Goal: Register for event/course: Sign up to attend an event or enroll in a course

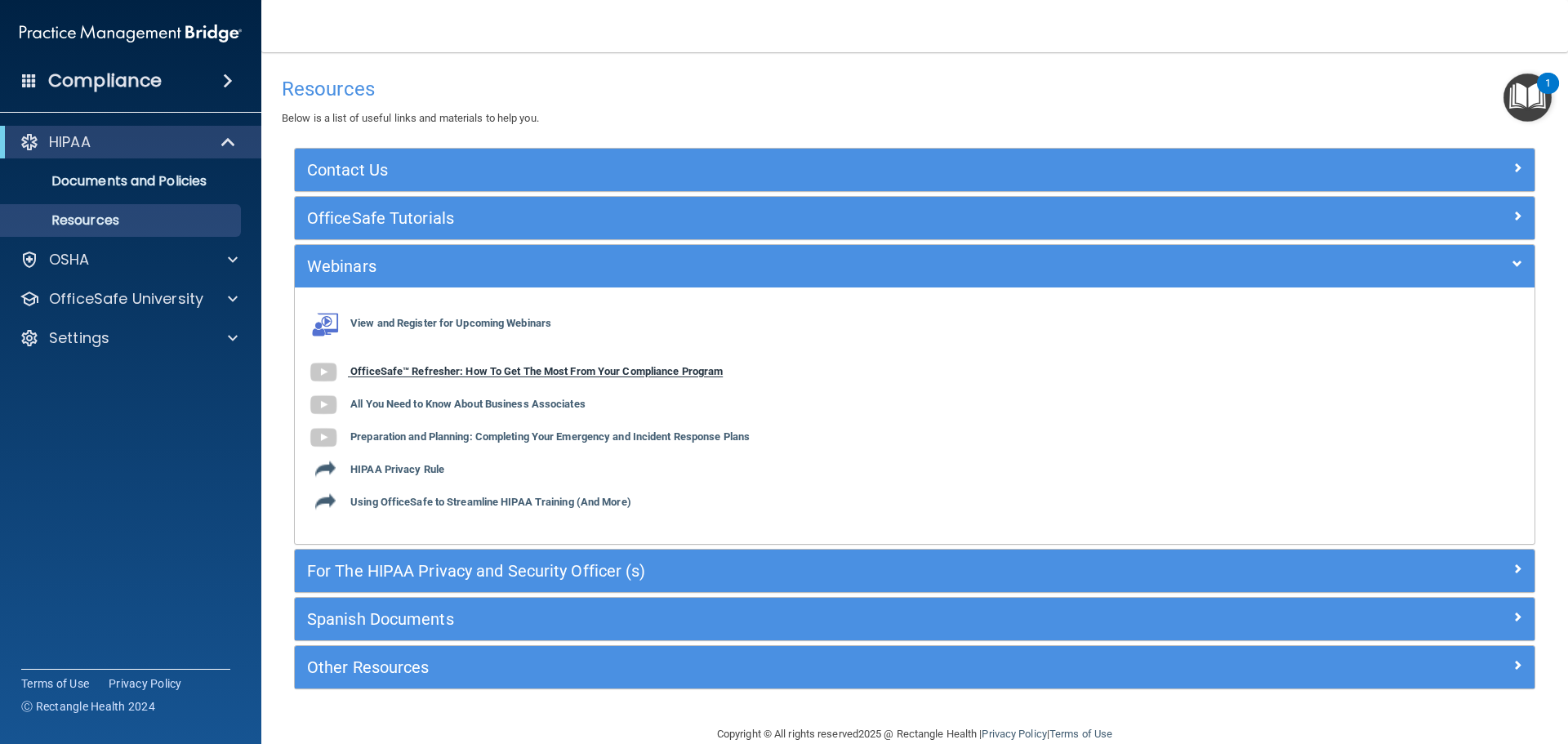
drag, startPoint x: 0, startPoint y: 0, endPoint x: 427, endPoint y: 365, distance: 561.7
click at [427, 366] on b "OfficeSafe™ Refresher: How To Get The Most From Your Compliance Program" at bounding box center [536, 372] width 372 height 12
click at [459, 370] on b "OfficeSafe™ Refresher: How To Get The Most From Your Compliance Program" at bounding box center [536, 372] width 372 height 12
click at [433, 410] on b "All You Need to Know About Business Associates" at bounding box center [467, 405] width 235 height 12
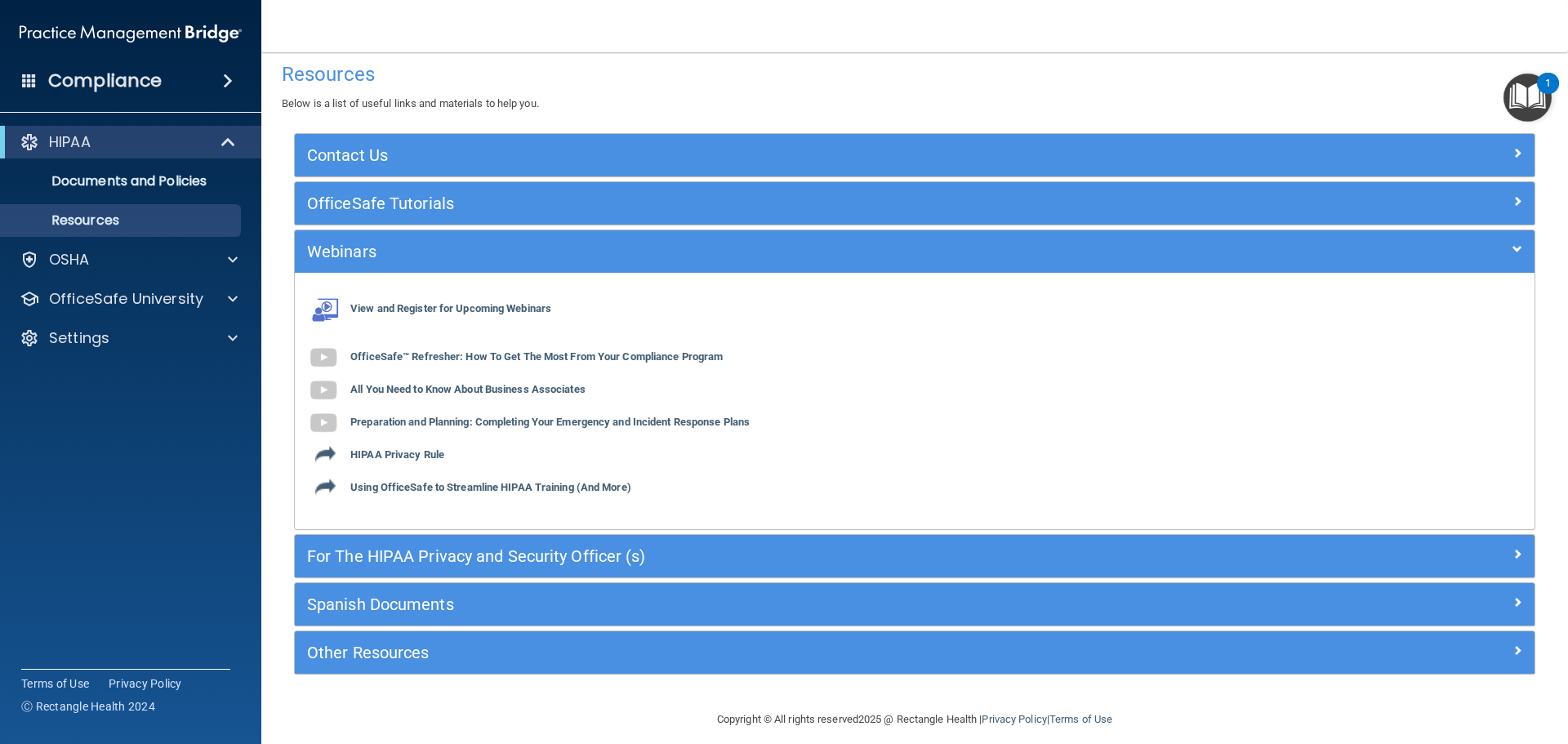
scroll to position [30, 0]
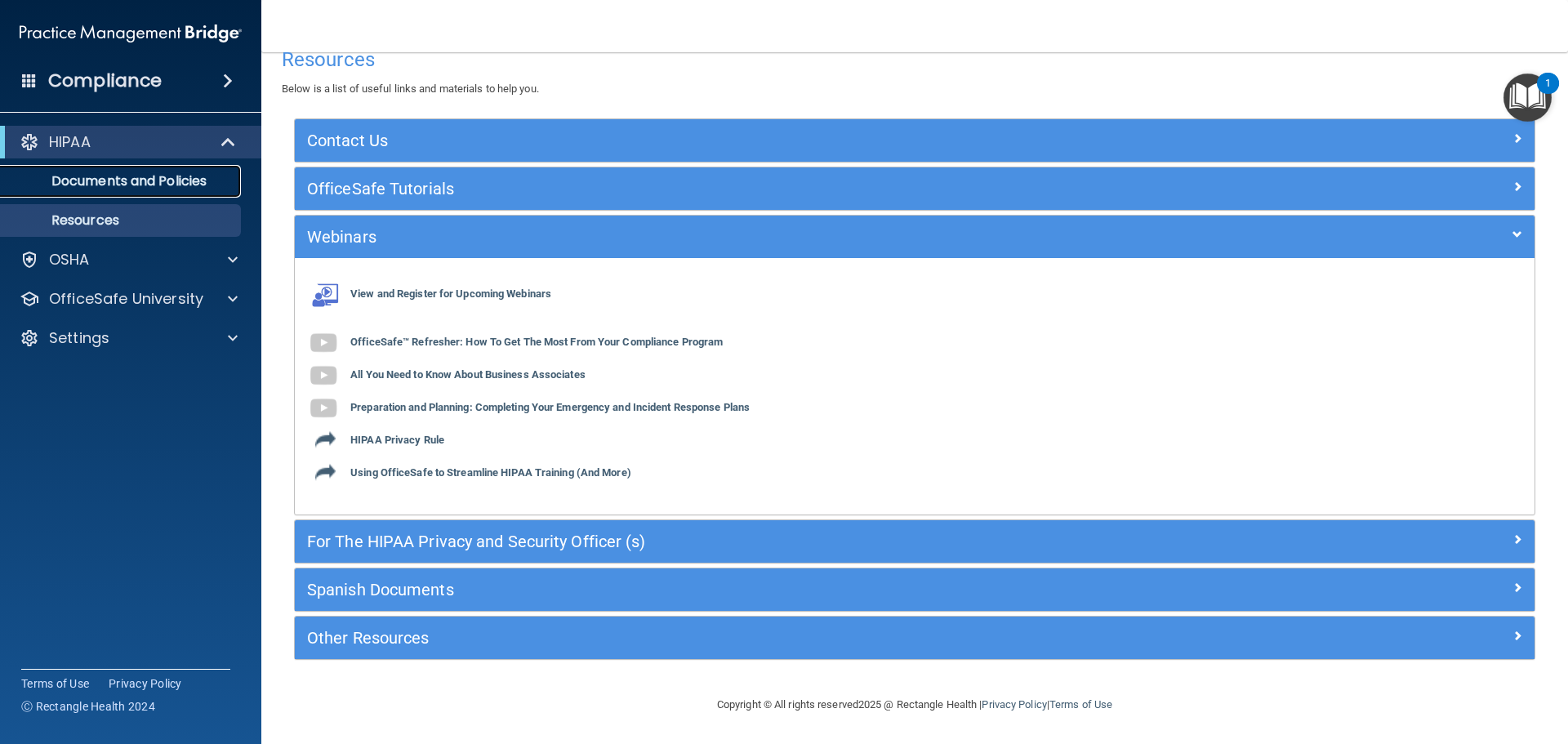
click at [178, 187] on p "Documents and Policies" at bounding box center [122, 182] width 223 height 16
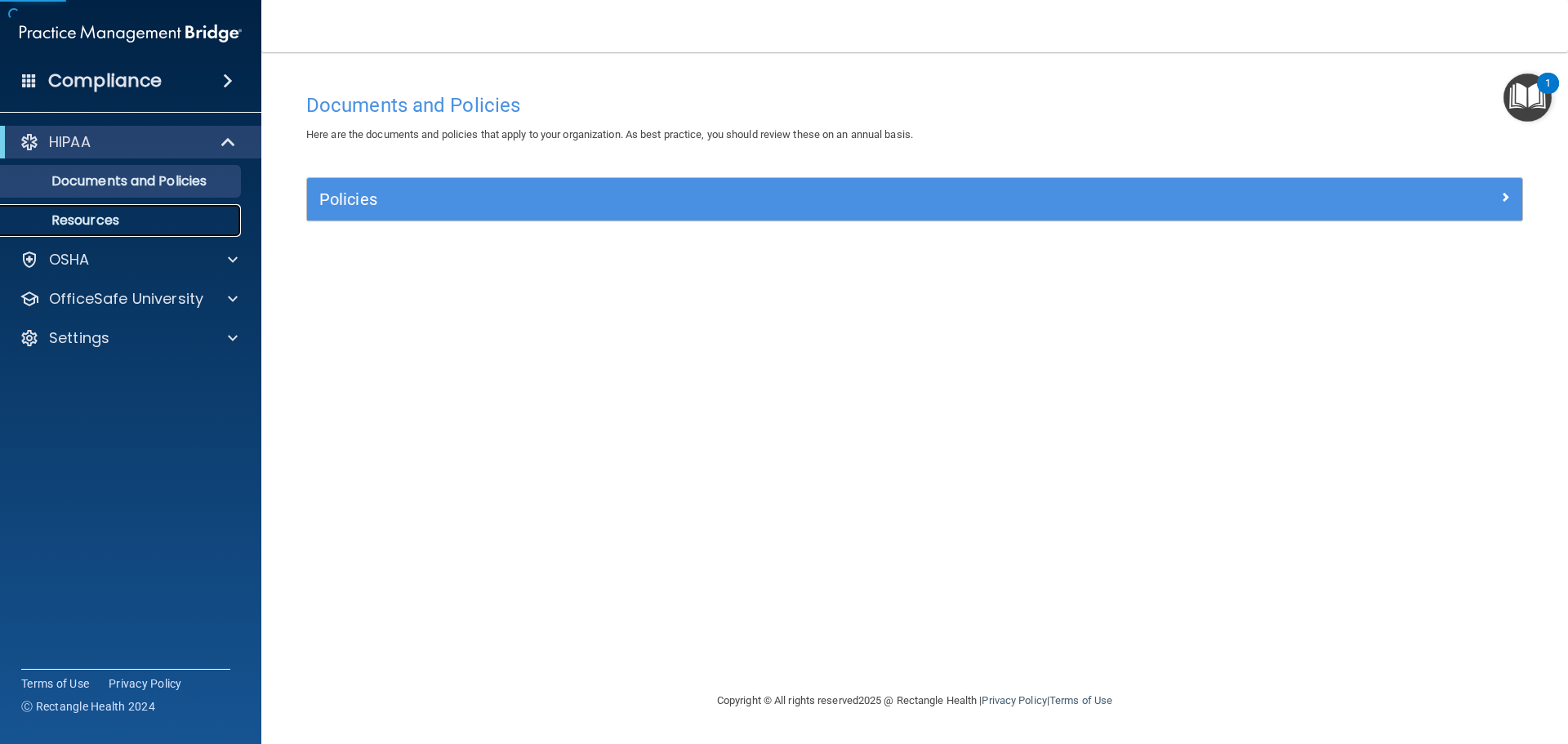
click at [121, 219] on p "Resources" at bounding box center [122, 220] width 223 height 16
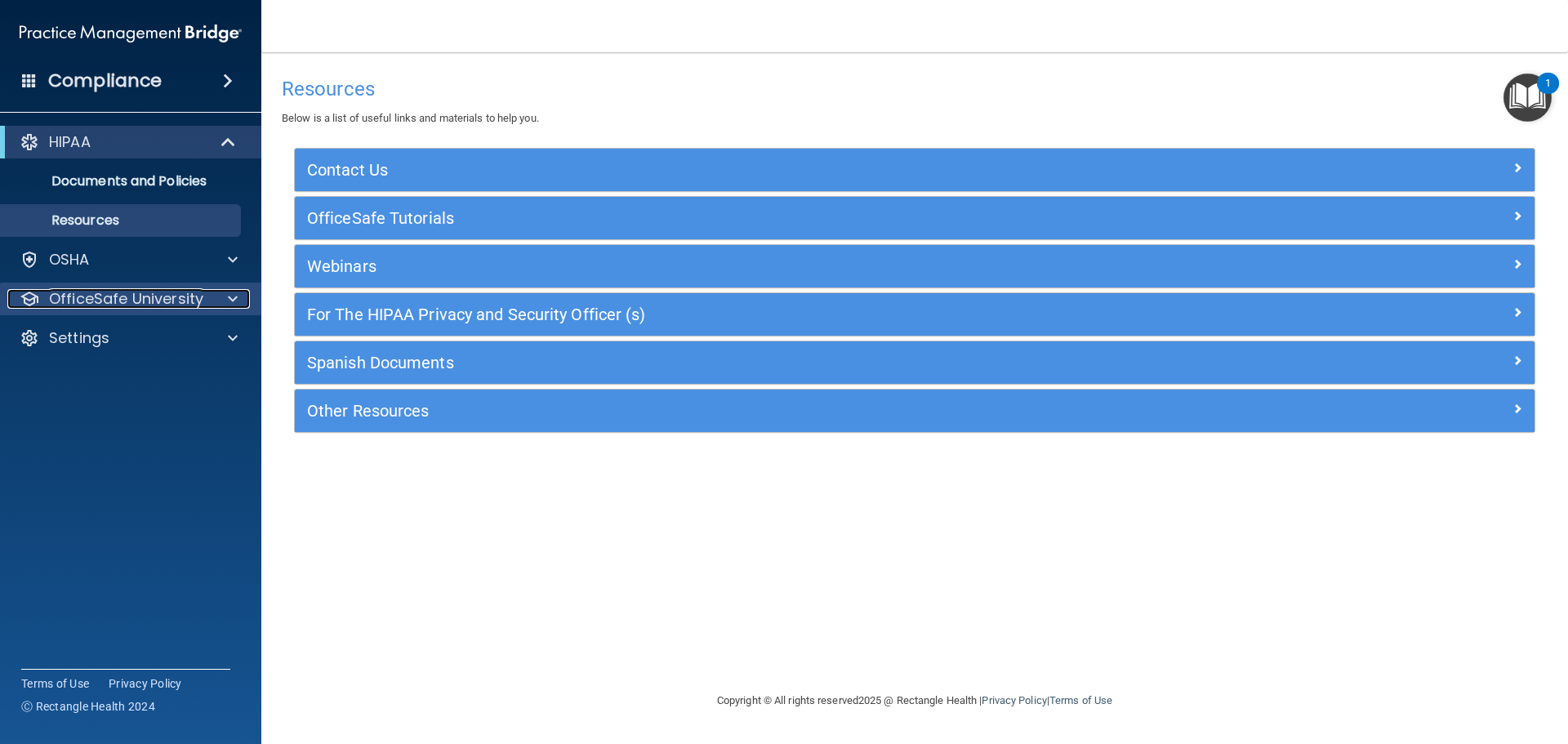
click at [224, 308] on div at bounding box center [230, 299] width 41 height 20
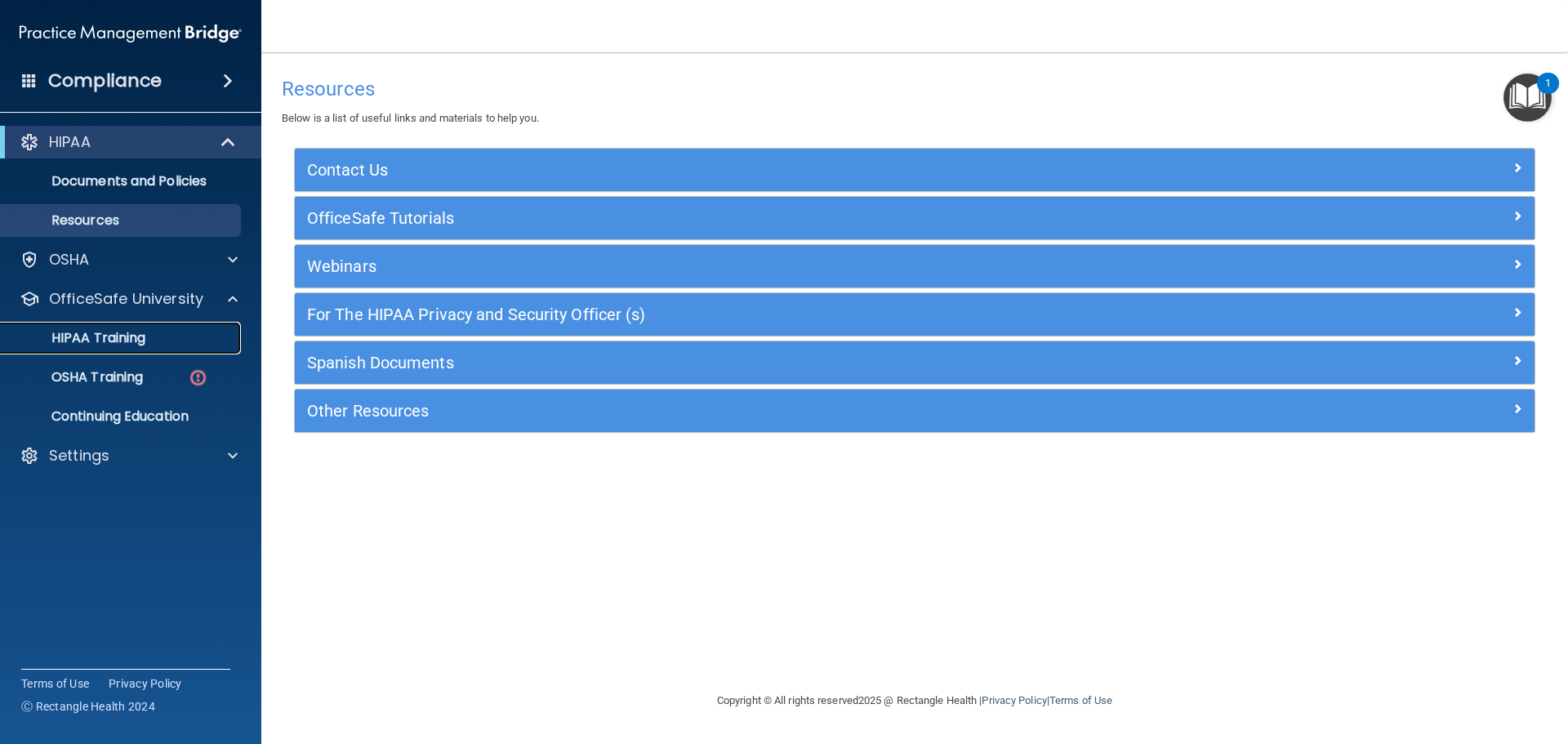
click at [115, 351] on link "HIPAA Training" at bounding box center [112, 337] width 257 height 33
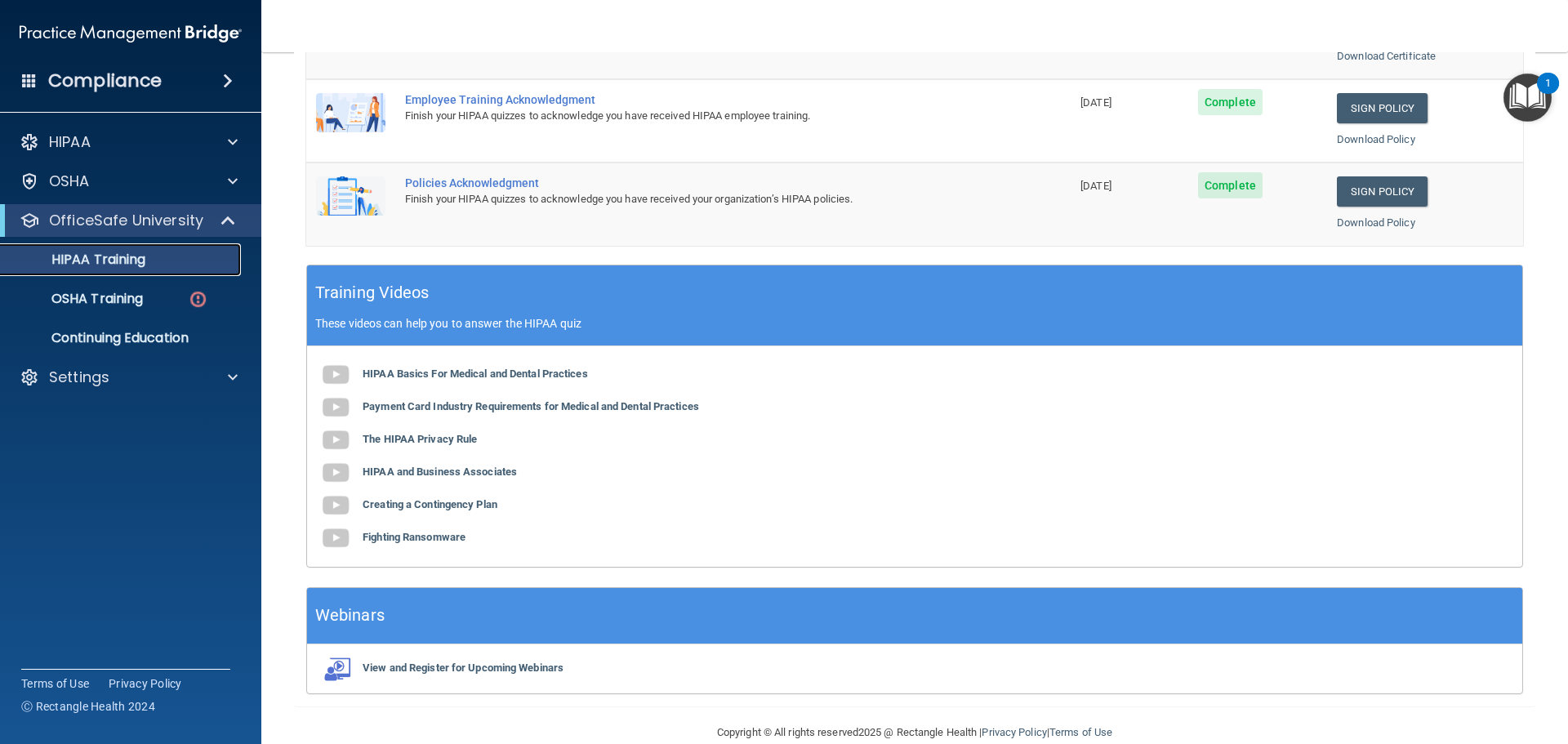
scroll to position [486, 0]
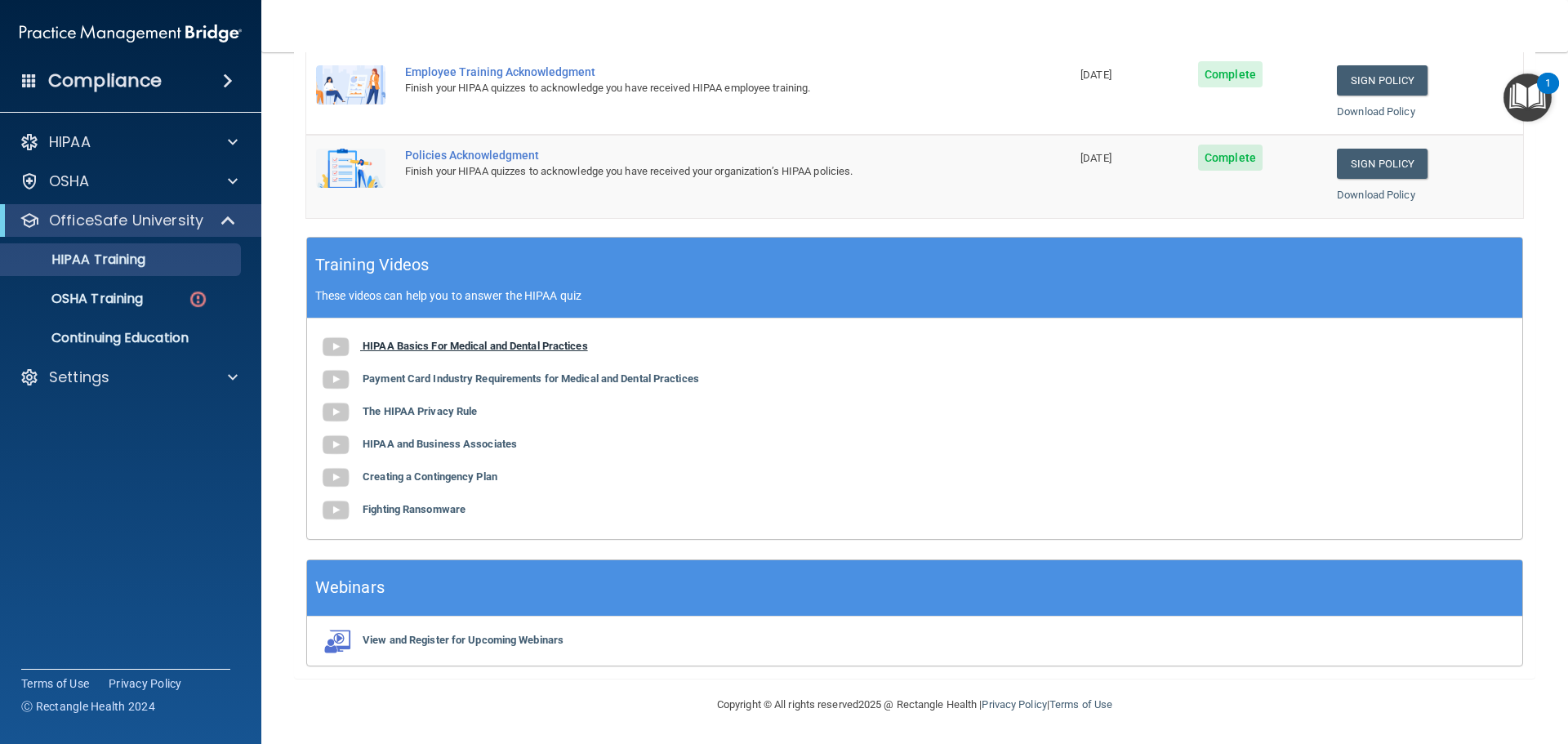
click at [466, 344] on b "HIPAA Basics For Medical and Dental Practices" at bounding box center [474, 345] width 225 height 12
click at [577, 374] on b "Payment Card Industry Requirements for Medical and Dental Practices" at bounding box center [530, 378] width 336 height 12
click at [440, 415] on b "The HIPAA Privacy Rule" at bounding box center [419, 411] width 114 height 12
click at [468, 445] on b "HIPAA and Business Associates" at bounding box center [440, 443] width 155 height 12
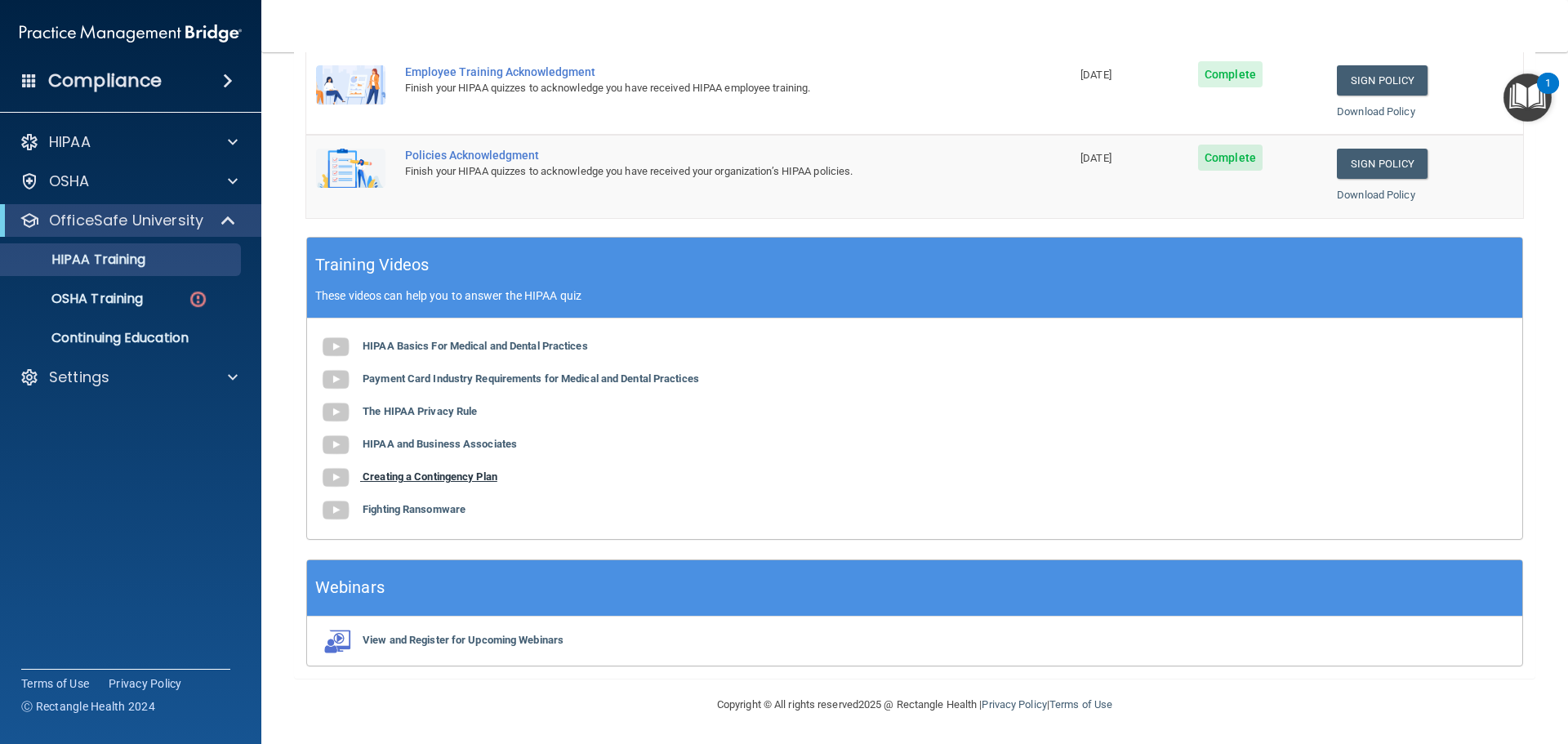
click at [421, 477] on b "Creating a Contingency Plan" at bounding box center [430, 476] width 135 height 12
click at [380, 515] on b "Fighting Ransomware" at bounding box center [414, 509] width 103 height 12
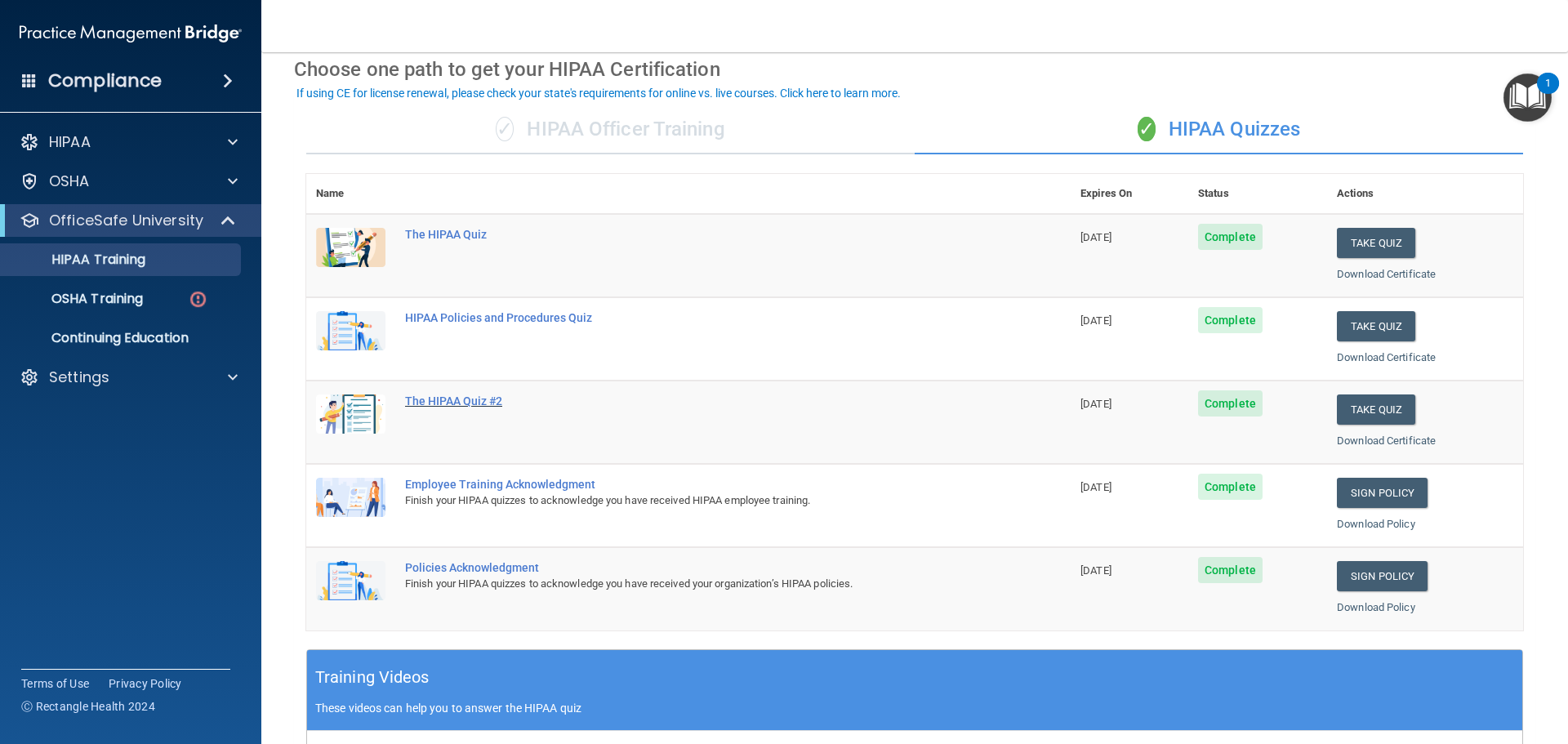
scroll to position [0, 0]
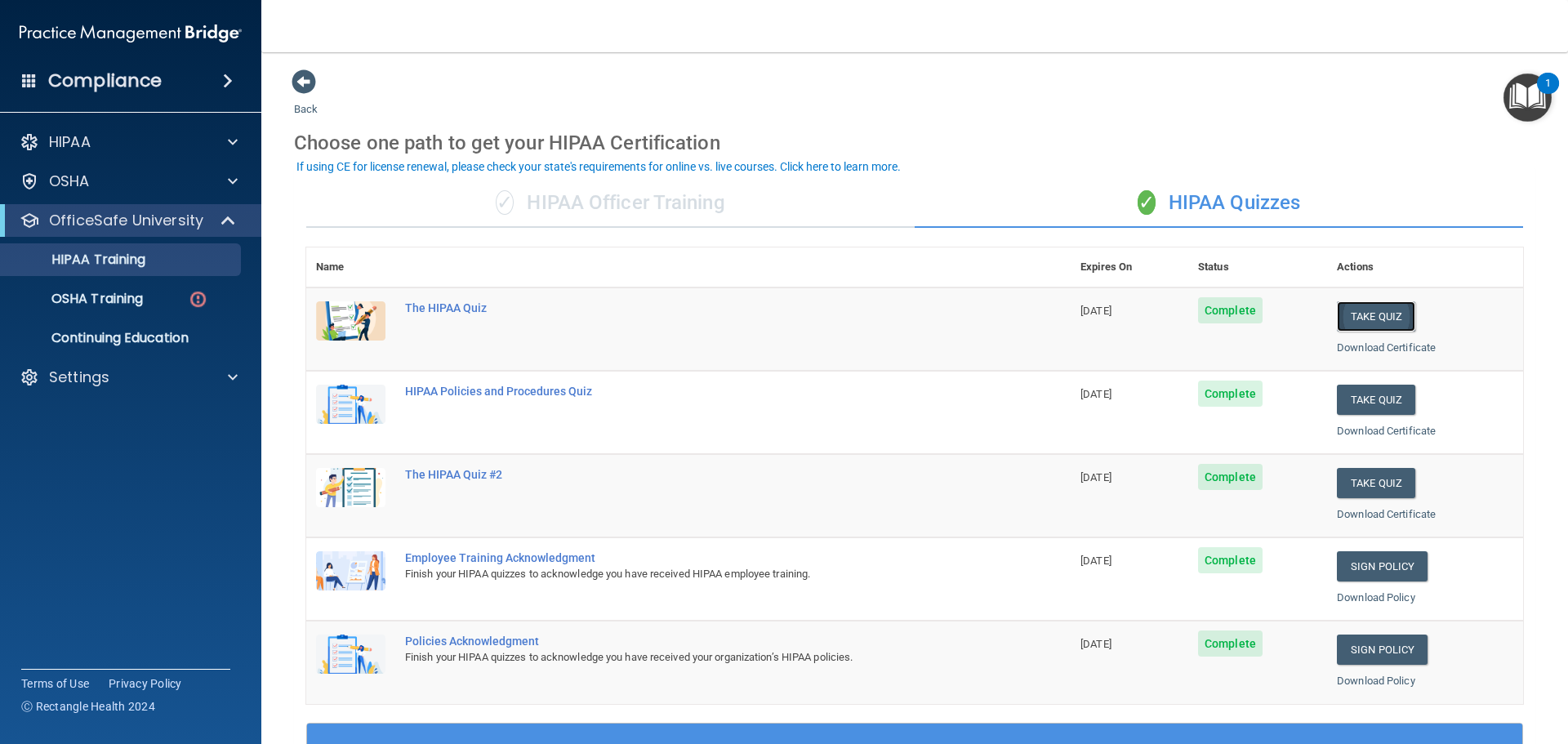
click at [1347, 314] on button "Take Quiz" at bounding box center [1376, 316] width 78 height 30
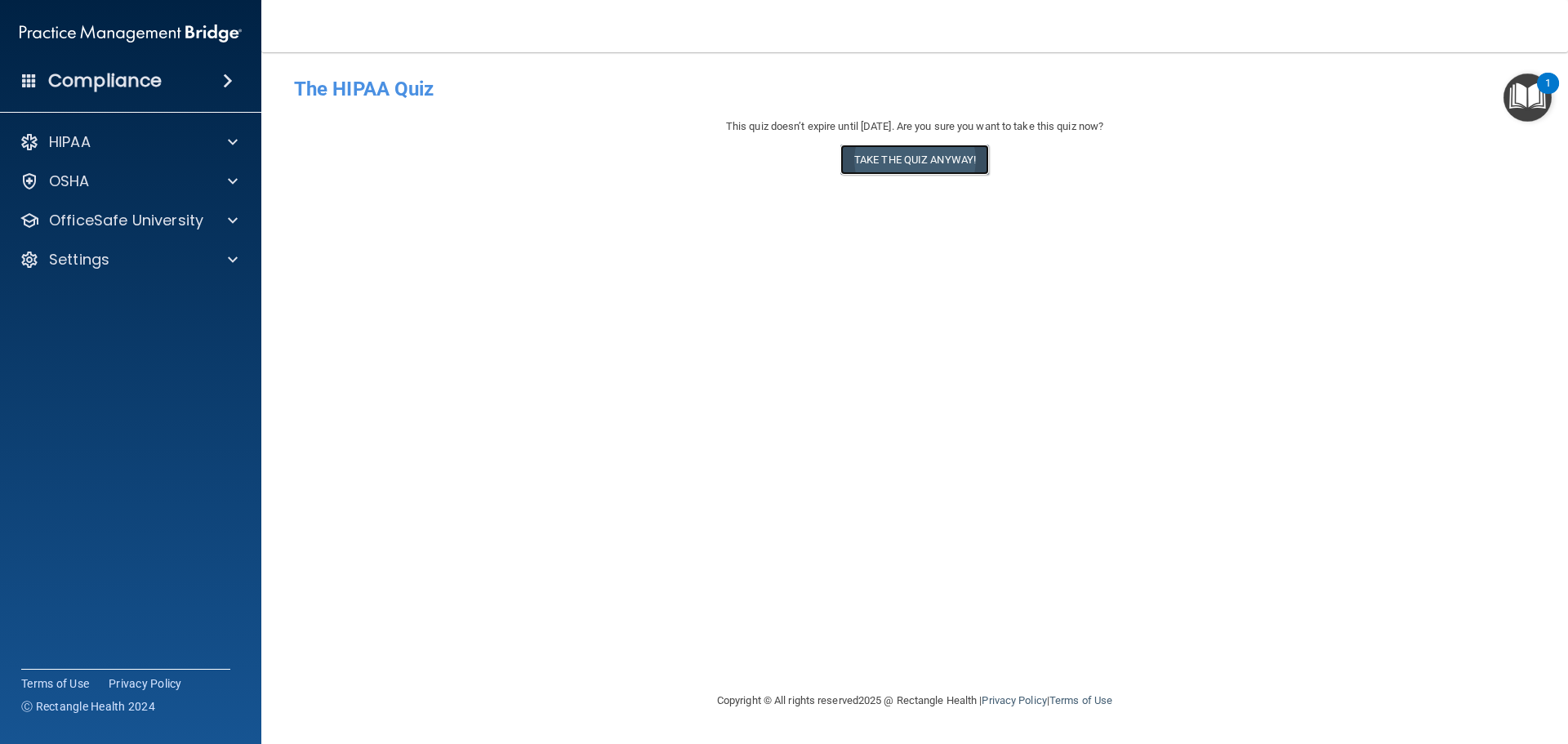
click at [922, 171] on button "Take the quiz anyway!" at bounding box center [915, 160] width 149 height 30
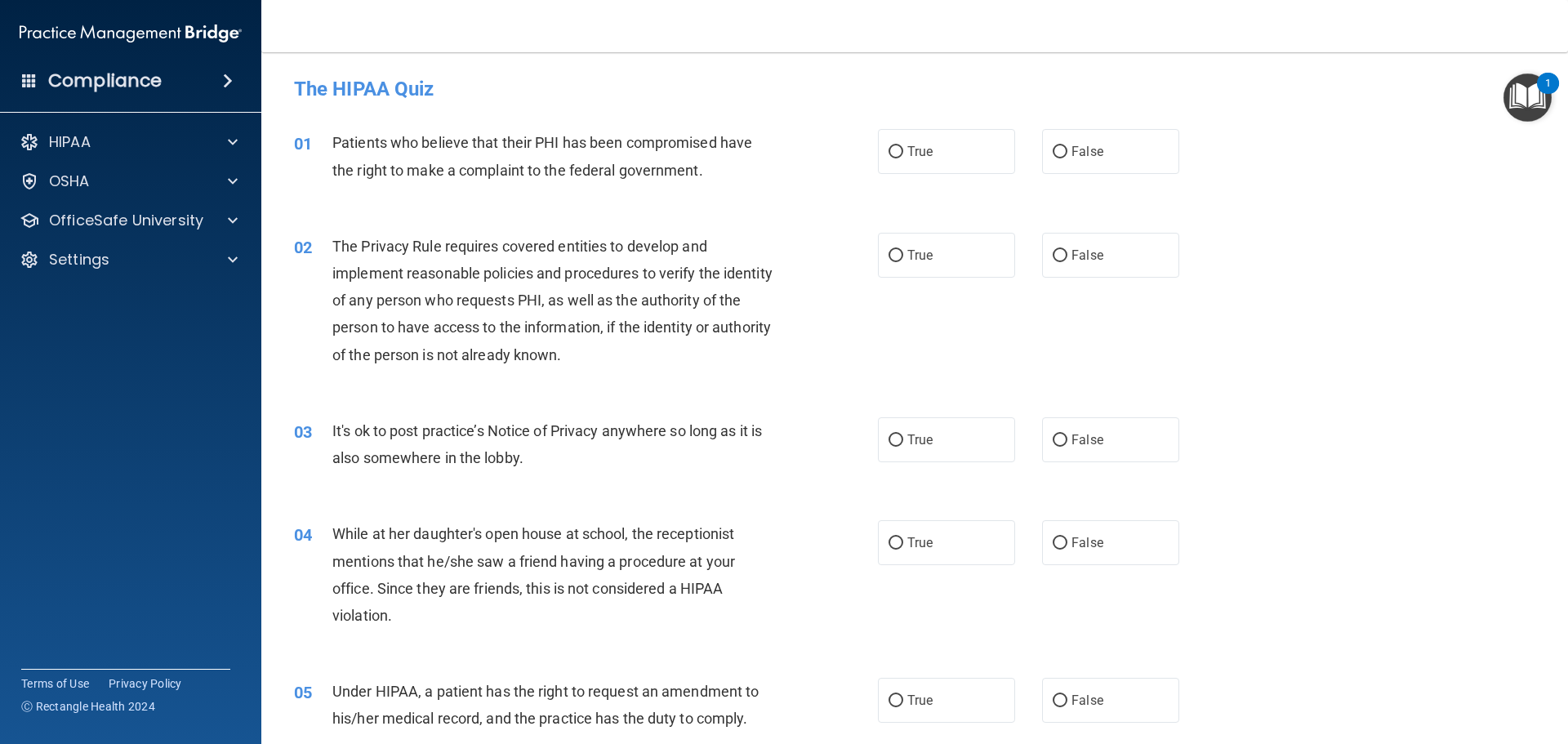
click at [922, 171] on label "True" at bounding box center [947, 151] width 137 height 45
click at [903, 159] on input "True" at bounding box center [896, 152] width 15 height 12
radio input "true"
click at [889, 277] on label "True" at bounding box center [947, 255] width 137 height 45
click at [889, 262] on input "True" at bounding box center [896, 256] width 15 height 12
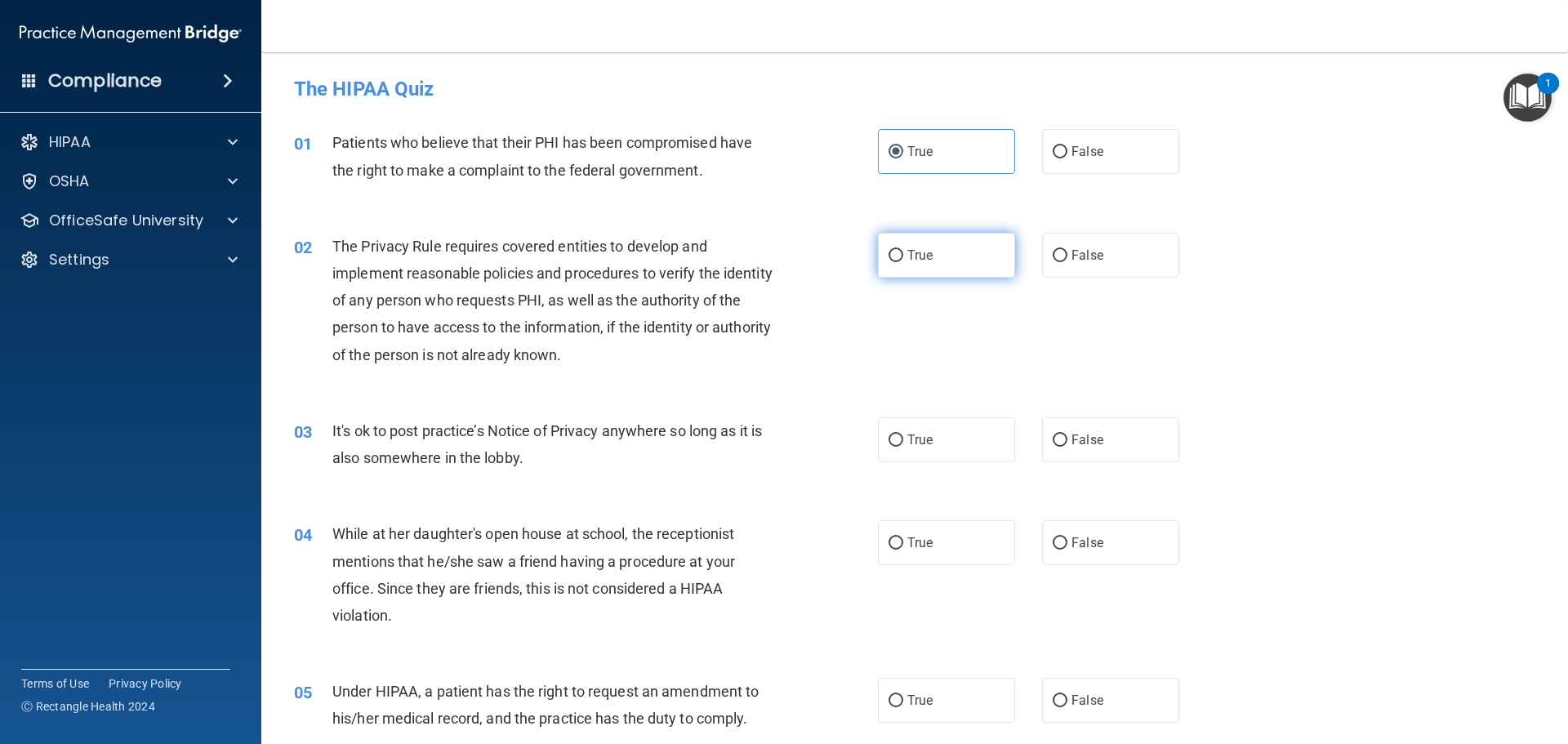
radio input "true"
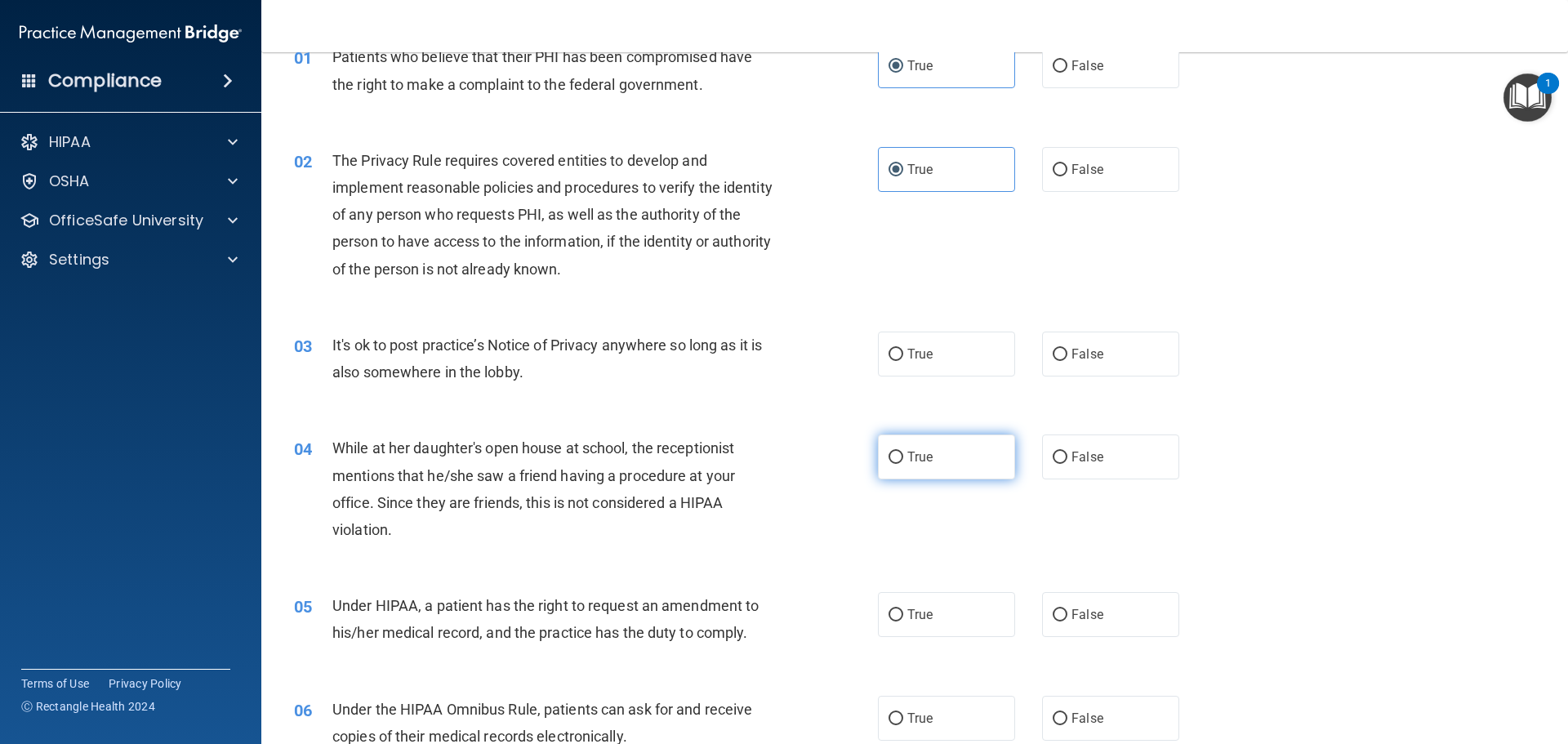
scroll to position [164, 0]
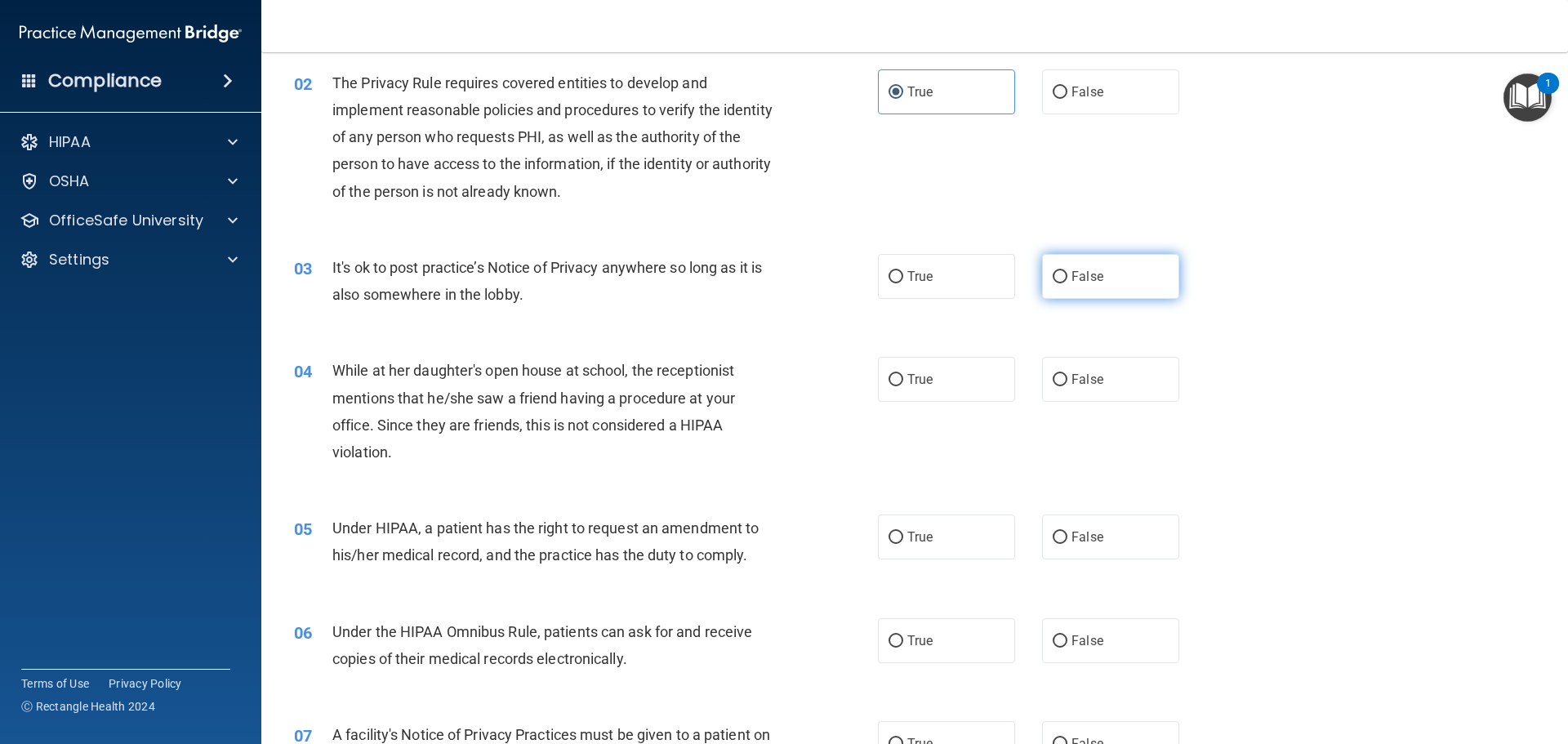
click at [1095, 268] on label "False" at bounding box center [1111, 276] width 137 height 45
click at [1068, 271] on input "False" at bounding box center [1060, 277] width 15 height 12
radio input "true"
click at [1075, 359] on label "False" at bounding box center [1111, 379] width 137 height 45
click at [1068, 374] on input "False" at bounding box center [1060, 380] width 15 height 12
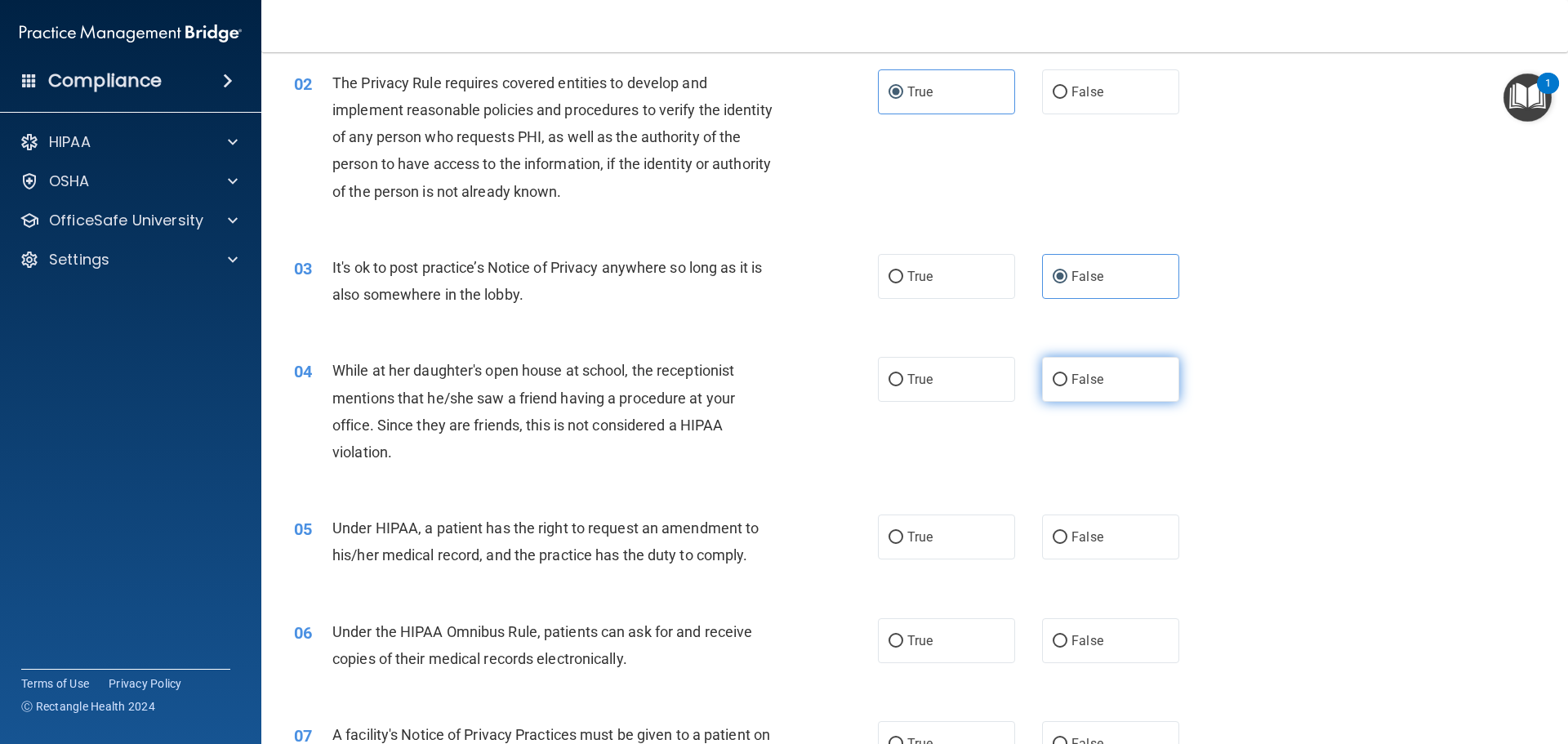
radio input "true"
click at [1074, 542] on span "False" at bounding box center [1088, 537] width 32 height 16
click at [1068, 542] on input "False" at bounding box center [1060, 538] width 15 height 12
radio input "true"
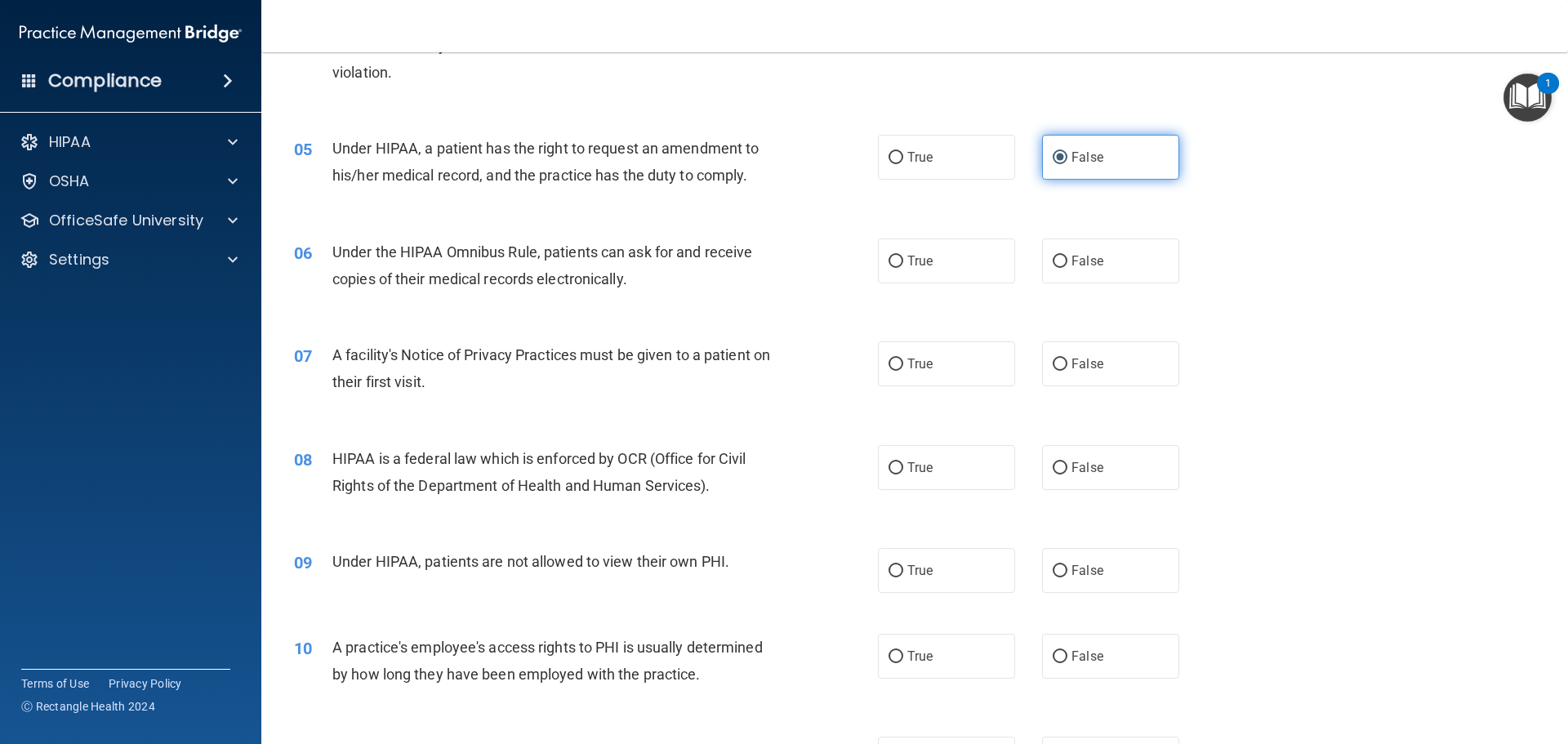
scroll to position [571, 0]
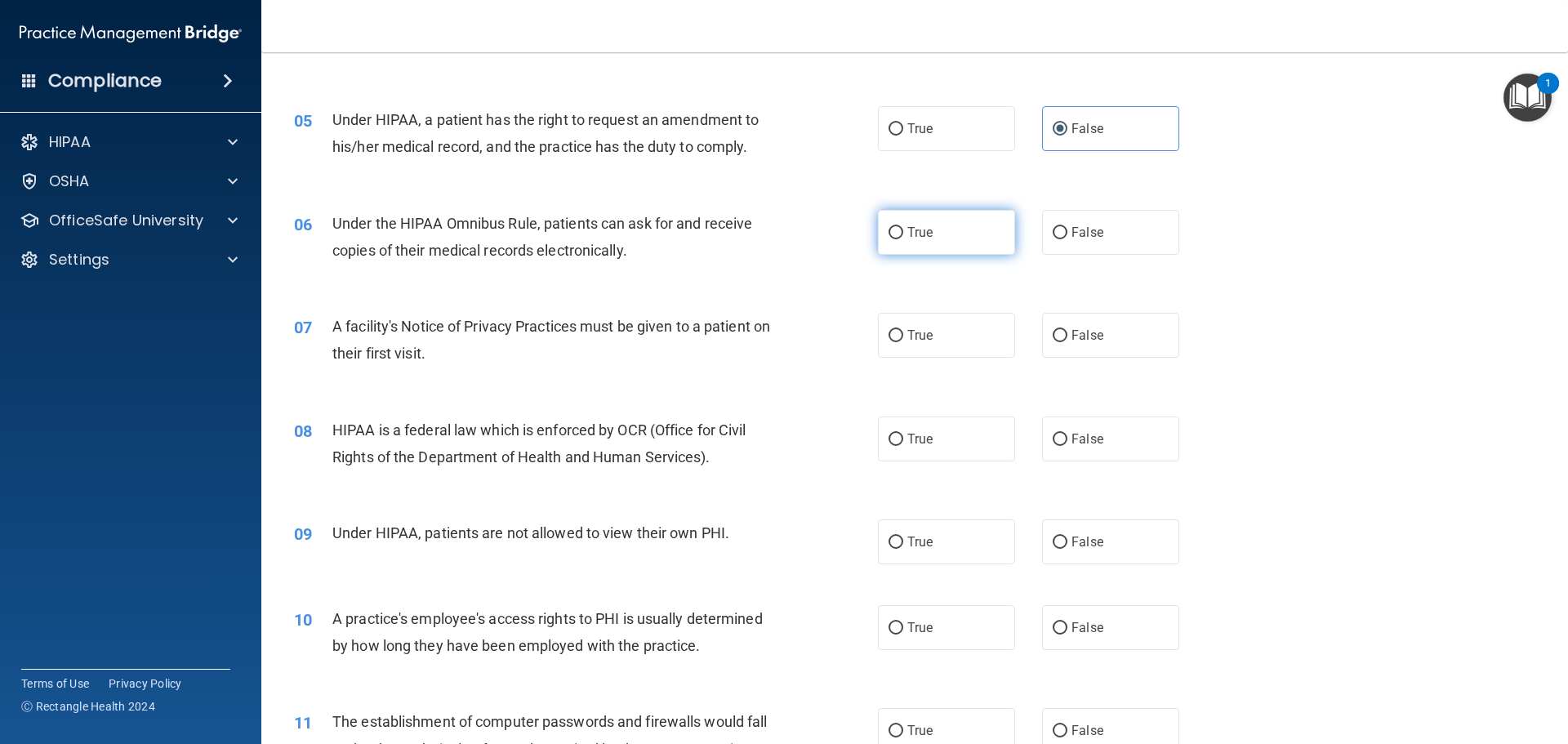
click at [985, 238] on label "True" at bounding box center [947, 232] width 137 height 45
click at [903, 238] on input "True" at bounding box center [896, 233] width 15 height 12
radio input "true"
click at [998, 331] on label "True" at bounding box center [947, 334] width 137 height 45
click at [903, 331] on input "True" at bounding box center [896, 336] width 15 height 12
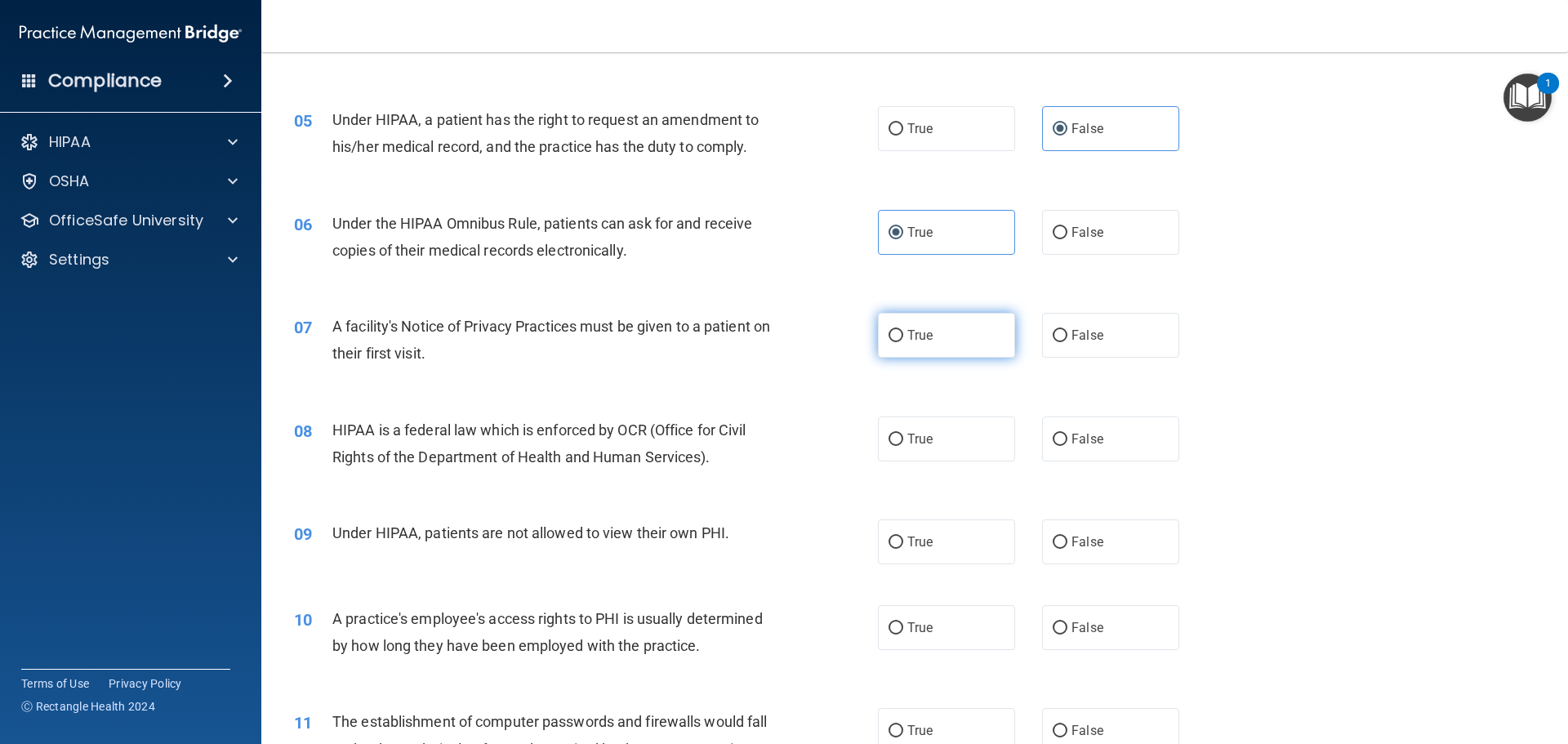
radio input "true"
click at [981, 440] on label "True" at bounding box center [947, 438] width 137 height 45
click at [903, 440] on input "True" at bounding box center [896, 439] width 15 height 12
radio input "true"
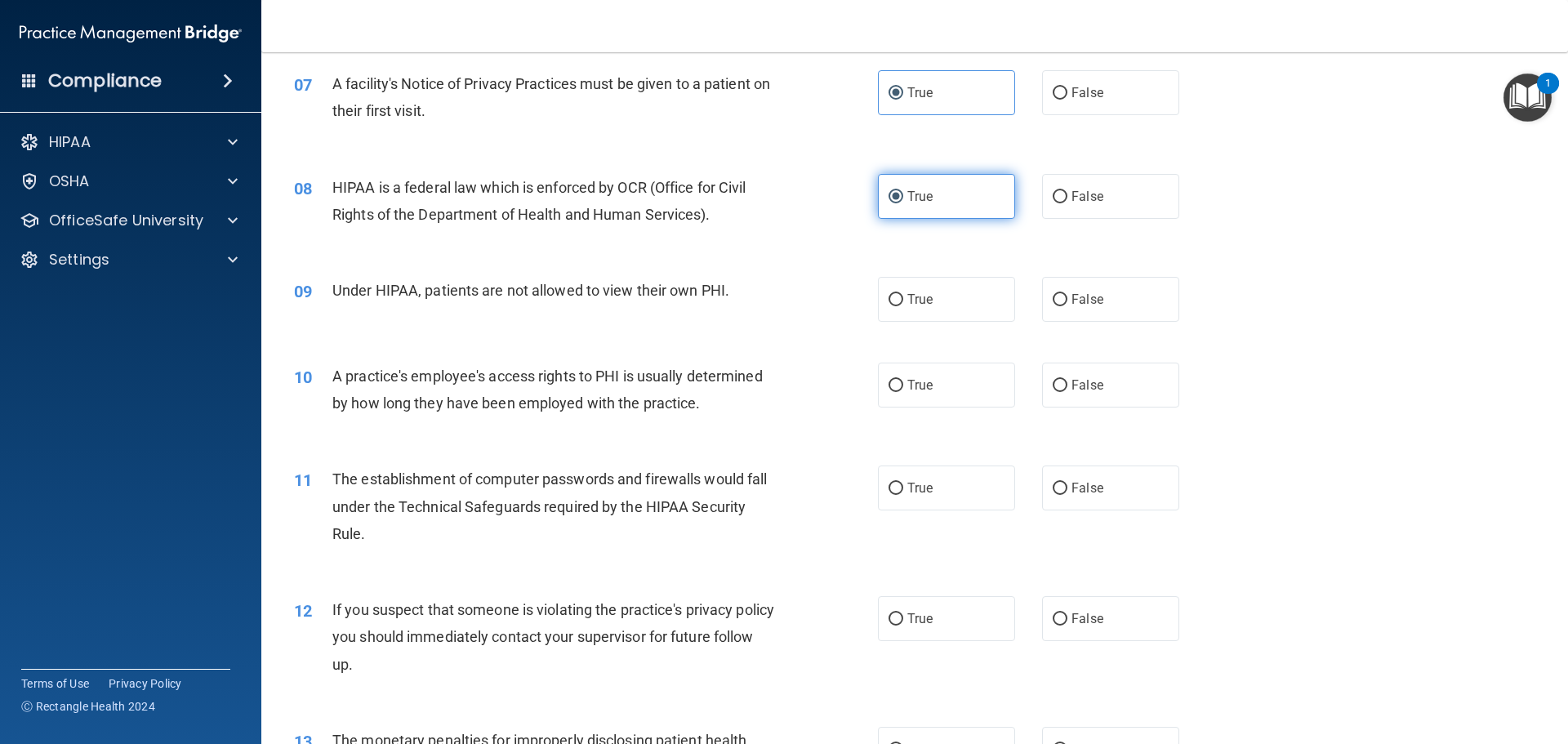
scroll to position [816, 0]
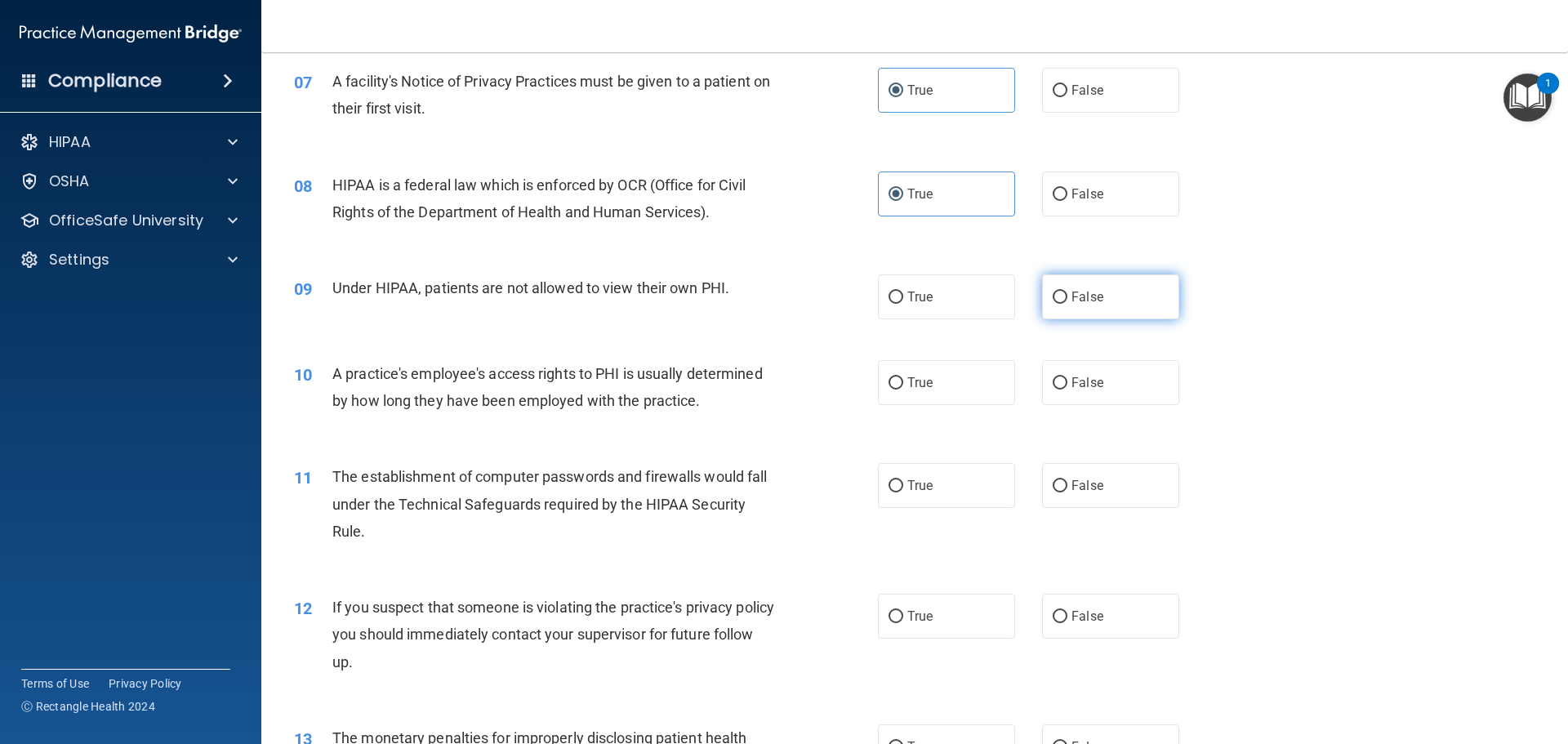
click at [1109, 310] on label "False" at bounding box center [1111, 297] width 137 height 45
click at [1068, 304] on input "False" at bounding box center [1060, 298] width 15 height 12
radio input "true"
click at [1120, 392] on label "False" at bounding box center [1111, 382] width 137 height 45
click at [1068, 390] on input "False" at bounding box center [1060, 383] width 15 height 12
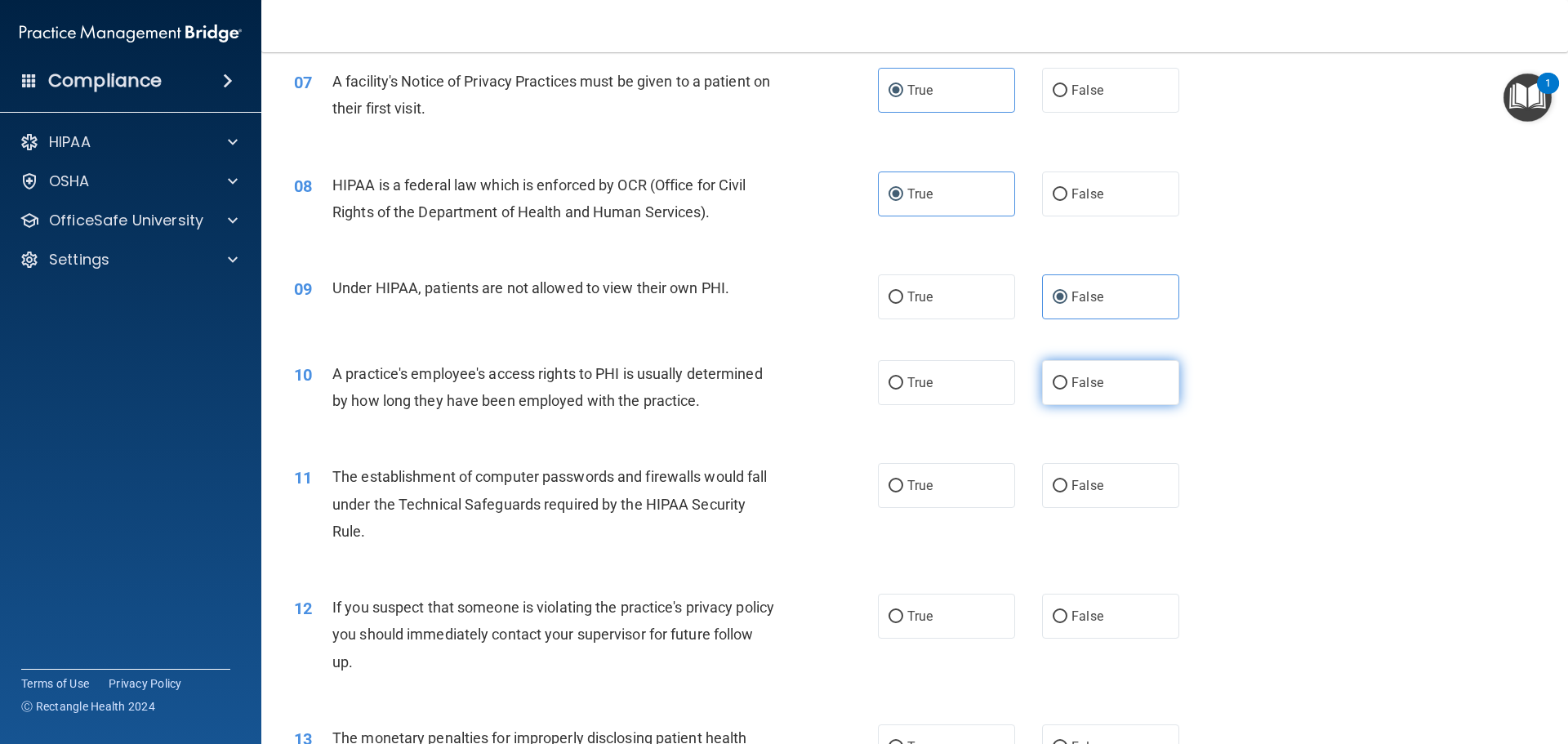
radio input "true"
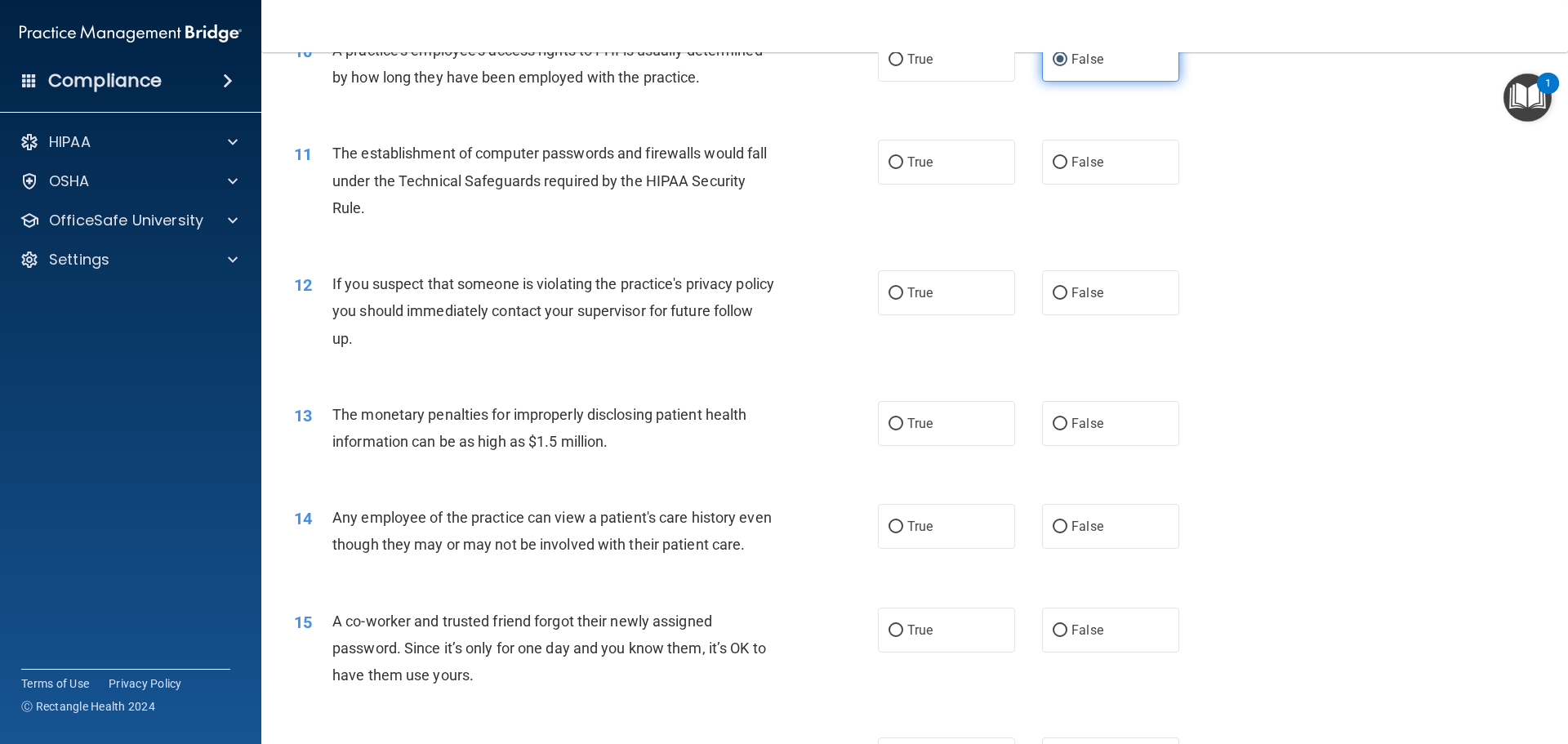
scroll to position [1143, 0]
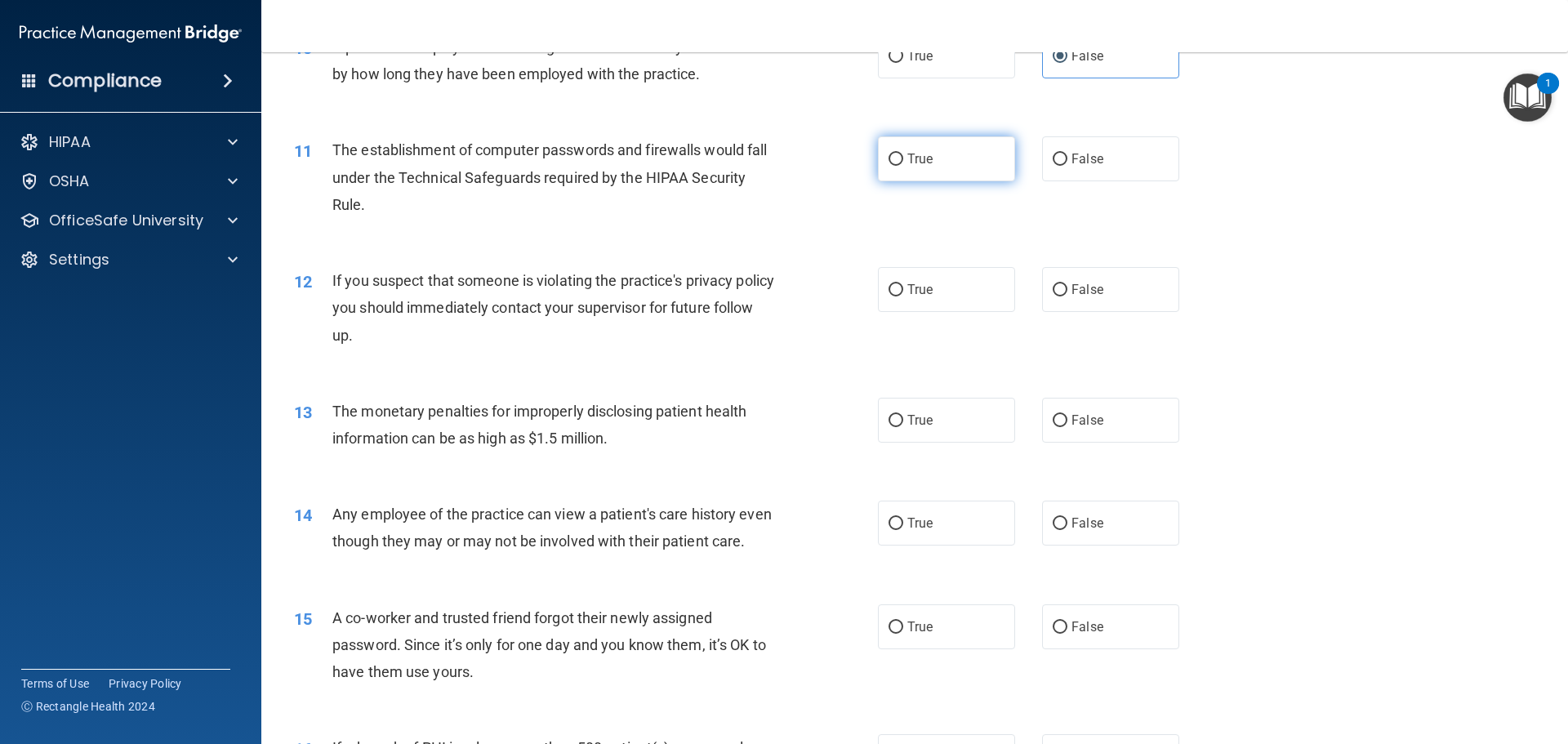
click at [992, 168] on label "True" at bounding box center [947, 158] width 137 height 45
click at [903, 166] on input "True" at bounding box center [896, 160] width 15 height 12
radio input "true"
click at [951, 293] on label "True" at bounding box center [947, 289] width 137 height 45
click at [903, 293] on input "True" at bounding box center [896, 290] width 15 height 12
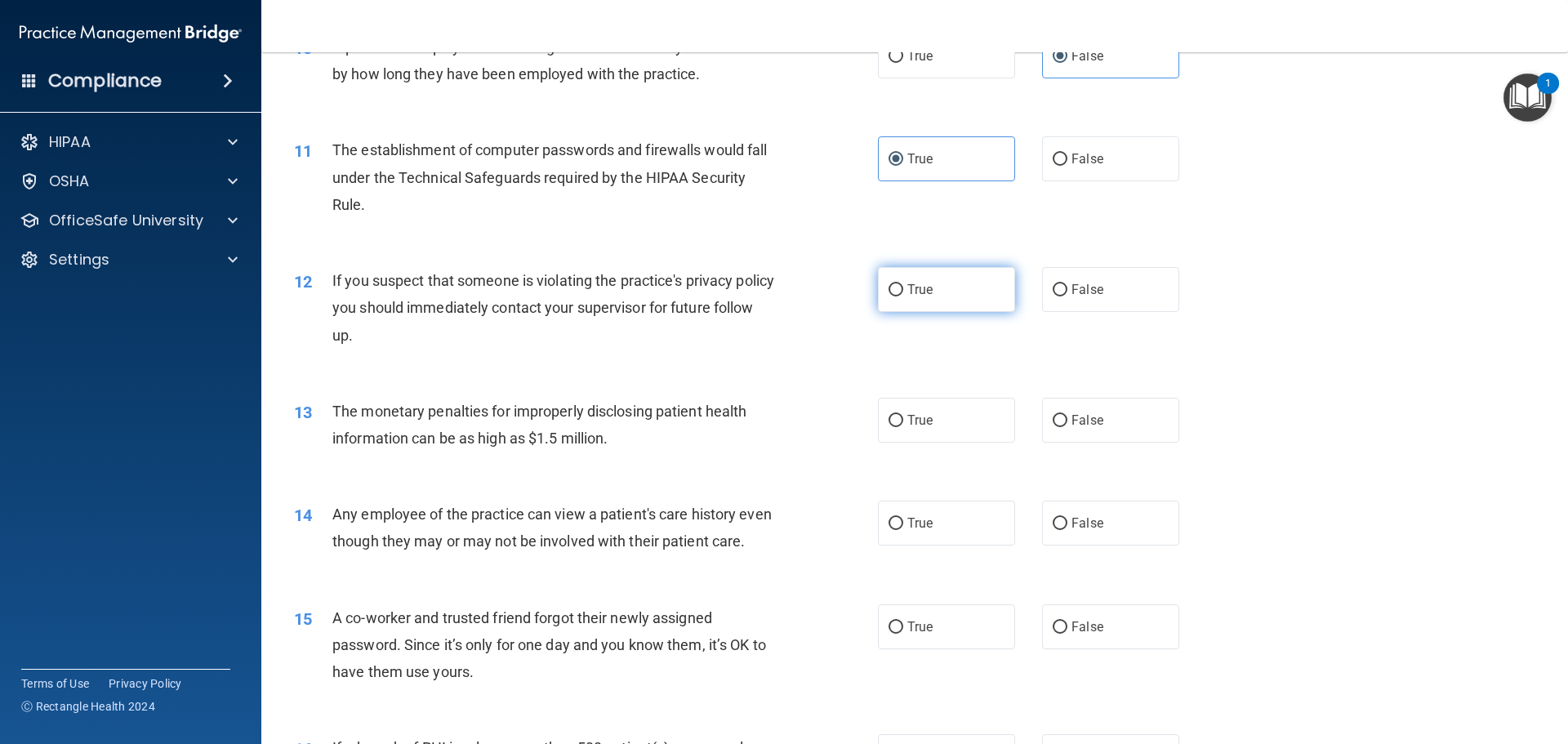
radio input "true"
click at [923, 434] on label "True" at bounding box center [947, 420] width 137 height 45
click at [903, 428] on input "True" at bounding box center [896, 421] width 15 height 12
radio input "true"
click at [1117, 544] on label "False" at bounding box center [1111, 523] width 137 height 45
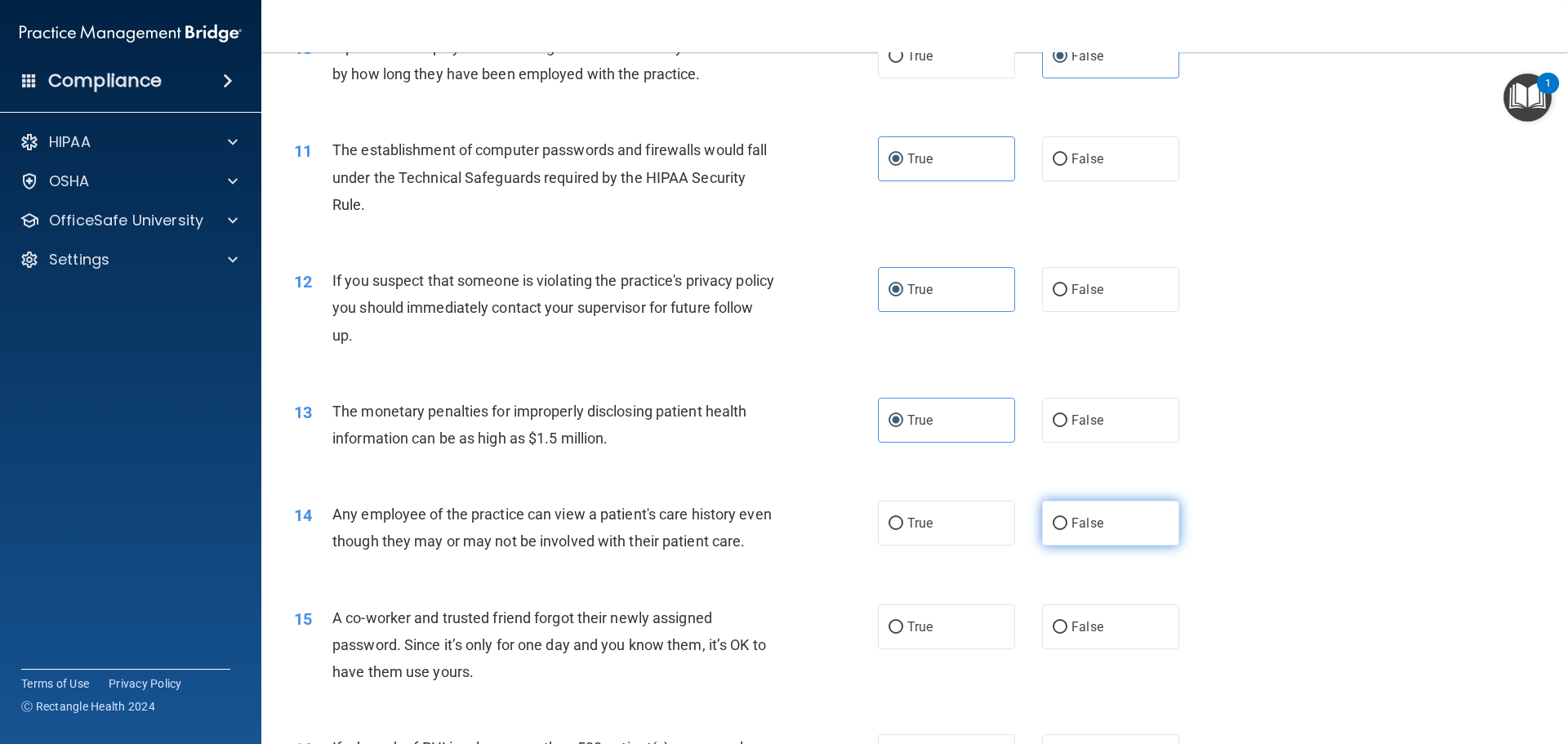
click at [1068, 530] on input "False" at bounding box center [1060, 524] width 15 height 12
radio input "true"
click at [1101, 631] on label "False" at bounding box center [1111, 626] width 137 height 45
click at [1068, 631] on input "False" at bounding box center [1060, 627] width 15 height 12
radio input "true"
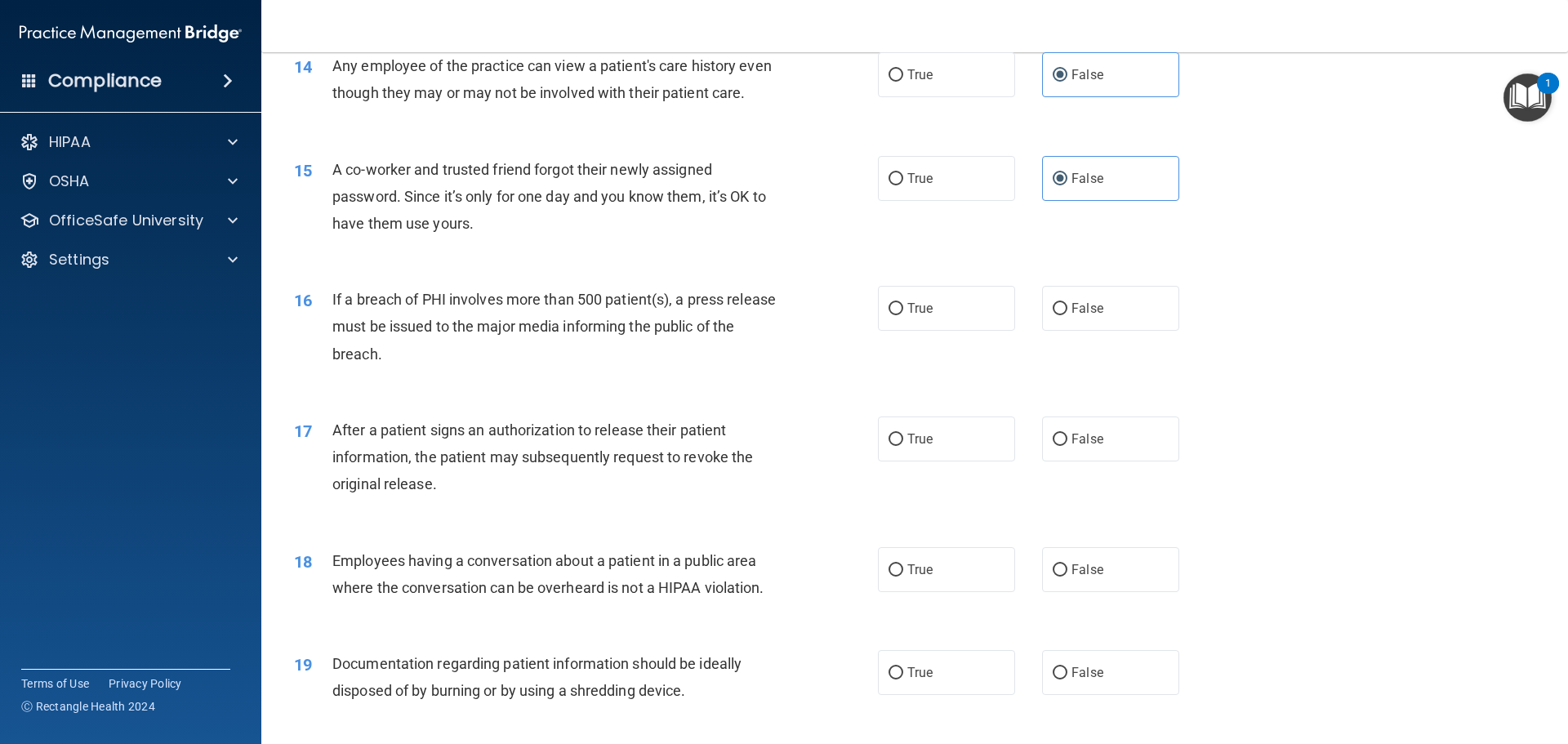
scroll to position [1633, 0]
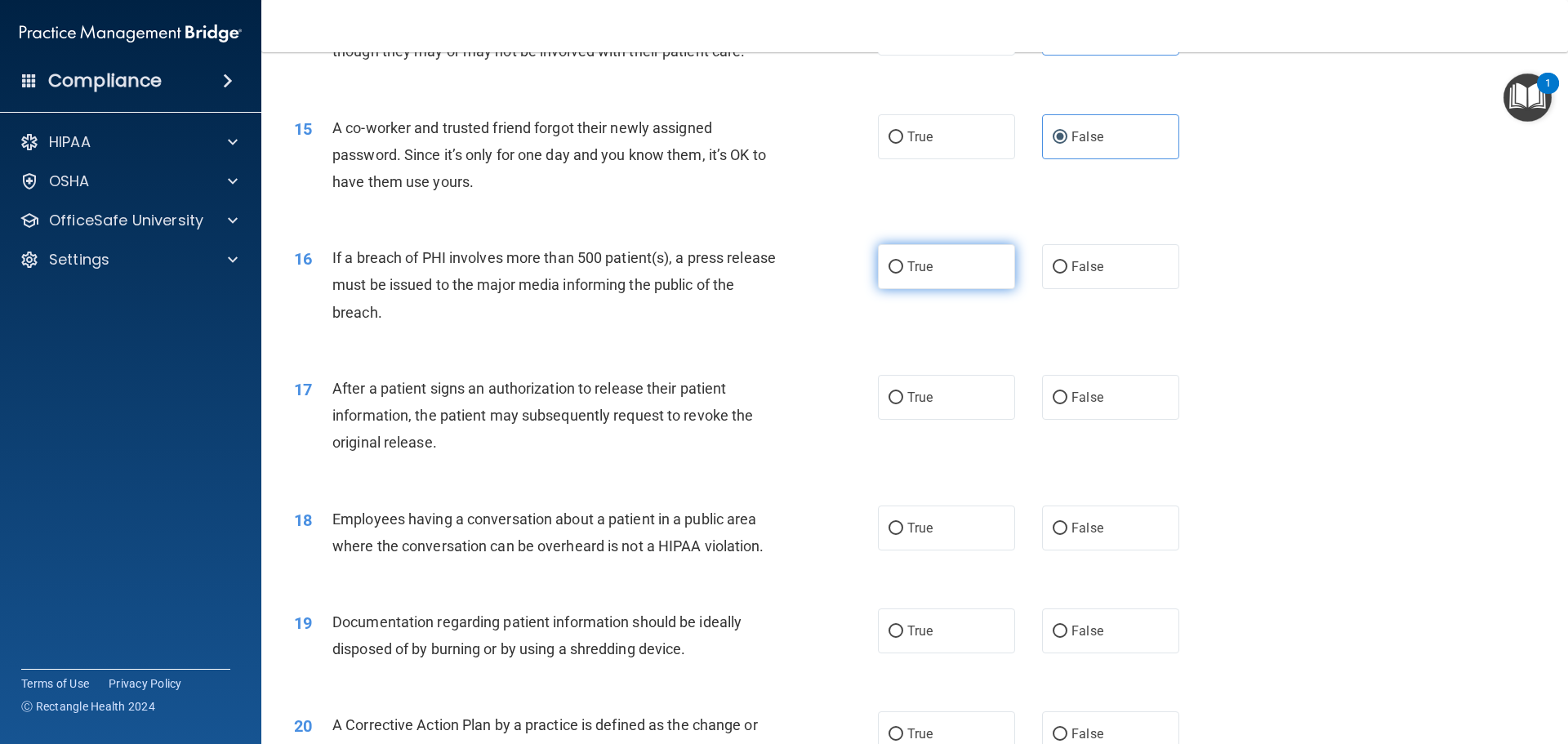
click at [940, 289] on label "True" at bounding box center [947, 266] width 137 height 45
click at [903, 274] on input "True" at bounding box center [896, 267] width 15 height 12
radio input "true"
click at [951, 411] on label "True" at bounding box center [947, 397] width 137 height 45
click at [903, 404] on input "True" at bounding box center [896, 398] width 15 height 12
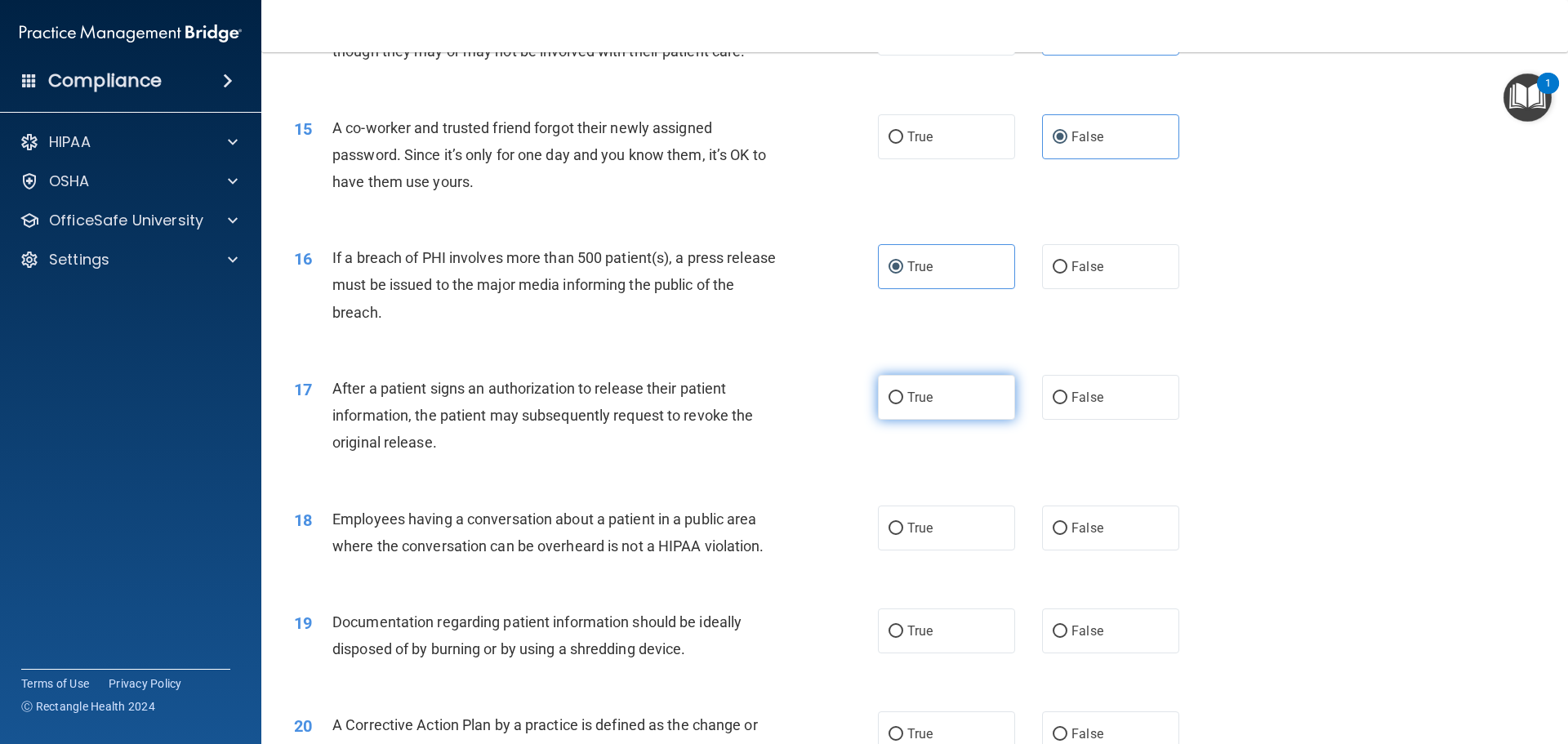
radio input "true"
click at [1102, 548] on label "False" at bounding box center [1111, 528] width 137 height 45
click at [1068, 535] on input "False" at bounding box center [1060, 529] width 15 height 12
radio input "true"
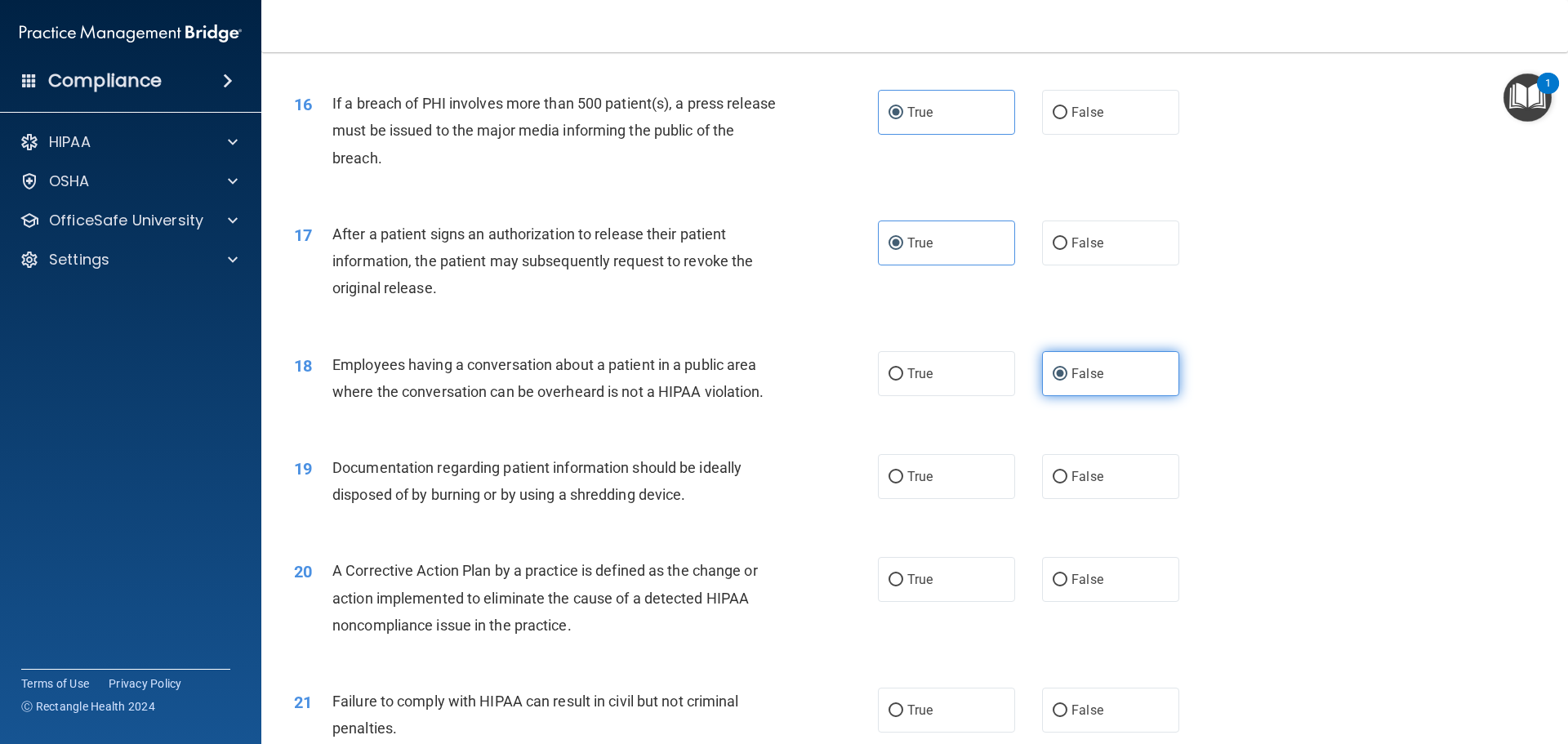
scroll to position [1878, 0]
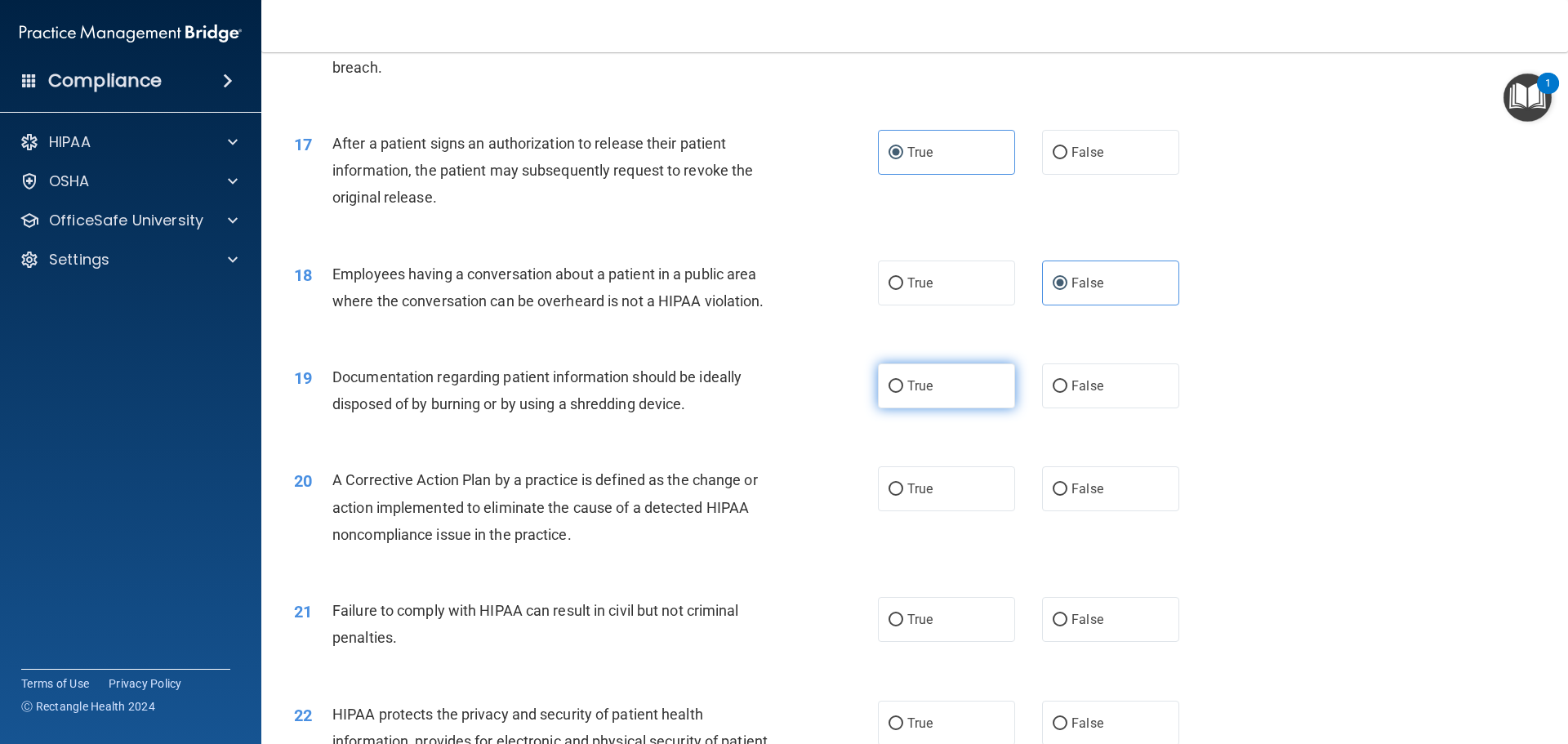
click at [963, 409] on label "True" at bounding box center [947, 385] width 137 height 45
click at [903, 393] on input "True" at bounding box center [896, 387] width 15 height 12
radio input "true"
click at [954, 511] on label "True" at bounding box center [947, 488] width 137 height 45
click at [903, 496] on input "True" at bounding box center [896, 489] width 15 height 12
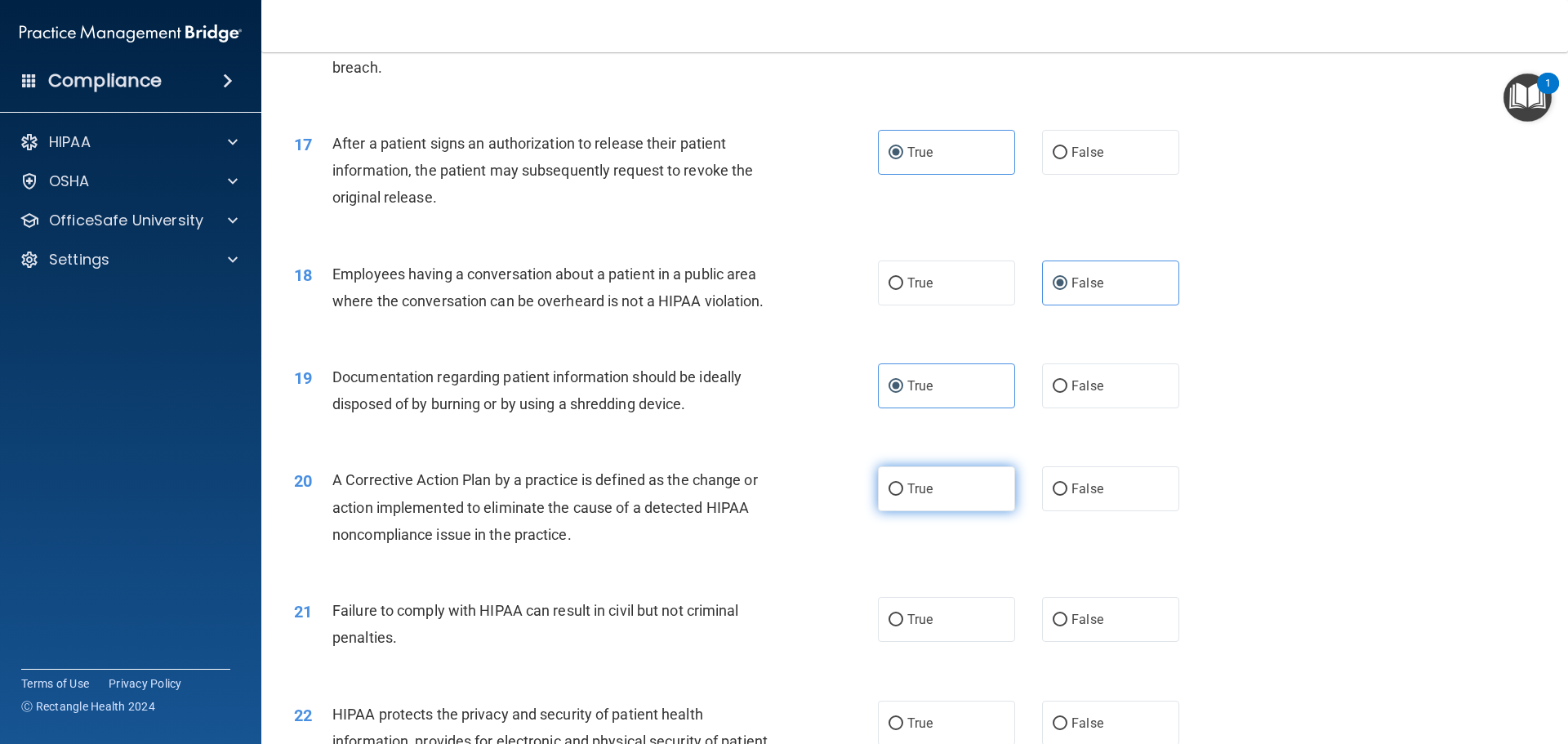
radio input "true"
click at [1075, 627] on span "False" at bounding box center [1088, 620] width 32 height 16
click at [1068, 626] on input "False" at bounding box center [1060, 620] width 15 height 12
radio input "true"
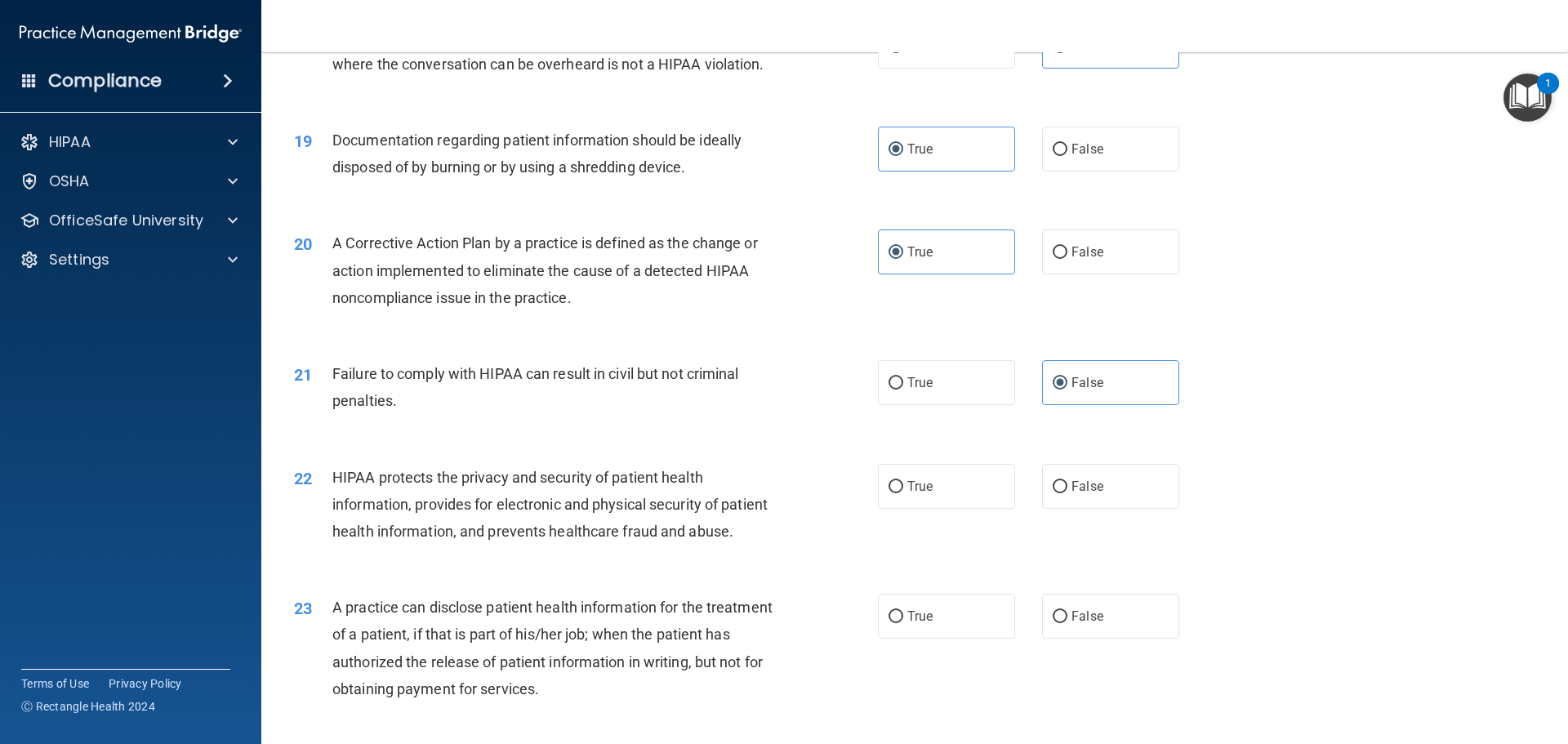
scroll to position [2123, 0]
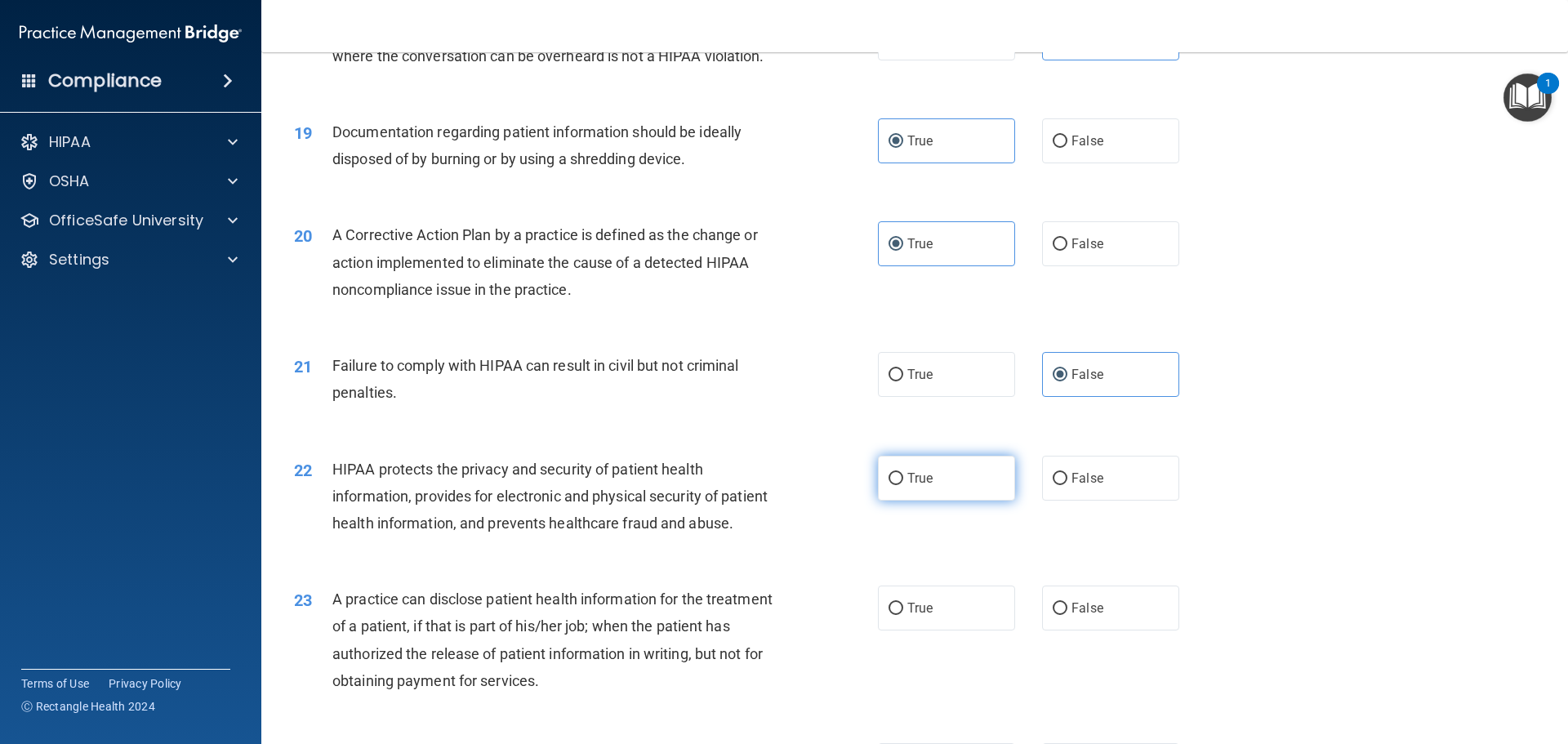
click at [958, 497] on label "True" at bounding box center [947, 477] width 137 height 45
click at [903, 485] on input "True" at bounding box center [896, 479] width 15 height 12
radio input "true"
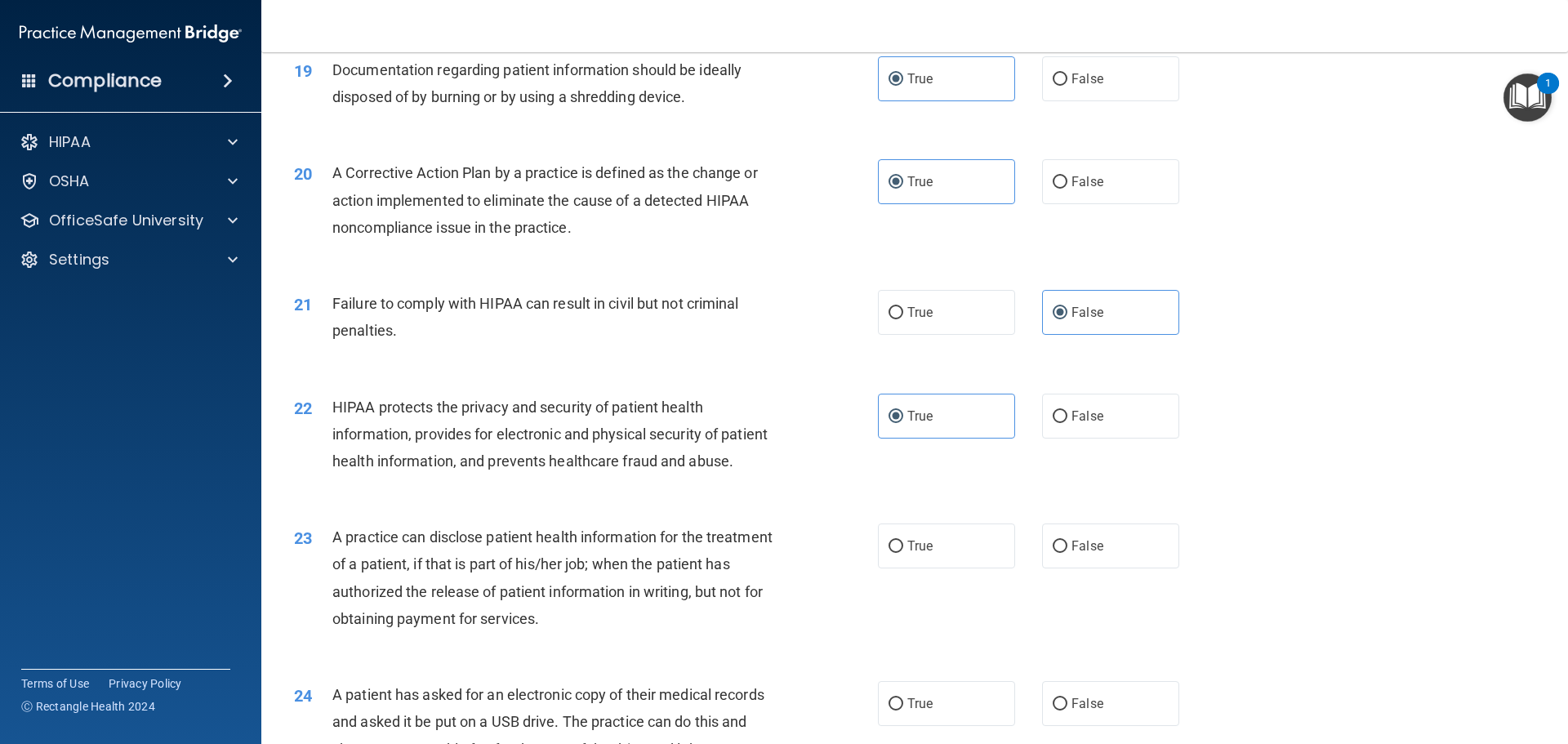
scroll to position [2287, 0]
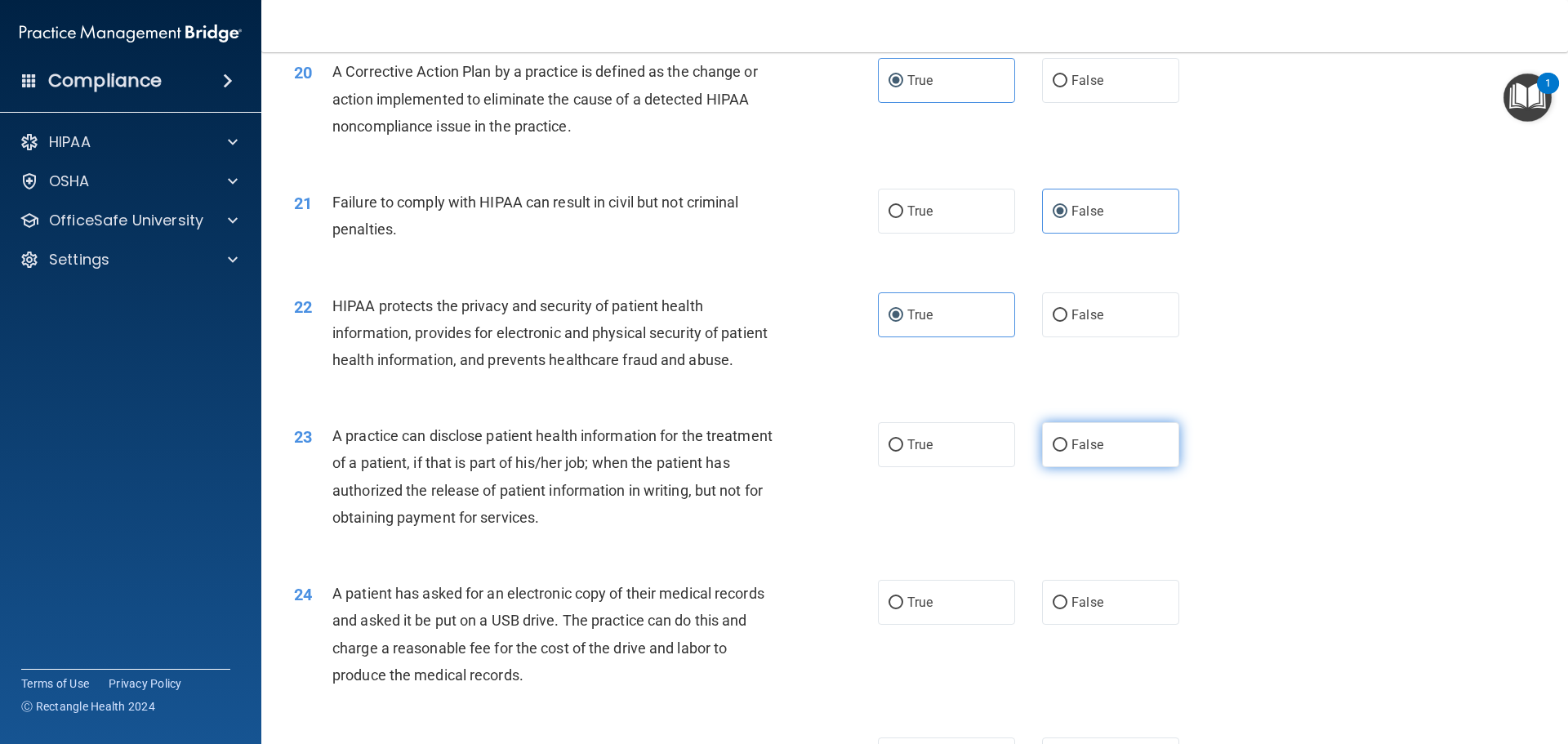
click at [1125, 467] on label "False" at bounding box center [1111, 444] width 137 height 45
click at [1068, 451] on input "False" at bounding box center [1060, 445] width 15 height 12
radio input "true"
click at [962, 625] on label "True" at bounding box center [947, 601] width 137 height 45
click at [903, 609] on input "True" at bounding box center [896, 603] width 15 height 12
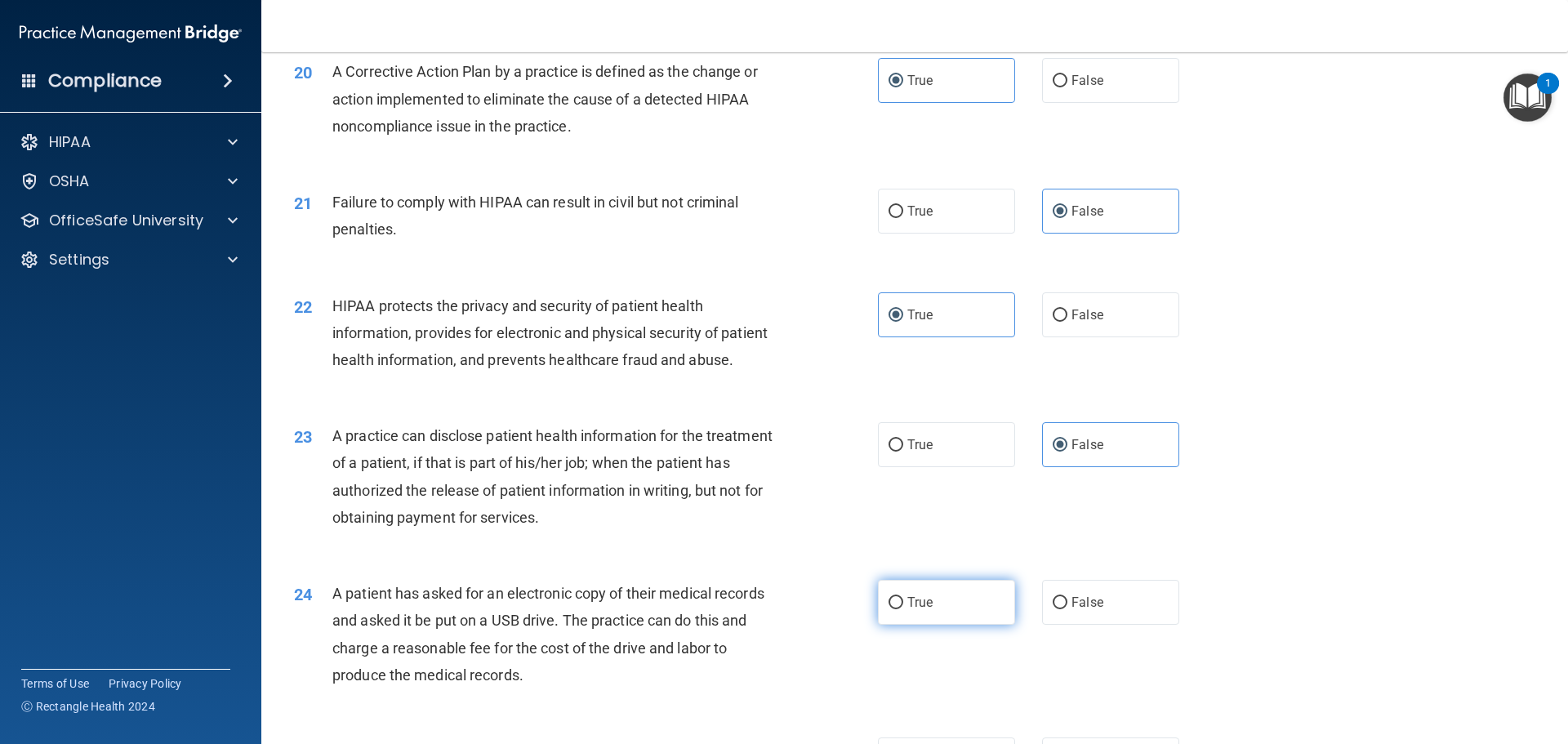
radio input "true"
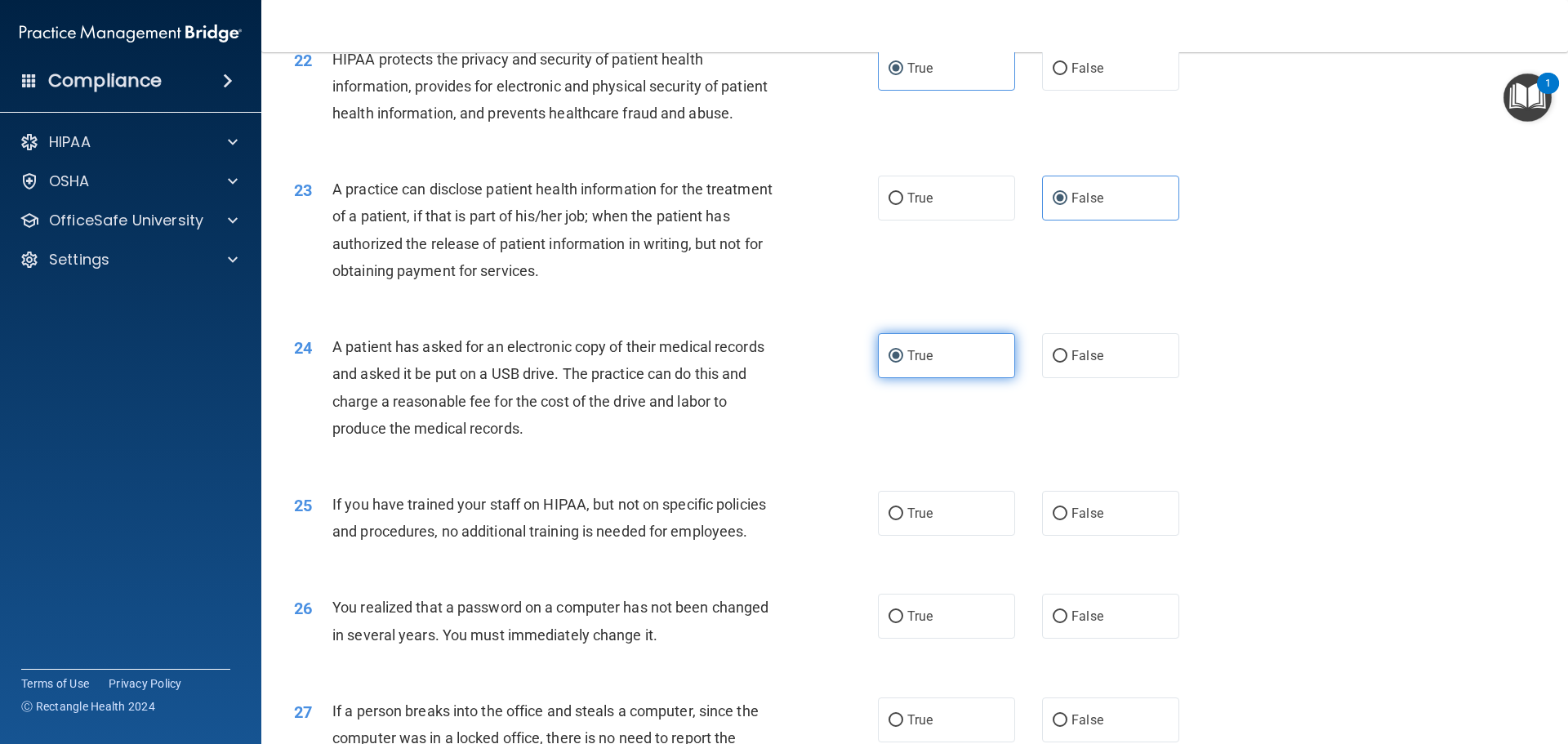
scroll to position [2777, 0]
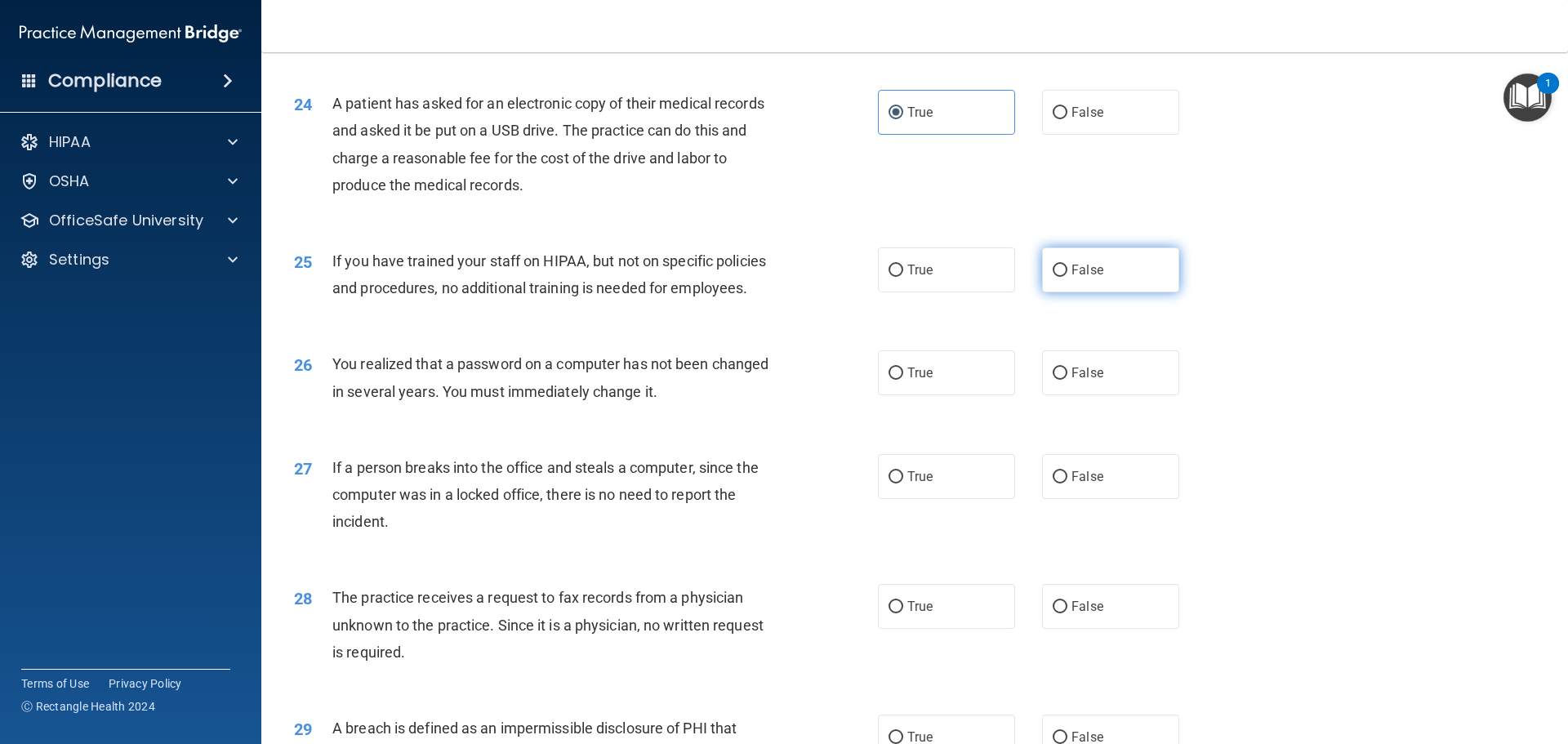
click at [1098, 293] on label "False" at bounding box center [1111, 269] width 137 height 45
click at [1068, 277] on input "False" at bounding box center [1060, 271] width 15 height 12
radio input "true"
click at [972, 401] on div "26 You realized that a password on a computer has not been changed in several y…" at bounding box center [915, 382] width 1266 height 103
click at [964, 395] on label "True" at bounding box center [947, 372] width 137 height 45
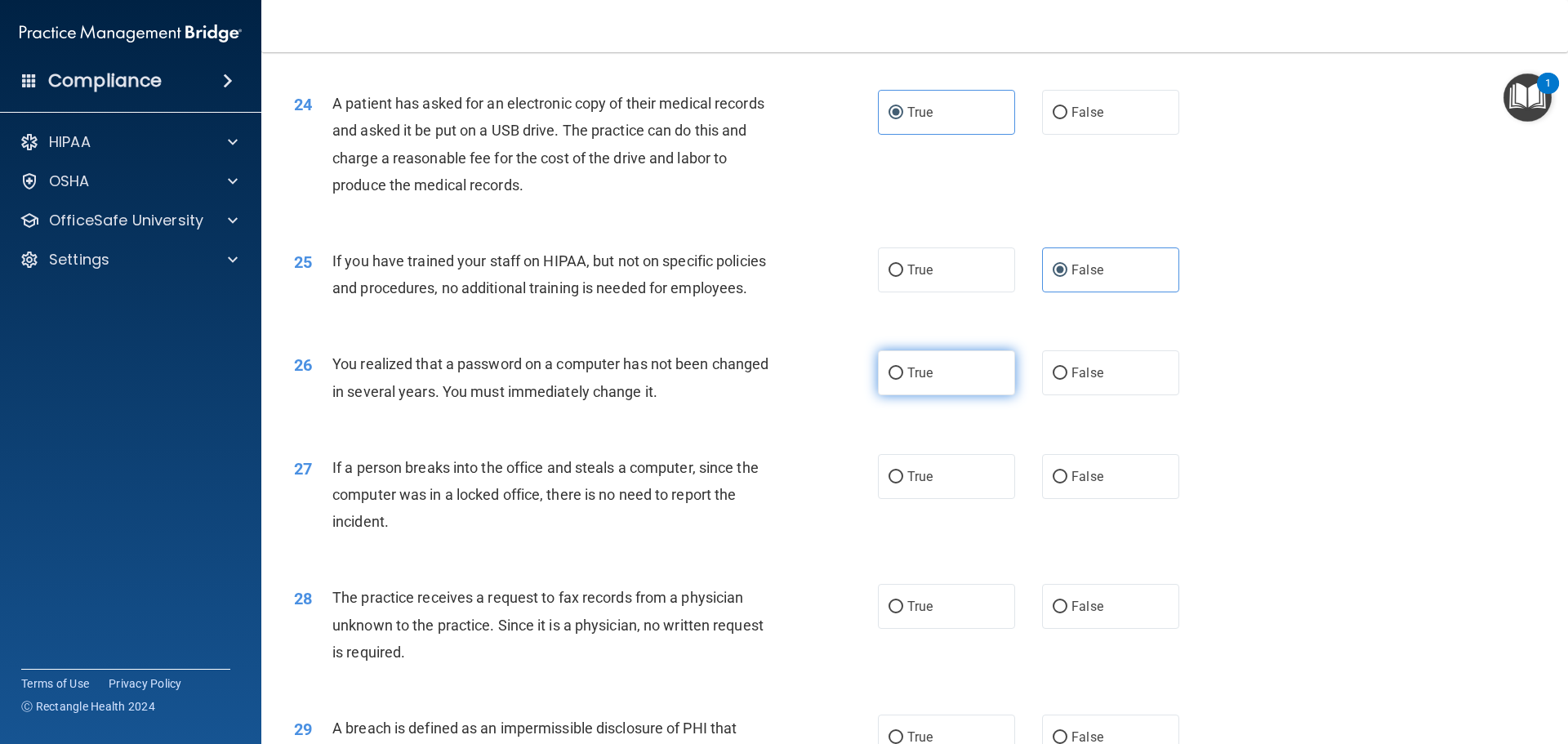
click at [903, 380] on input "True" at bounding box center [896, 373] width 15 height 12
radio input "true"
click at [1074, 484] on span "False" at bounding box center [1088, 477] width 32 height 16
click at [1068, 483] on input "False" at bounding box center [1060, 477] width 15 height 12
radio input "true"
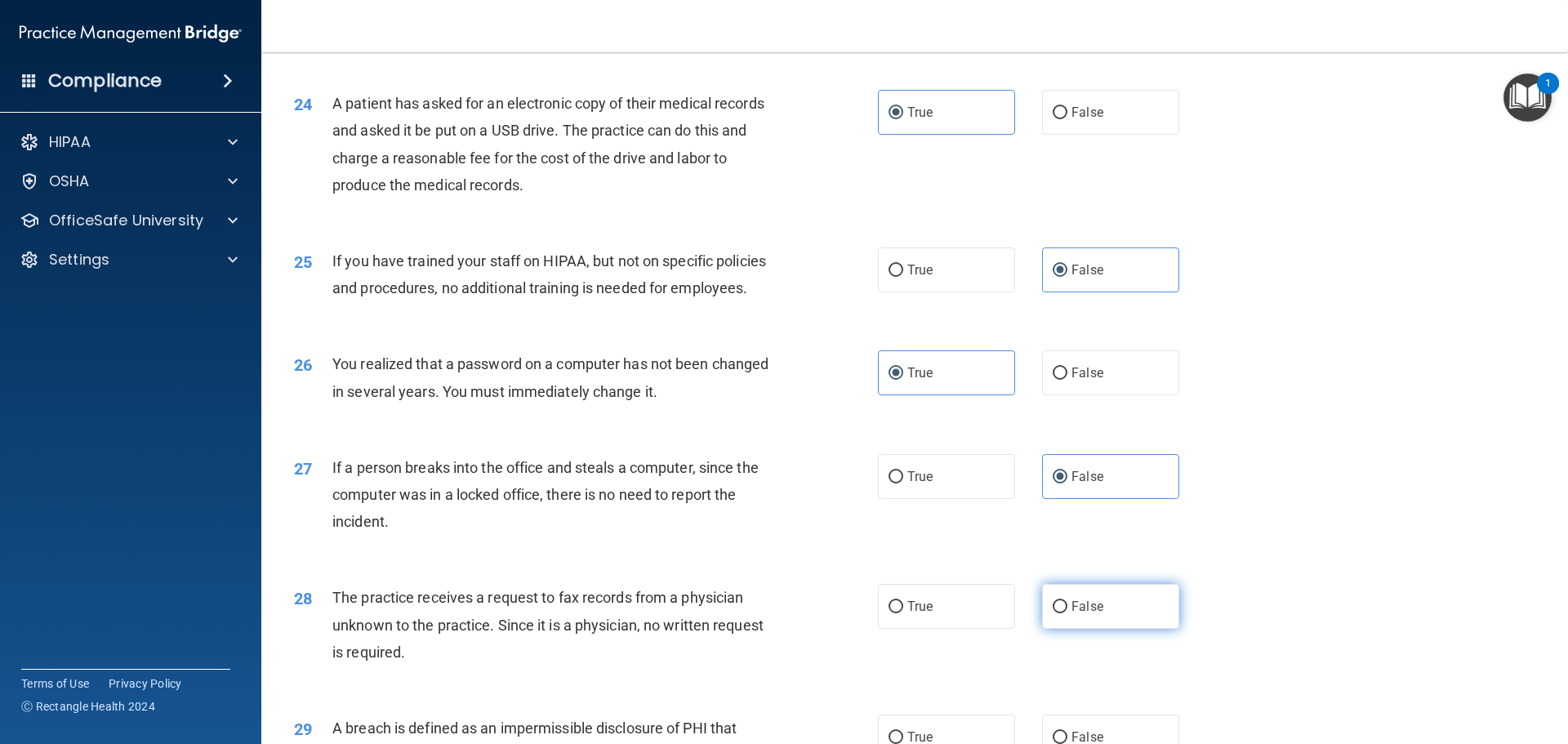
click at [1096, 629] on label "False" at bounding box center [1111, 606] width 137 height 45
click at [1068, 613] on input "False" at bounding box center [1060, 607] width 15 height 12
radio input "true"
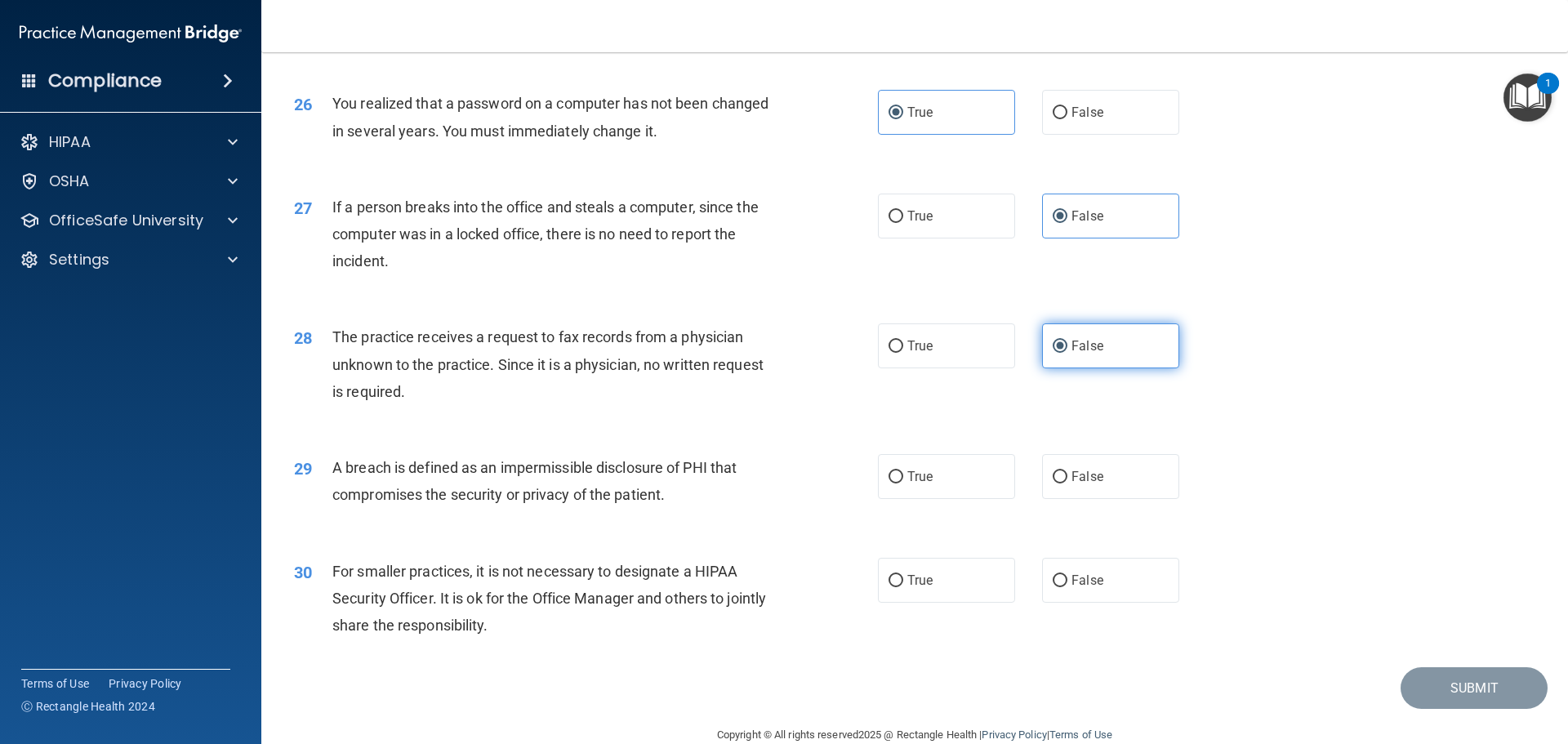
scroll to position [3103, 0]
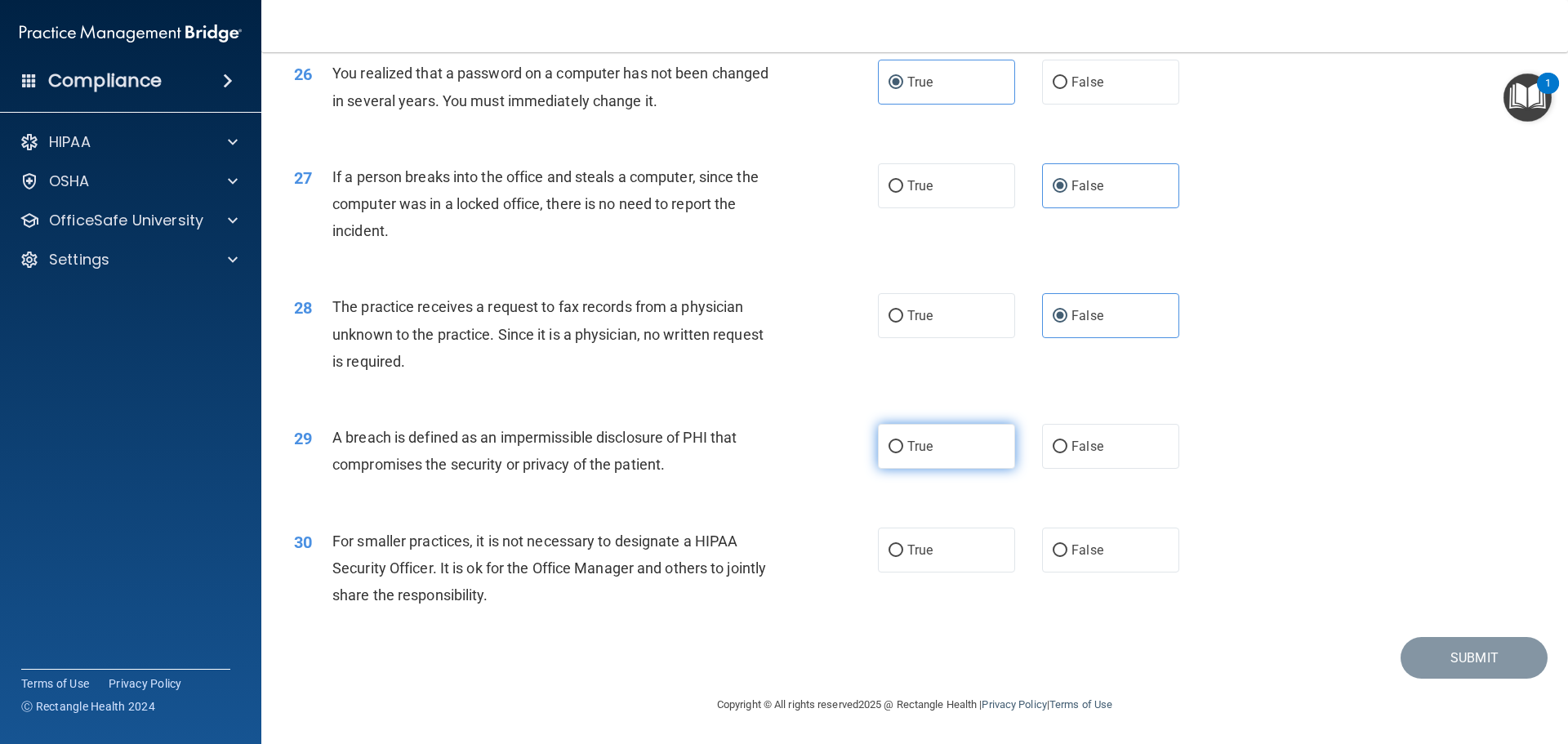
click at [957, 469] on label "True" at bounding box center [947, 445] width 137 height 45
click at [903, 453] on input "True" at bounding box center [896, 447] width 15 height 12
radio input "true"
click at [1075, 572] on label "False" at bounding box center [1111, 550] width 137 height 45
click at [1068, 557] on input "False" at bounding box center [1060, 551] width 15 height 12
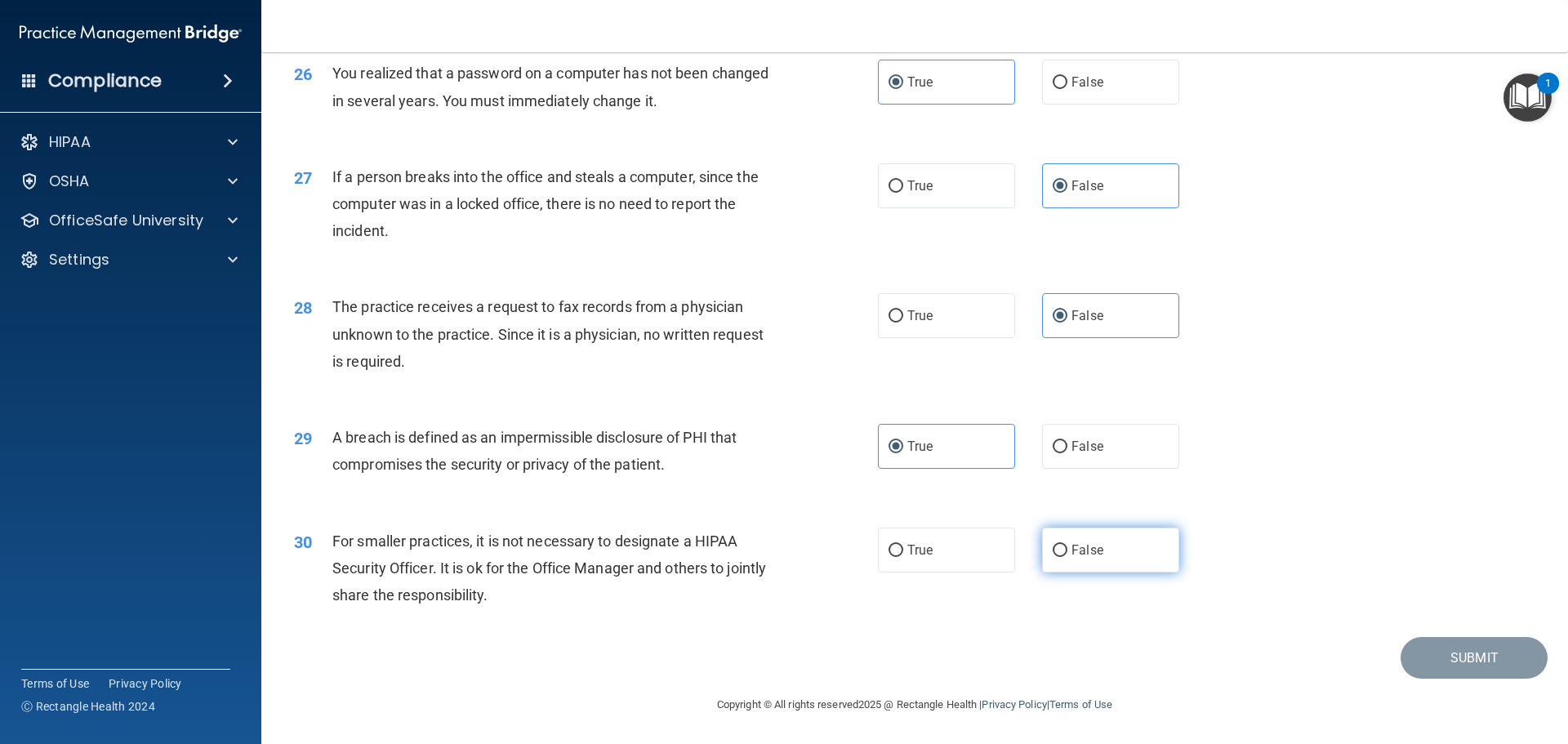
radio input "true"
click at [1416, 662] on button "Submit" at bounding box center [1475, 658] width 147 height 42
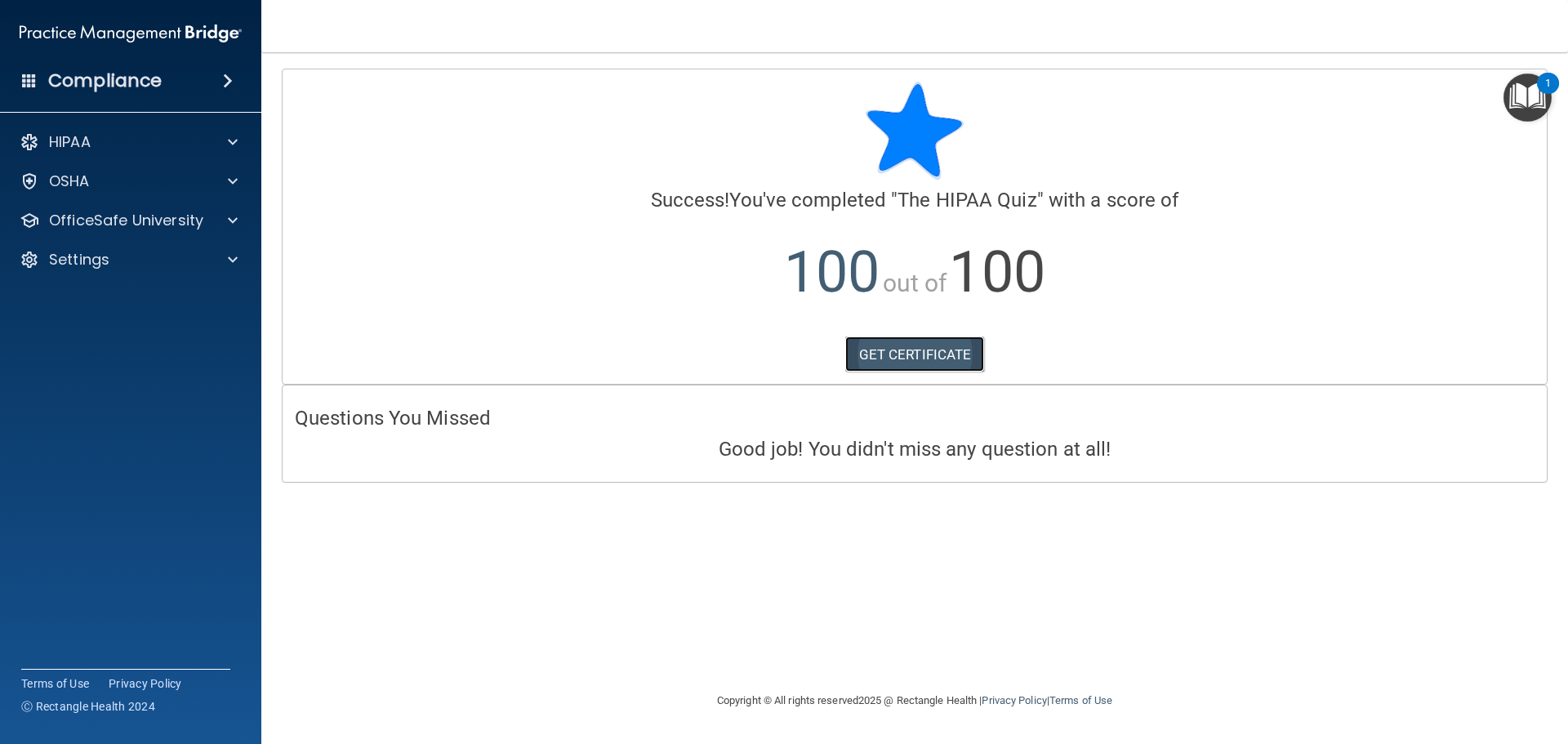
click at [896, 349] on link "GET CERTIFICATE" at bounding box center [915, 354] width 140 height 36
click at [219, 228] on div at bounding box center [230, 220] width 41 height 20
click at [150, 257] on div "HIPAA Training" at bounding box center [122, 260] width 223 height 16
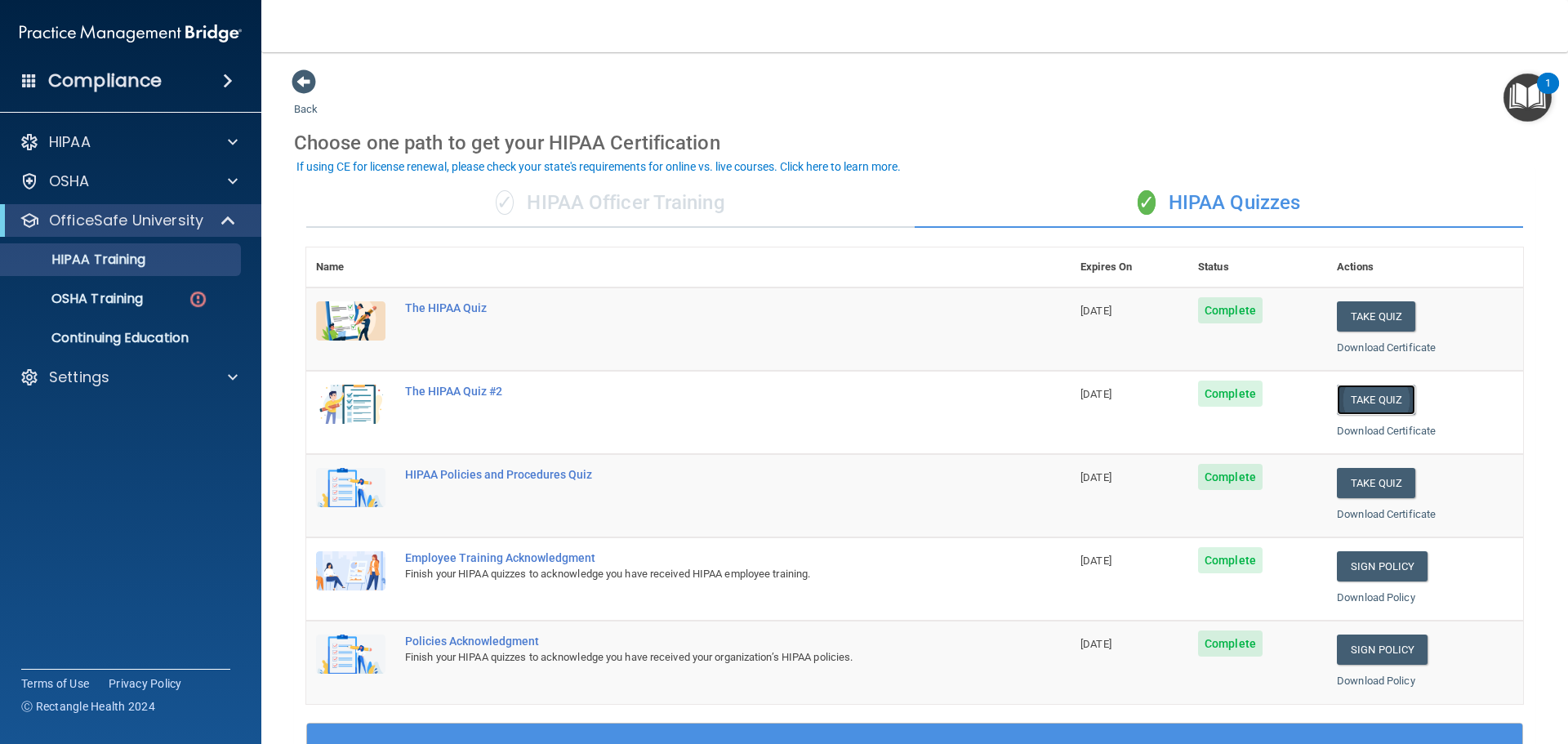
click at [1352, 406] on button "Take Quiz" at bounding box center [1376, 400] width 78 height 30
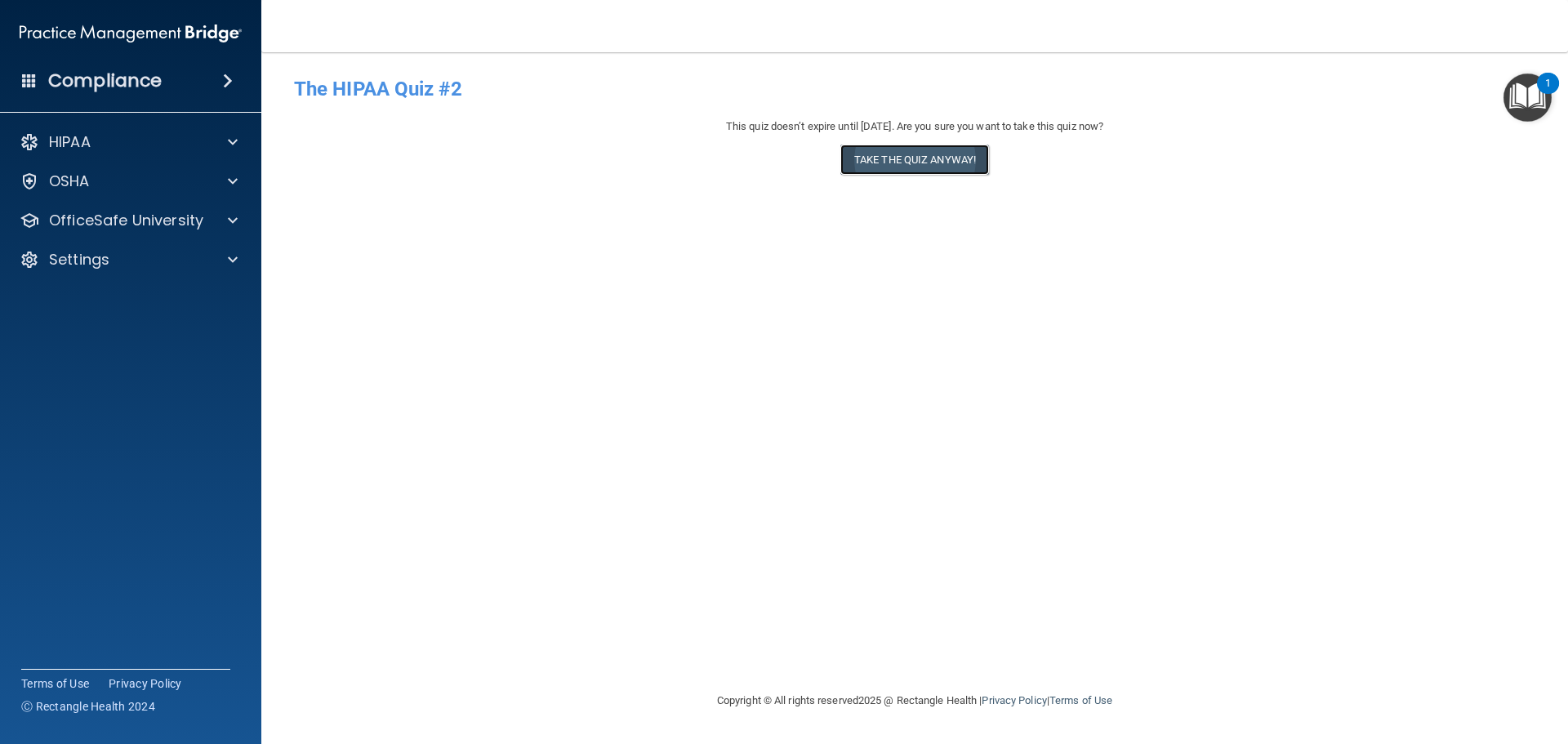
click at [918, 161] on button "Take the quiz anyway!" at bounding box center [915, 160] width 149 height 30
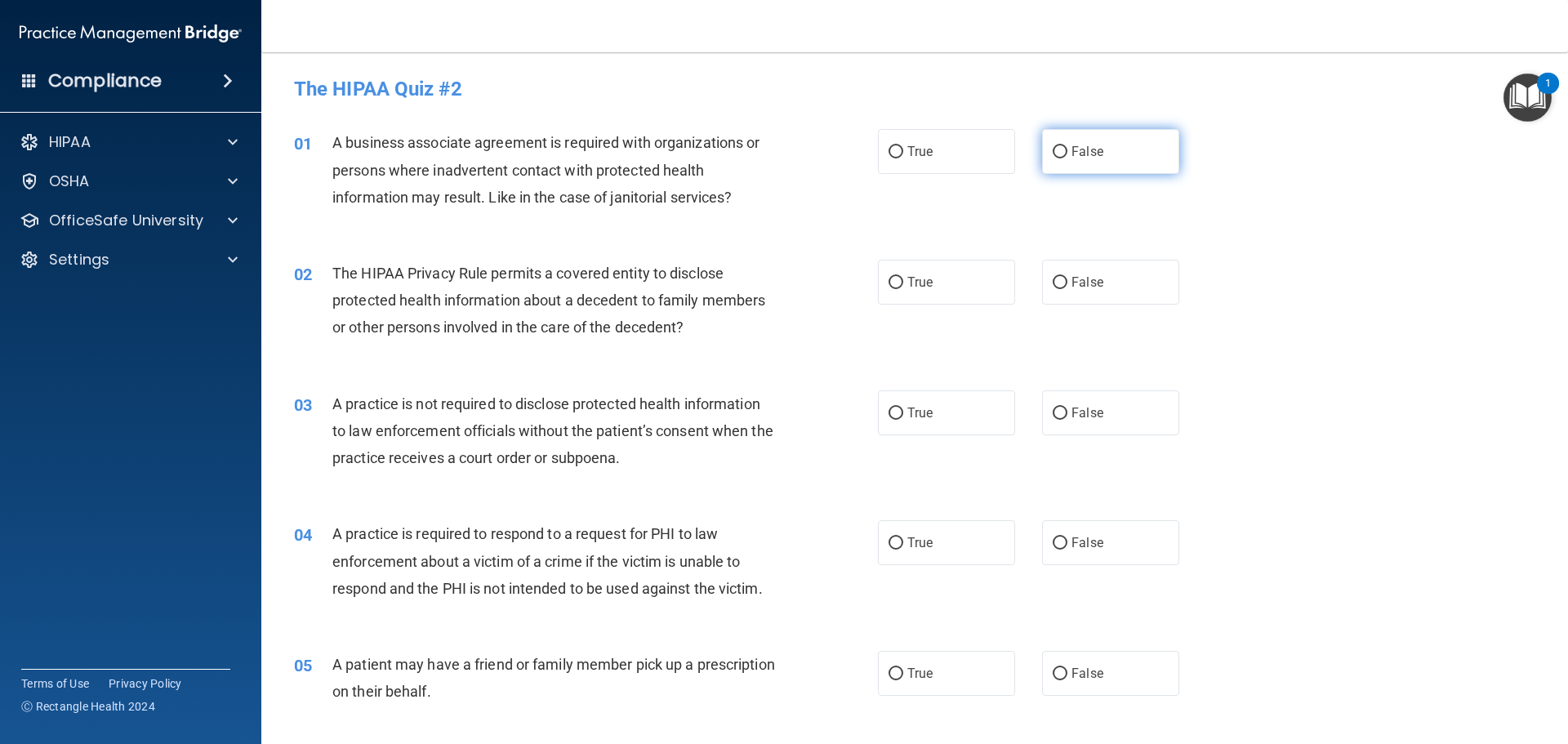
click at [1153, 152] on label "False" at bounding box center [1111, 151] width 137 height 45
click at [1068, 152] on input "False" at bounding box center [1060, 152] width 15 height 12
radio input "true"
click at [945, 284] on label "True" at bounding box center [947, 282] width 137 height 45
click at [903, 284] on input "True" at bounding box center [896, 283] width 15 height 12
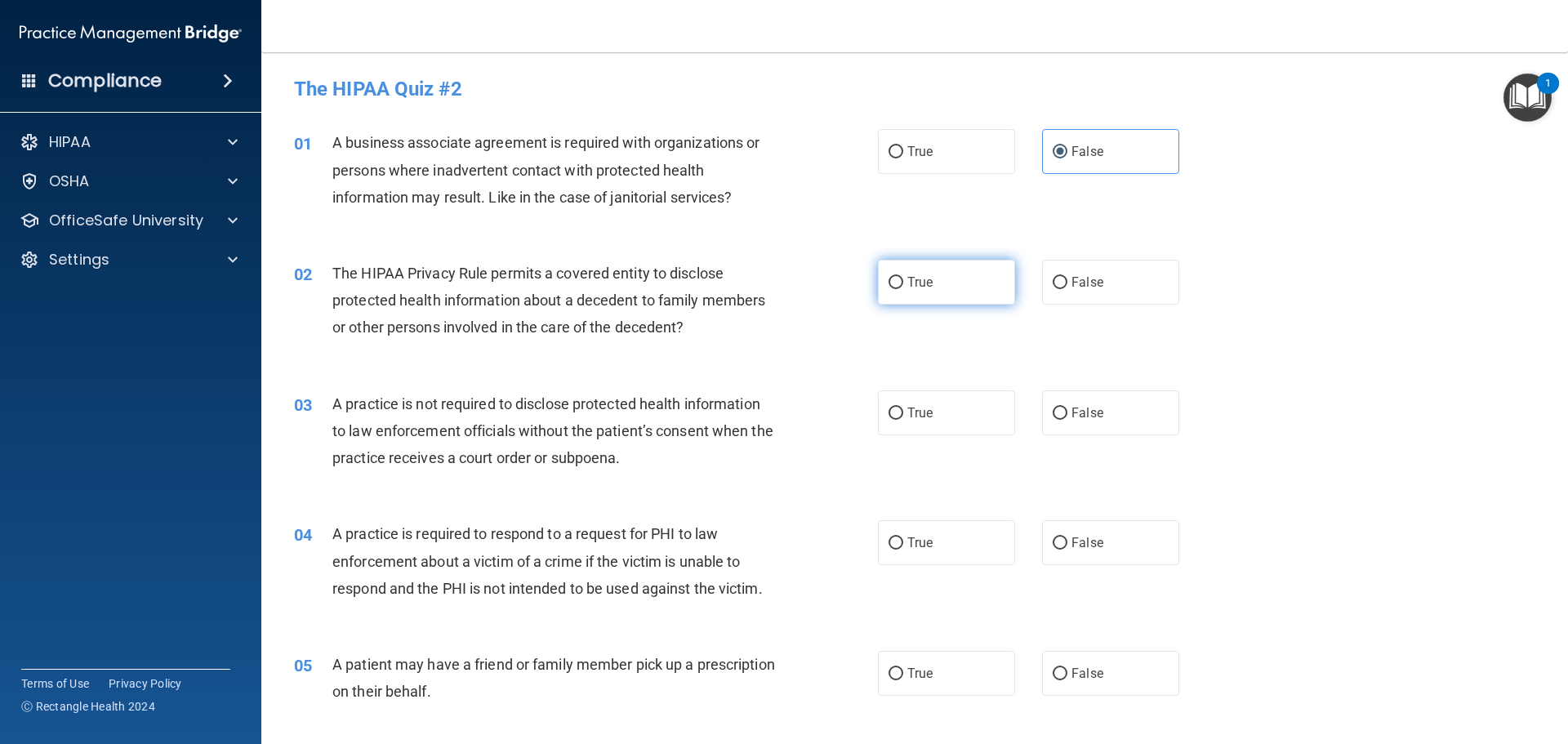
radio input "true"
click at [1114, 425] on label "False" at bounding box center [1111, 412] width 137 height 45
click at [1068, 420] on input "False" at bounding box center [1060, 414] width 15 height 12
radio input "true"
click at [949, 557] on label "True" at bounding box center [947, 542] width 137 height 45
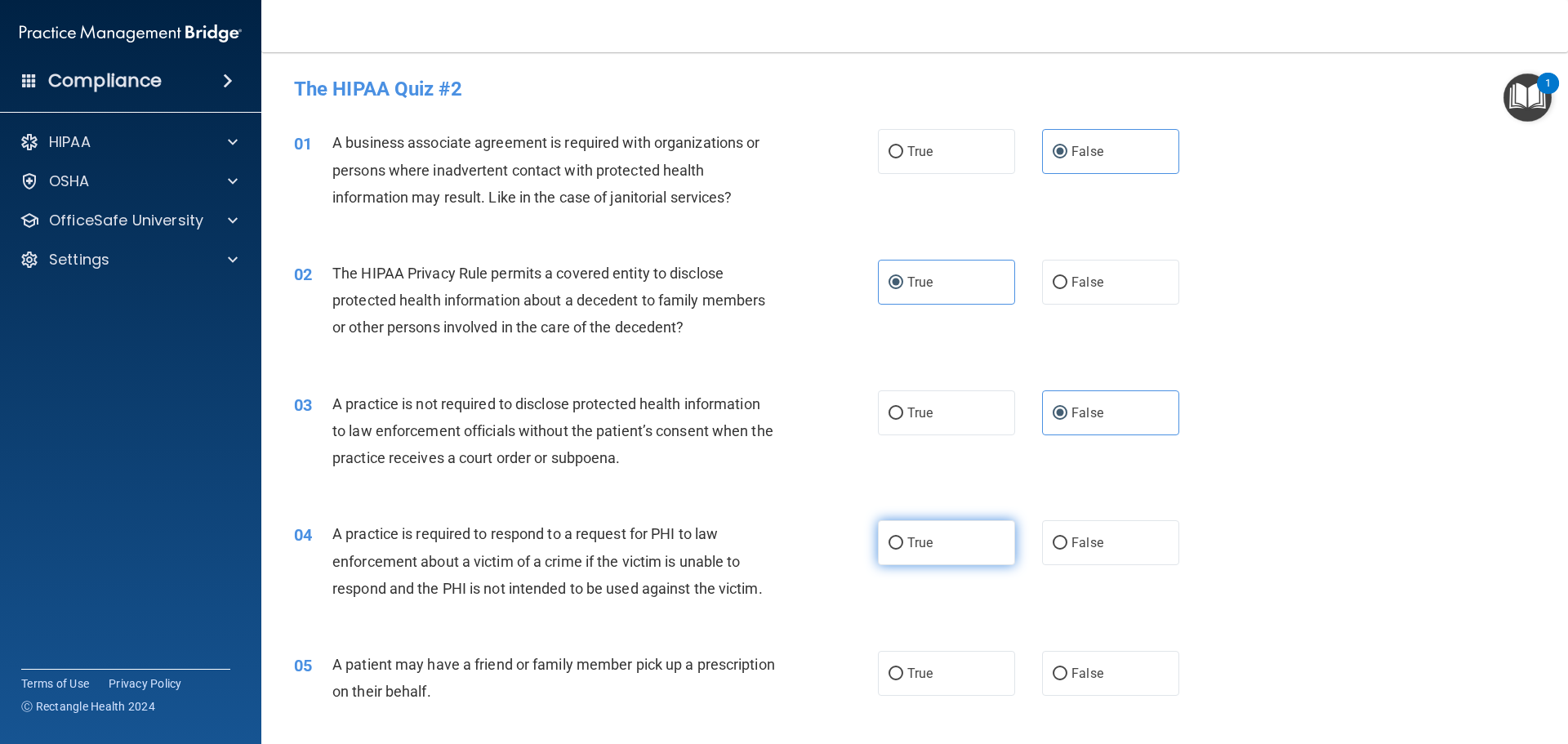
click at [903, 550] on input "True" at bounding box center [896, 544] width 15 height 12
radio input "true"
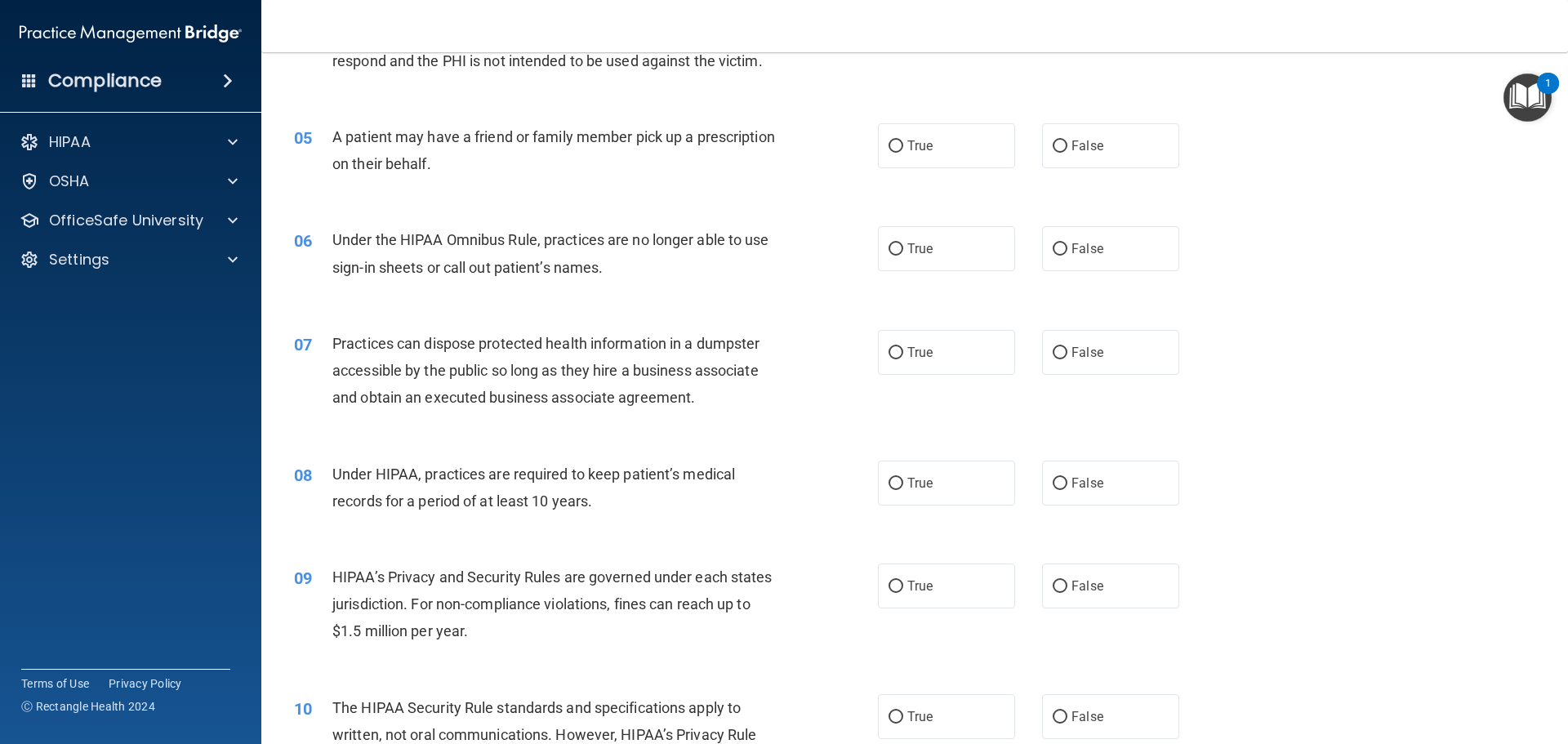
scroll to position [490, 0]
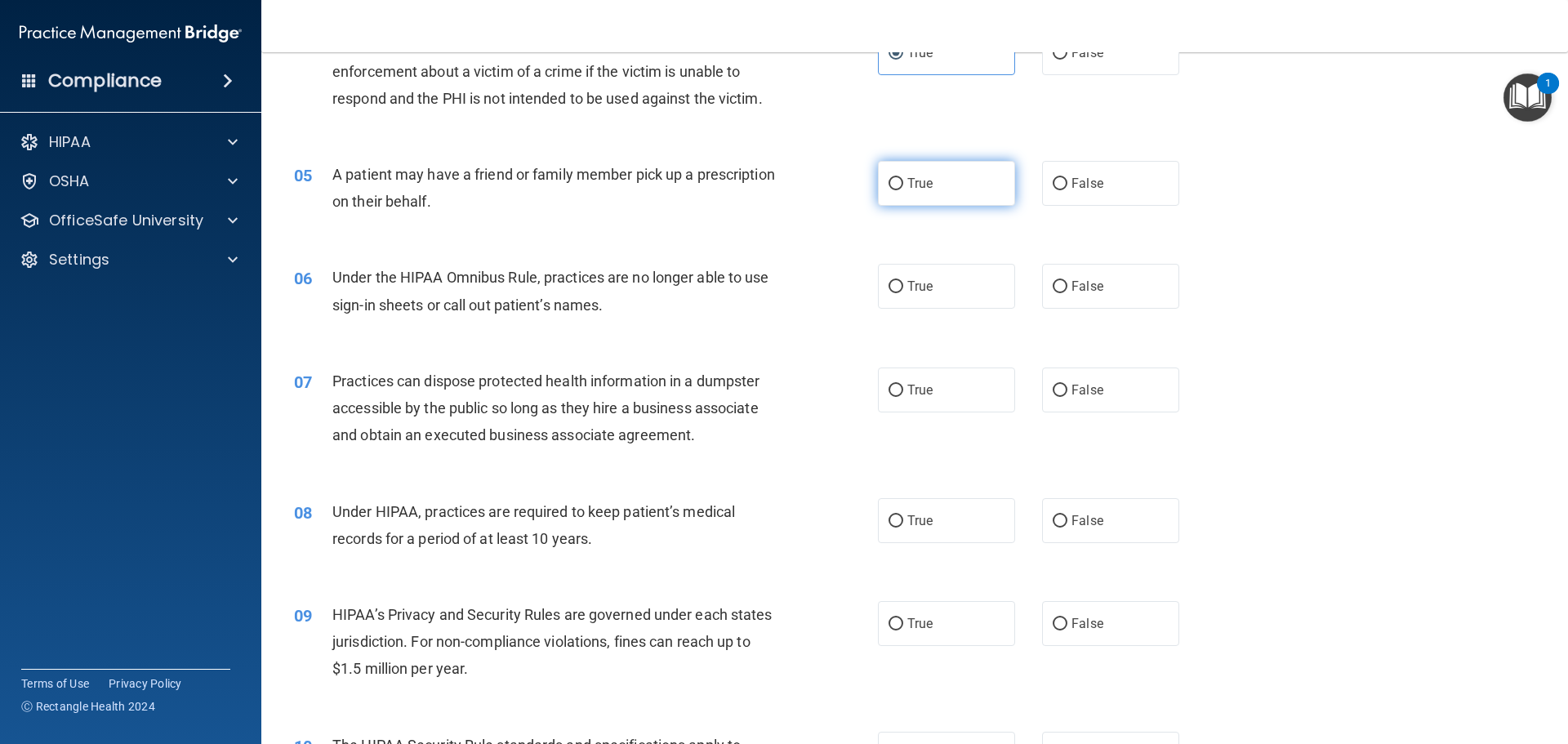
click at [920, 187] on span "True" at bounding box center [921, 184] width 26 height 16
click at [903, 187] on input "True" at bounding box center [896, 184] width 15 height 12
radio input "true"
click at [1134, 308] on label "False" at bounding box center [1111, 286] width 137 height 45
click at [1068, 294] on input "False" at bounding box center [1060, 287] width 15 height 12
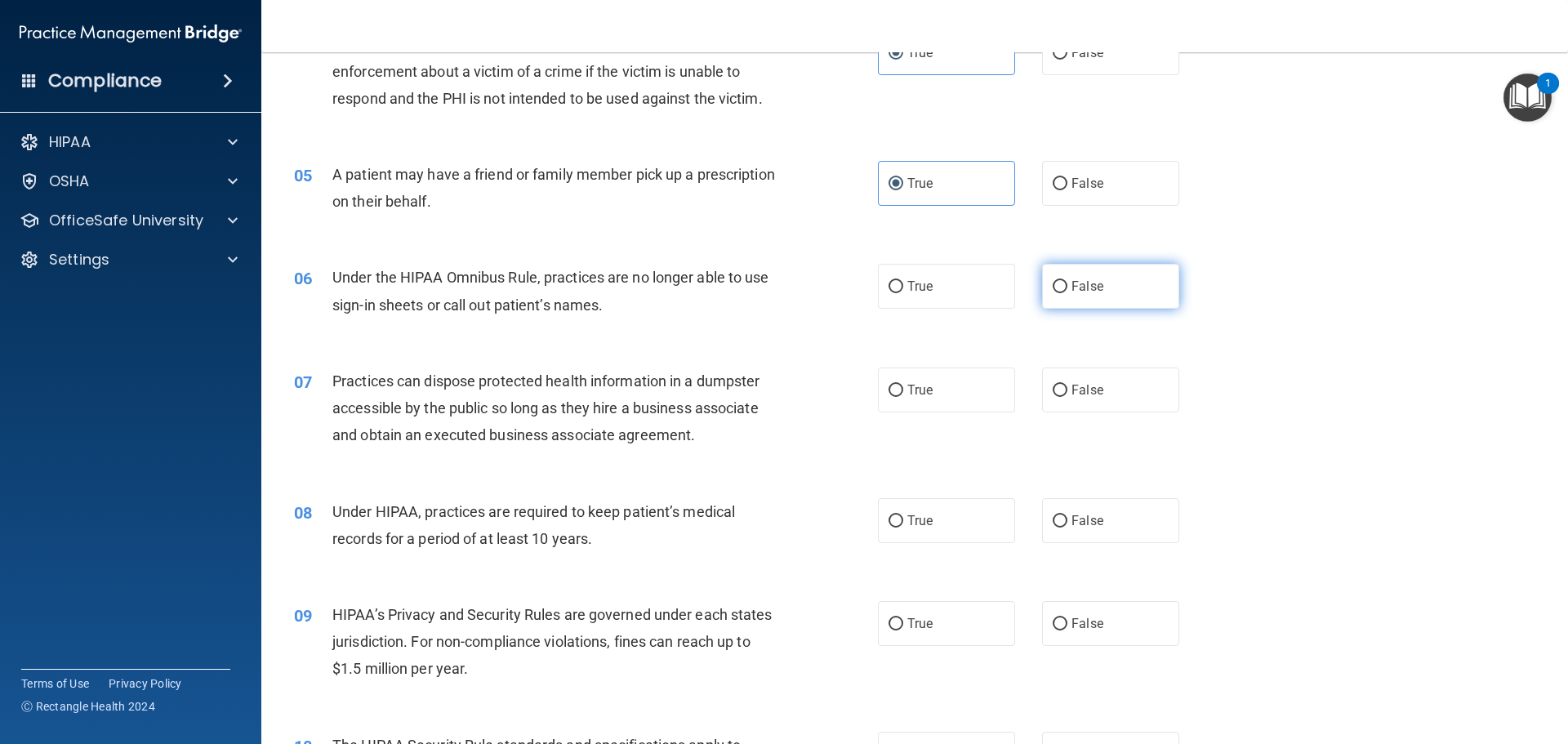
radio input "true"
click at [1089, 382] on span "False" at bounding box center [1088, 390] width 32 height 16
click at [1068, 385] on input "False" at bounding box center [1060, 391] width 15 height 12
radio input "true"
click at [1079, 524] on span "False" at bounding box center [1088, 521] width 32 height 16
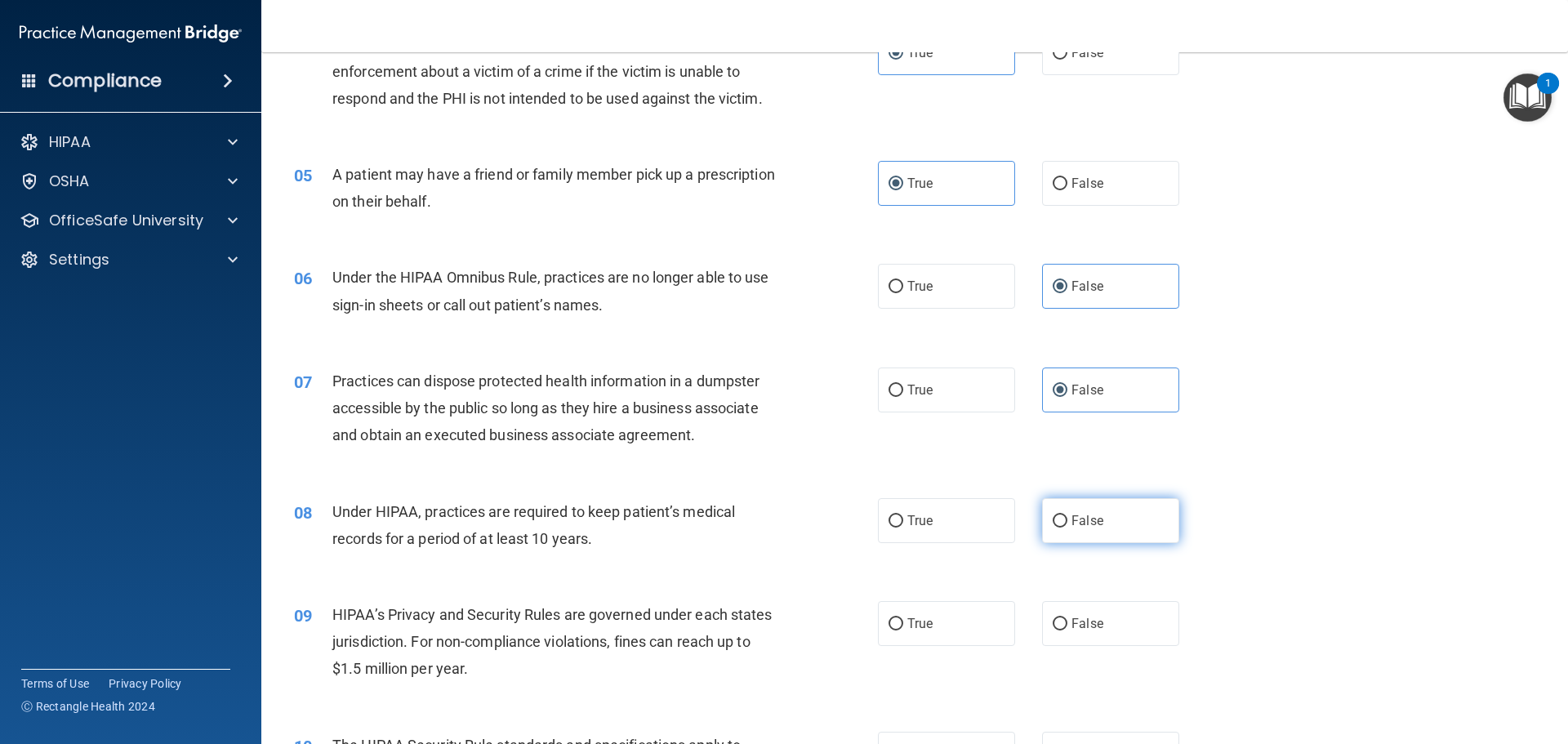
click at [1068, 524] on input "False" at bounding box center [1060, 521] width 15 height 12
radio input "true"
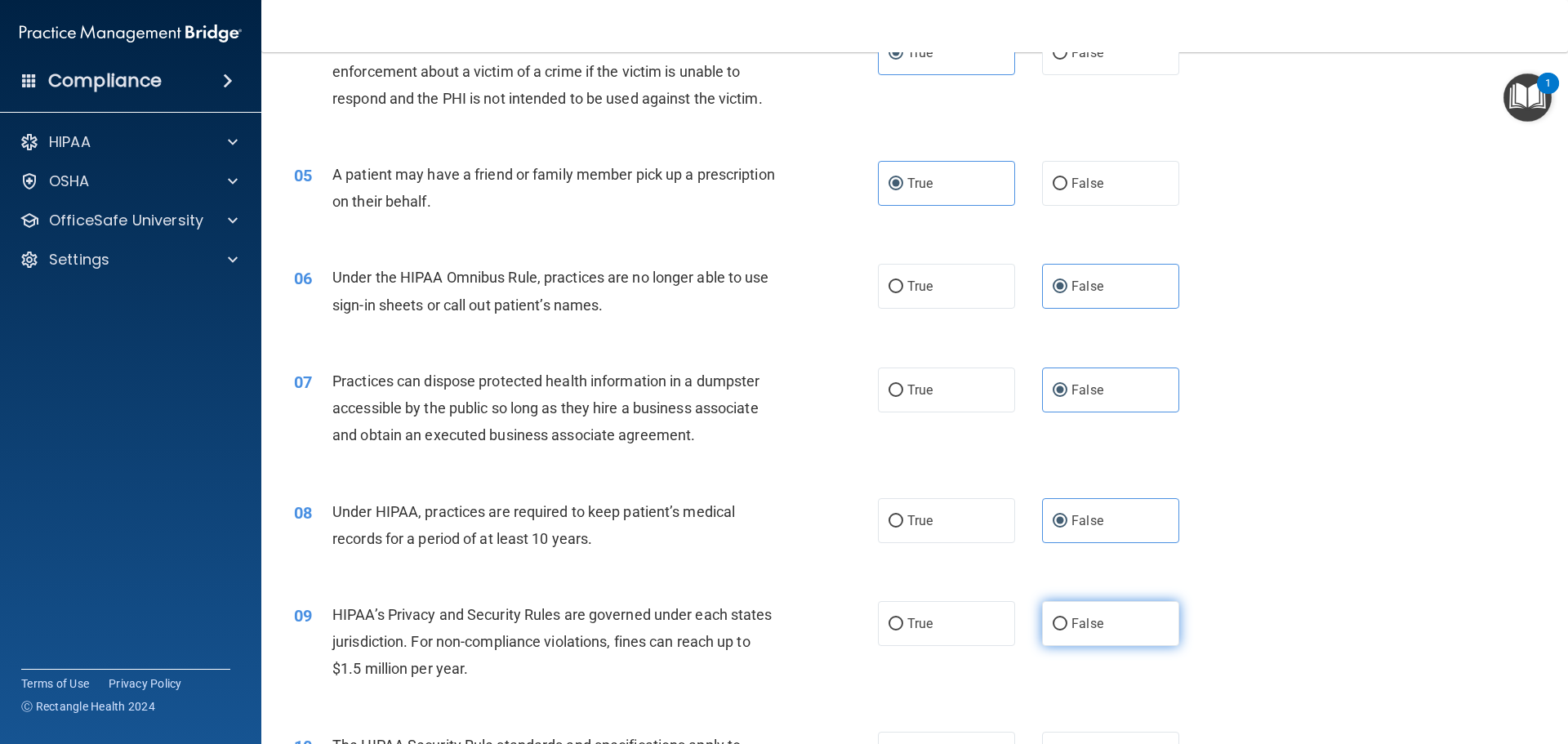
click at [1058, 616] on label "False" at bounding box center [1111, 623] width 137 height 45
click at [1058, 618] on input "False" at bounding box center [1060, 624] width 15 height 12
radio input "true"
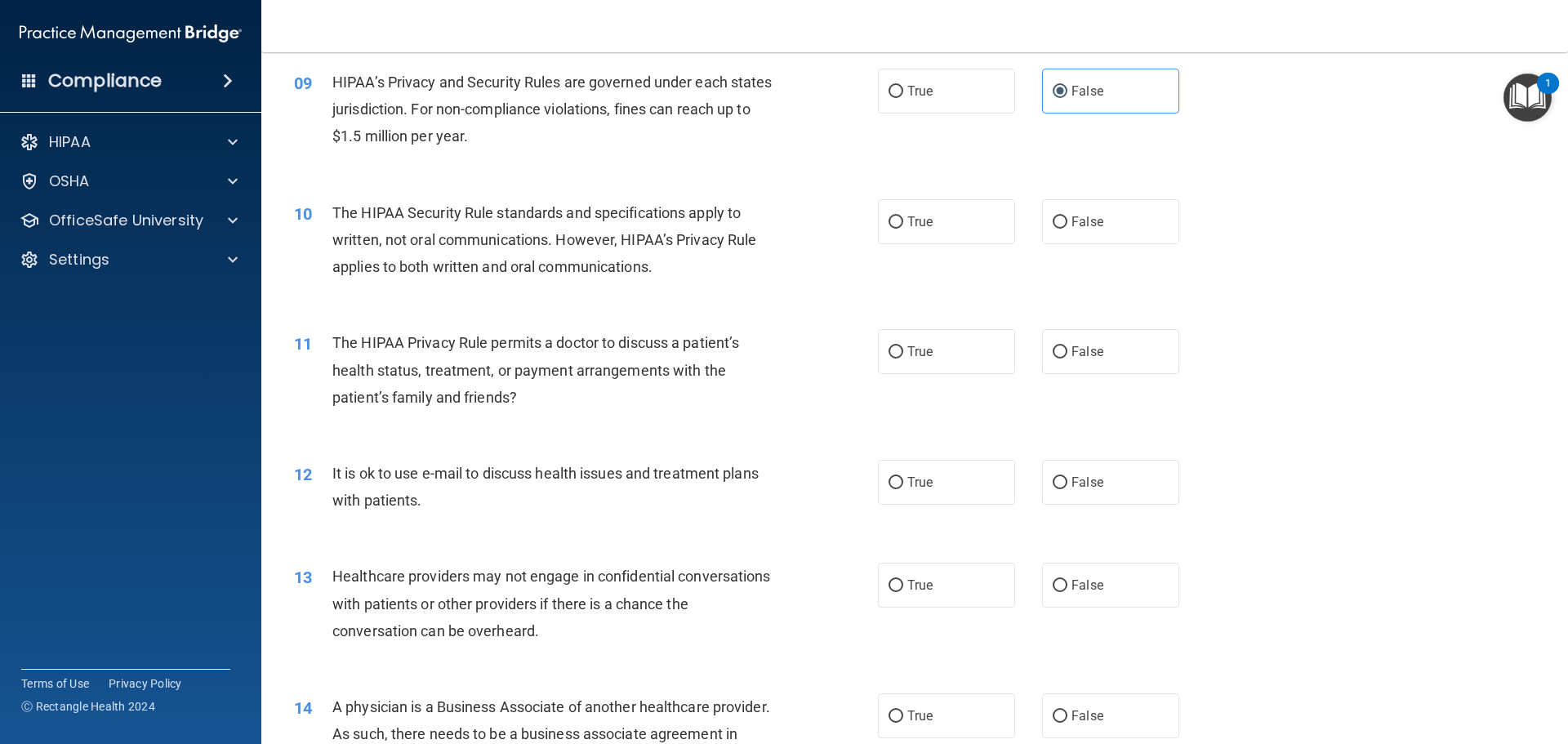
scroll to position [1061, 0]
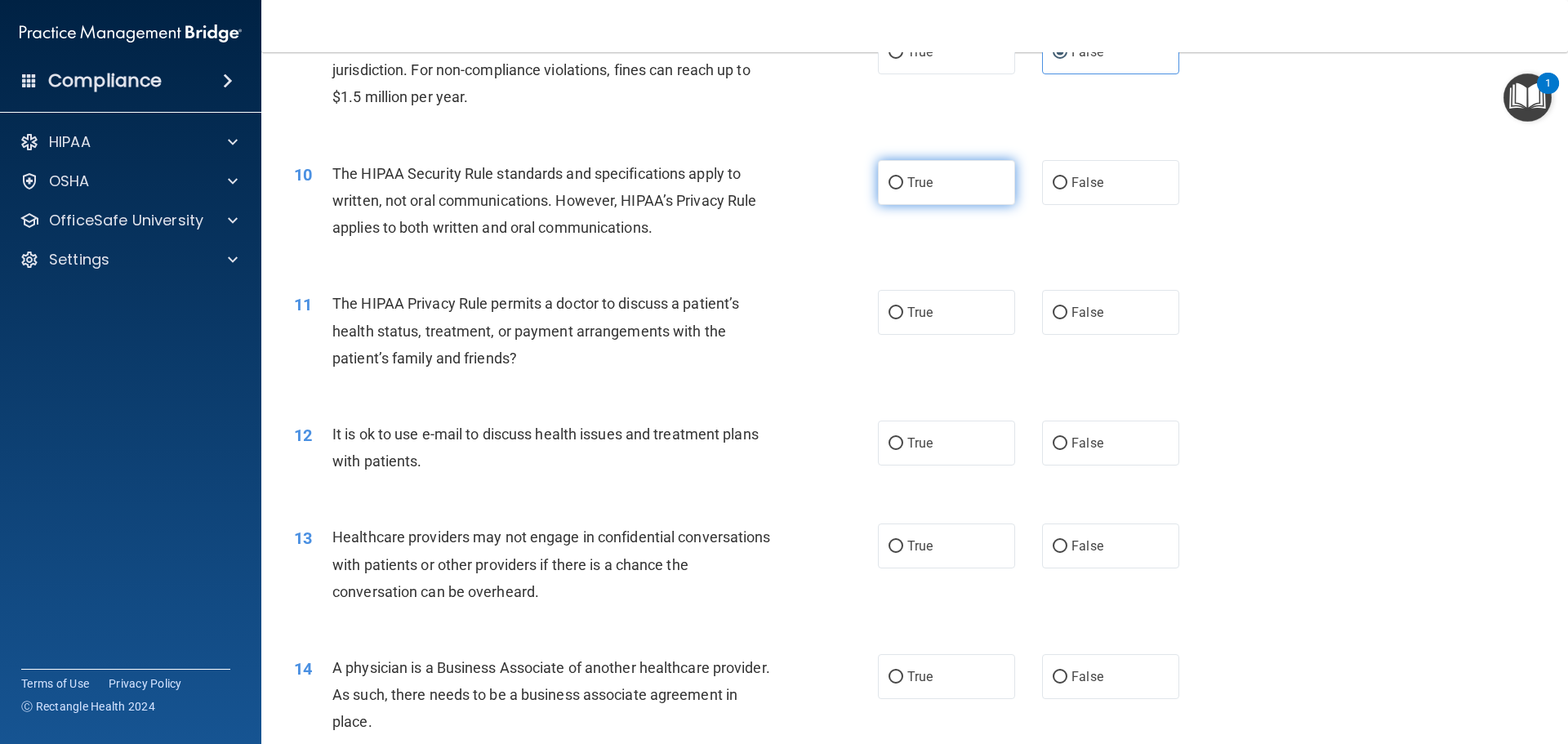
click at [976, 192] on label "True" at bounding box center [947, 182] width 137 height 45
click at [903, 189] on input "True" at bounding box center [896, 184] width 15 height 12
radio input "true"
click at [971, 324] on label "True" at bounding box center [947, 311] width 137 height 45
click at [903, 319] on input "True" at bounding box center [896, 313] width 15 height 12
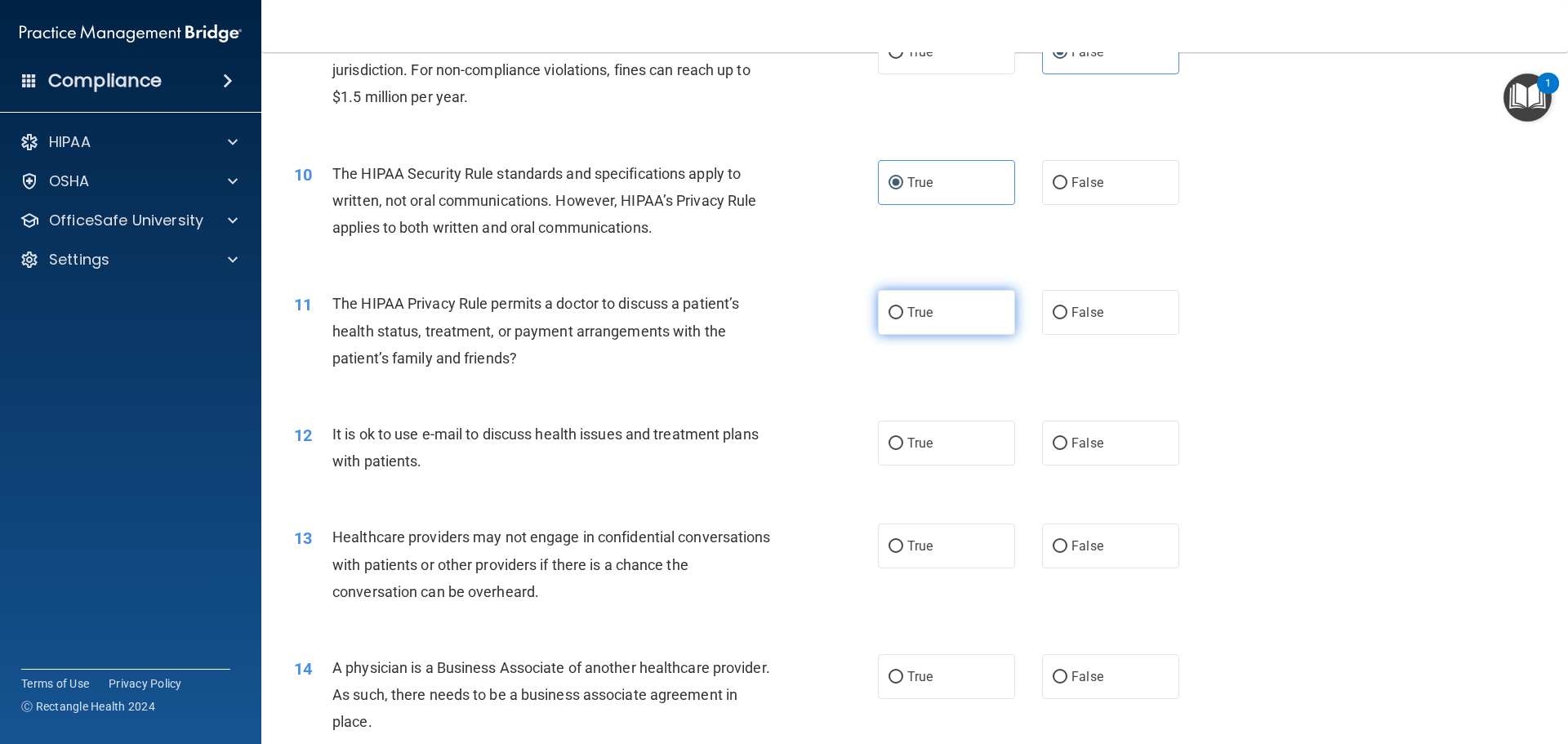
radio input "true"
click at [947, 445] on label "True" at bounding box center [947, 442] width 137 height 45
click at [903, 445] on input "True" at bounding box center [896, 443] width 15 height 12
radio input "true"
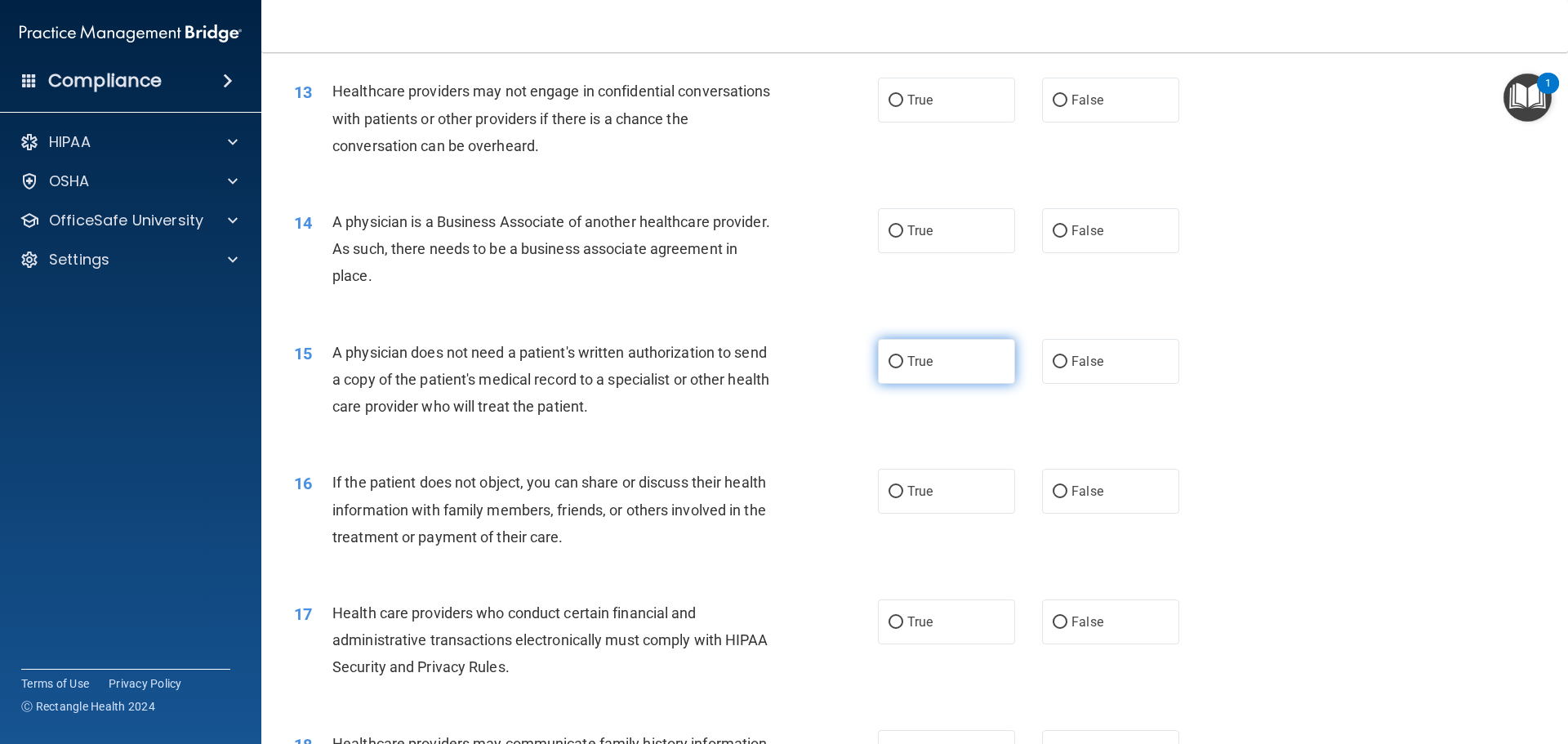
scroll to position [1470, 0]
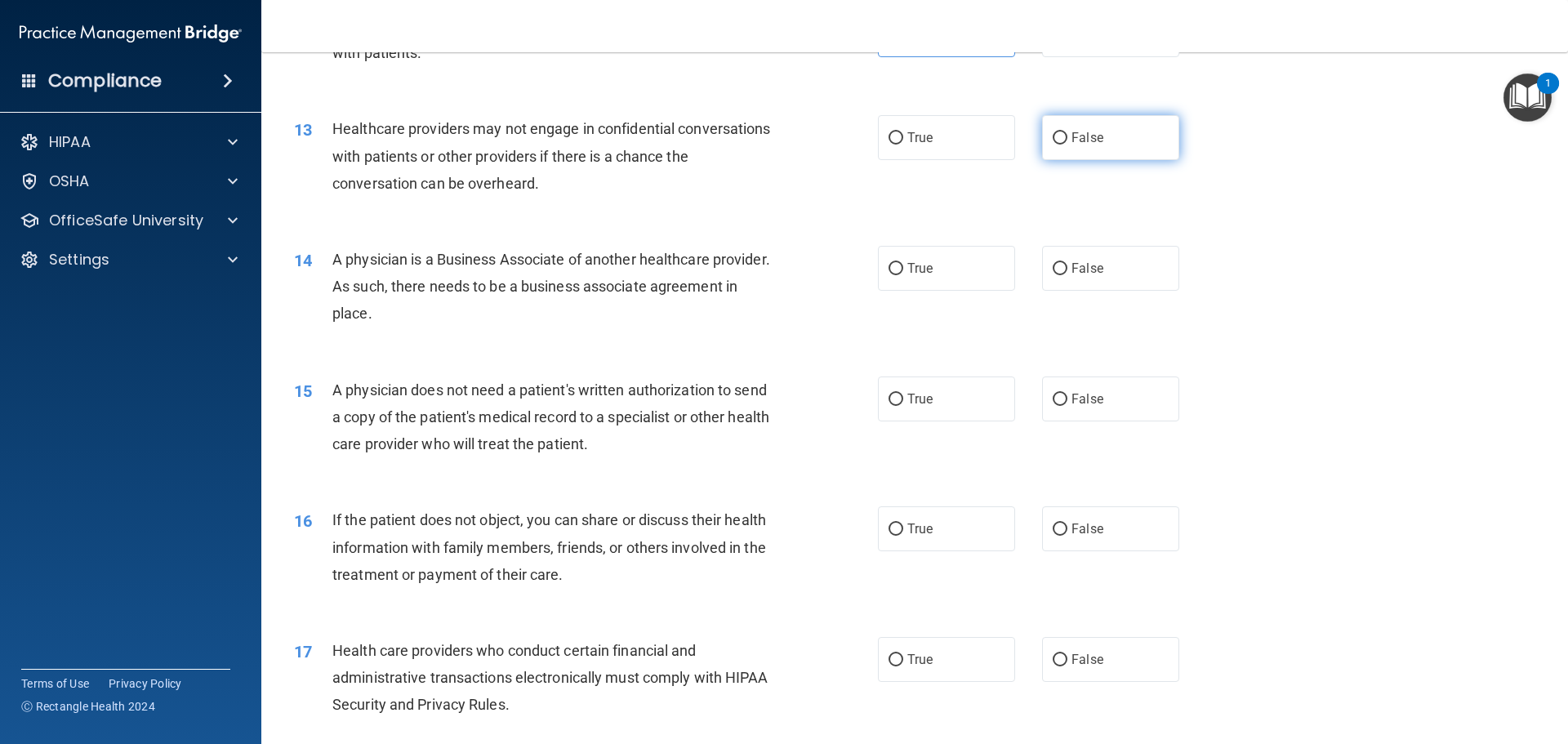
click at [1072, 140] on span "False" at bounding box center [1088, 138] width 32 height 16
click at [1065, 140] on input "False" at bounding box center [1060, 138] width 15 height 12
radio input "true"
click at [1072, 268] on span "False" at bounding box center [1088, 269] width 32 height 16
click at [1068, 268] on input "False" at bounding box center [1060, 269] width 15 height 12
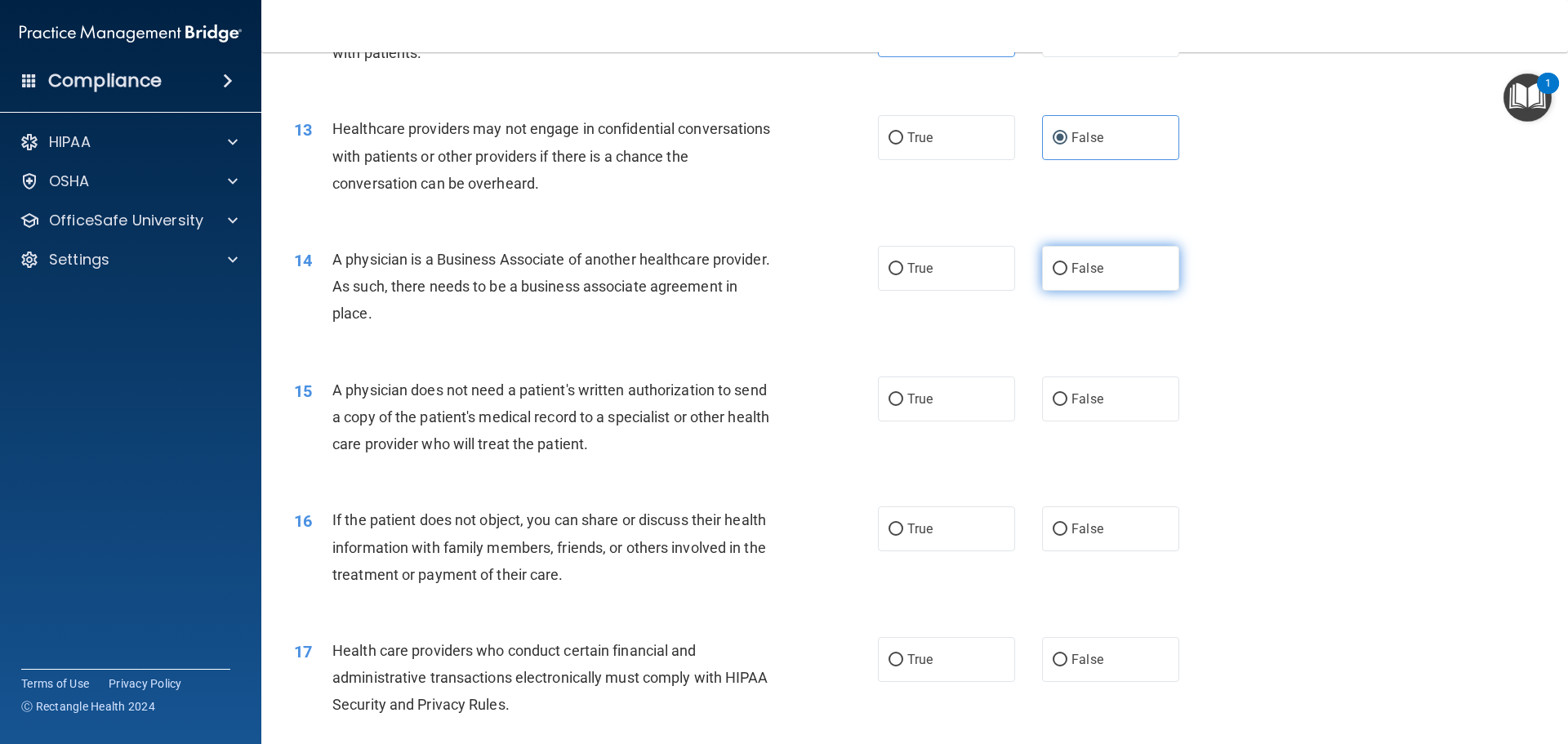
radio input "true"
click at [965, 411] on label "True" at bounding box center [947, 398] width 137 height 45
click at [903, 406] on input "True" at bounding box center [896, 400] width 15 height 12
radio input "true"
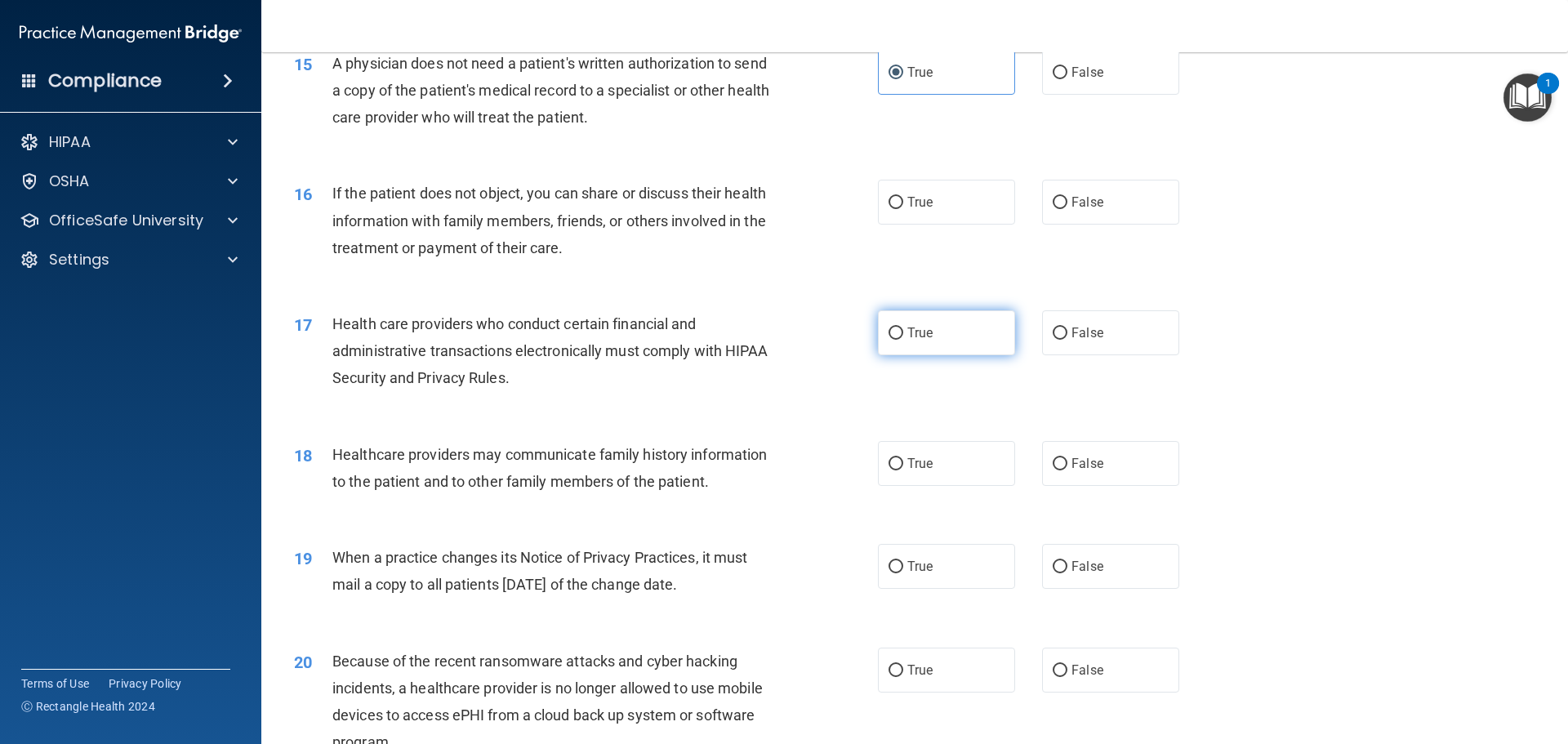
scroll to position [1878, 0]
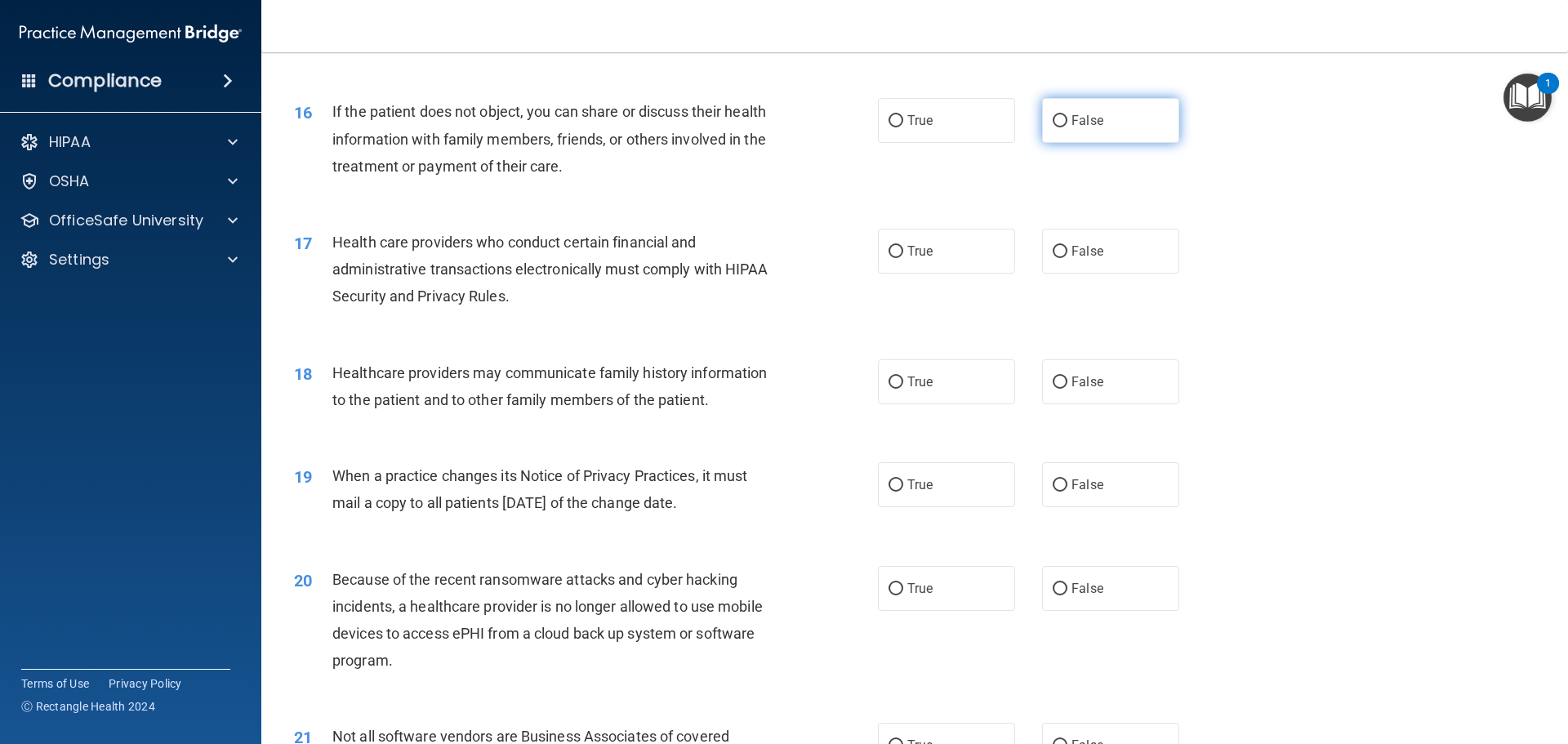
click at [1128, 121] on label "False" at bounding box center [1111, 120] width 137 height 45
click at [1068, 121] on input "False" at bounding box center [1060, 121] width 15 height 12
radio input "true"
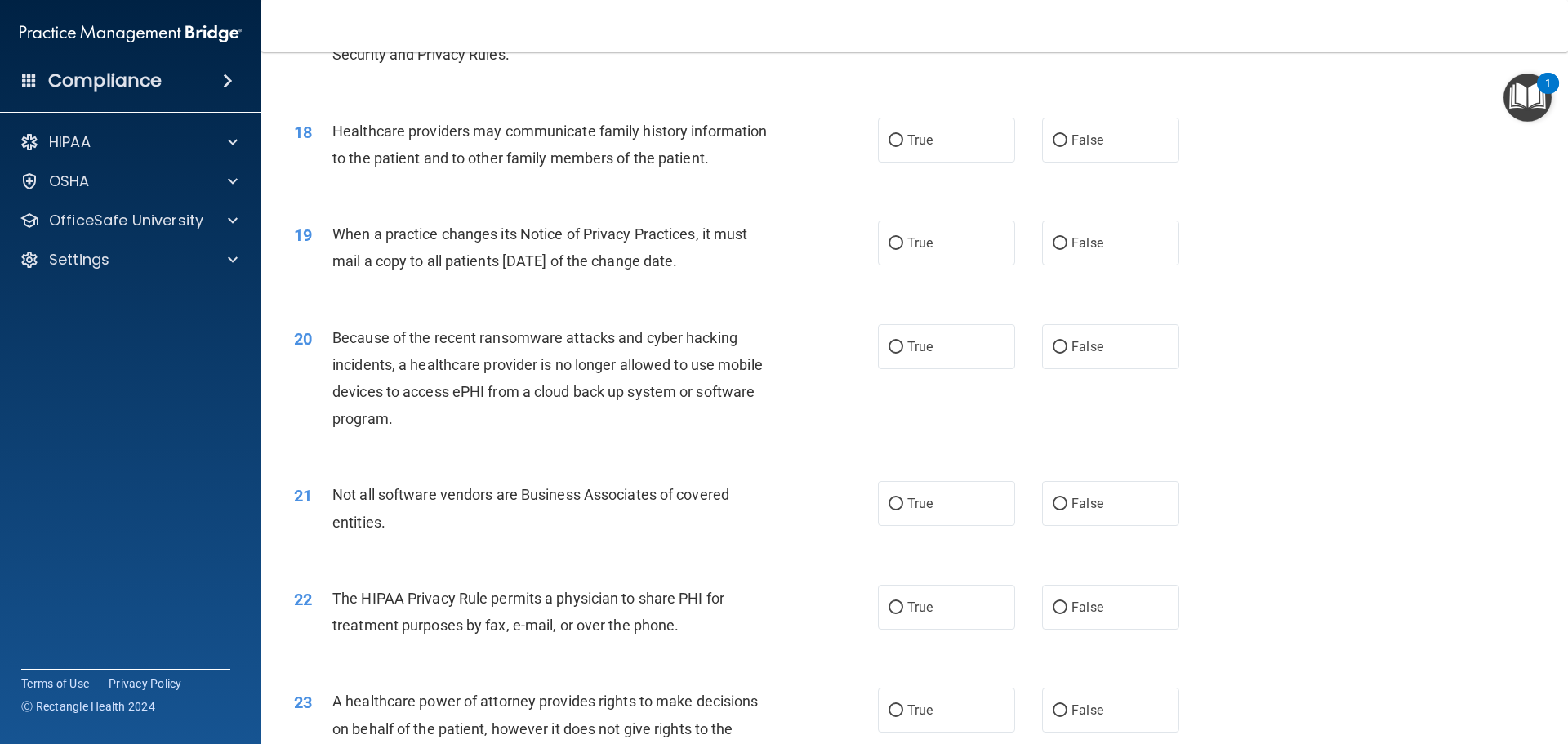
scroll to position [2123, 0]
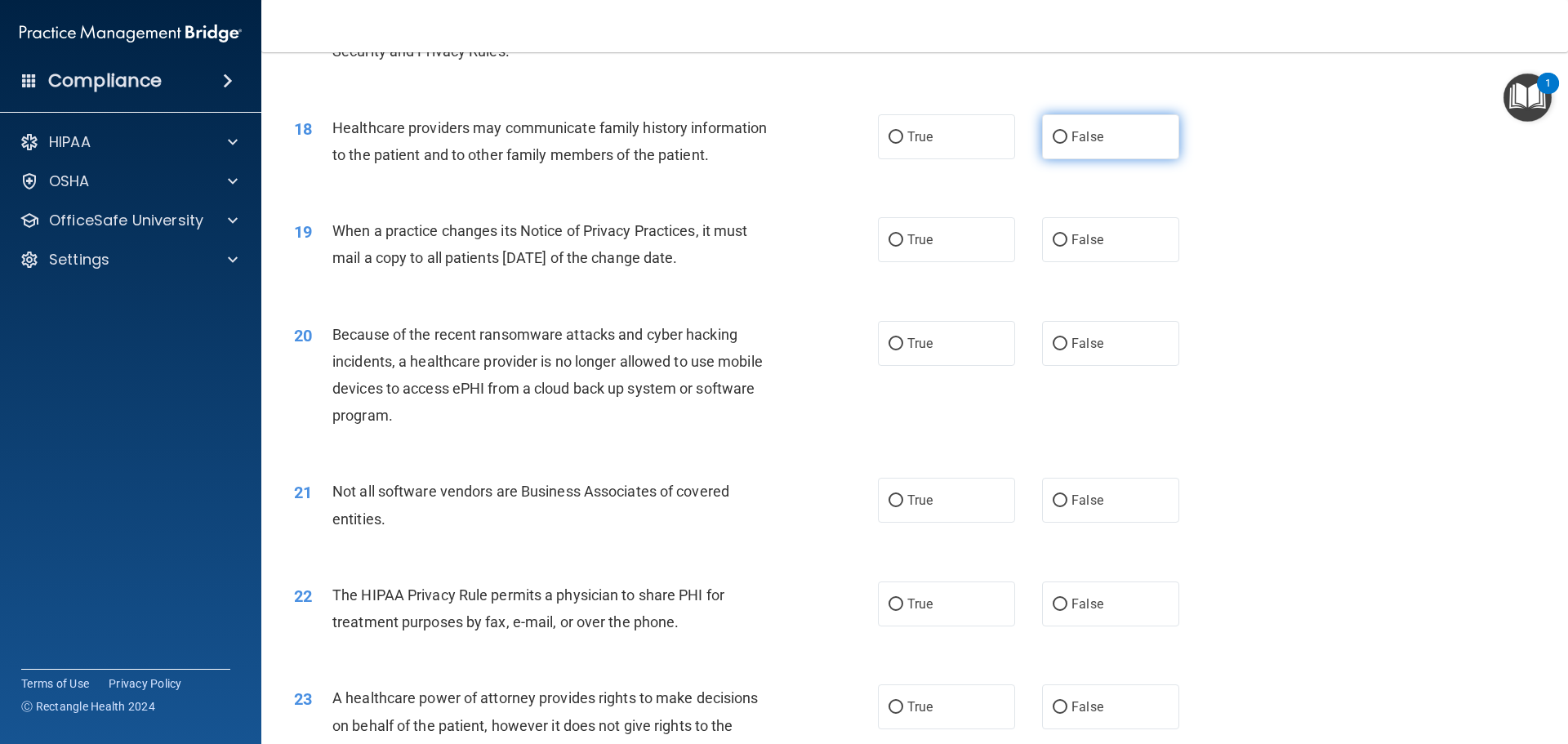
click at [1072, 135] on span "False" at bounding box center [1088, 137] width 32 height 16
click at [1067, 135] on input "False" at bounding box center [1060, 138] width 15 height 12
radio input "true"
click at [949, 238] on label "True" at bounding box center [947, 239] width 137 height 45
click at [903, 238] on input "True" at bounding box center [896, 240] width 15 height 12
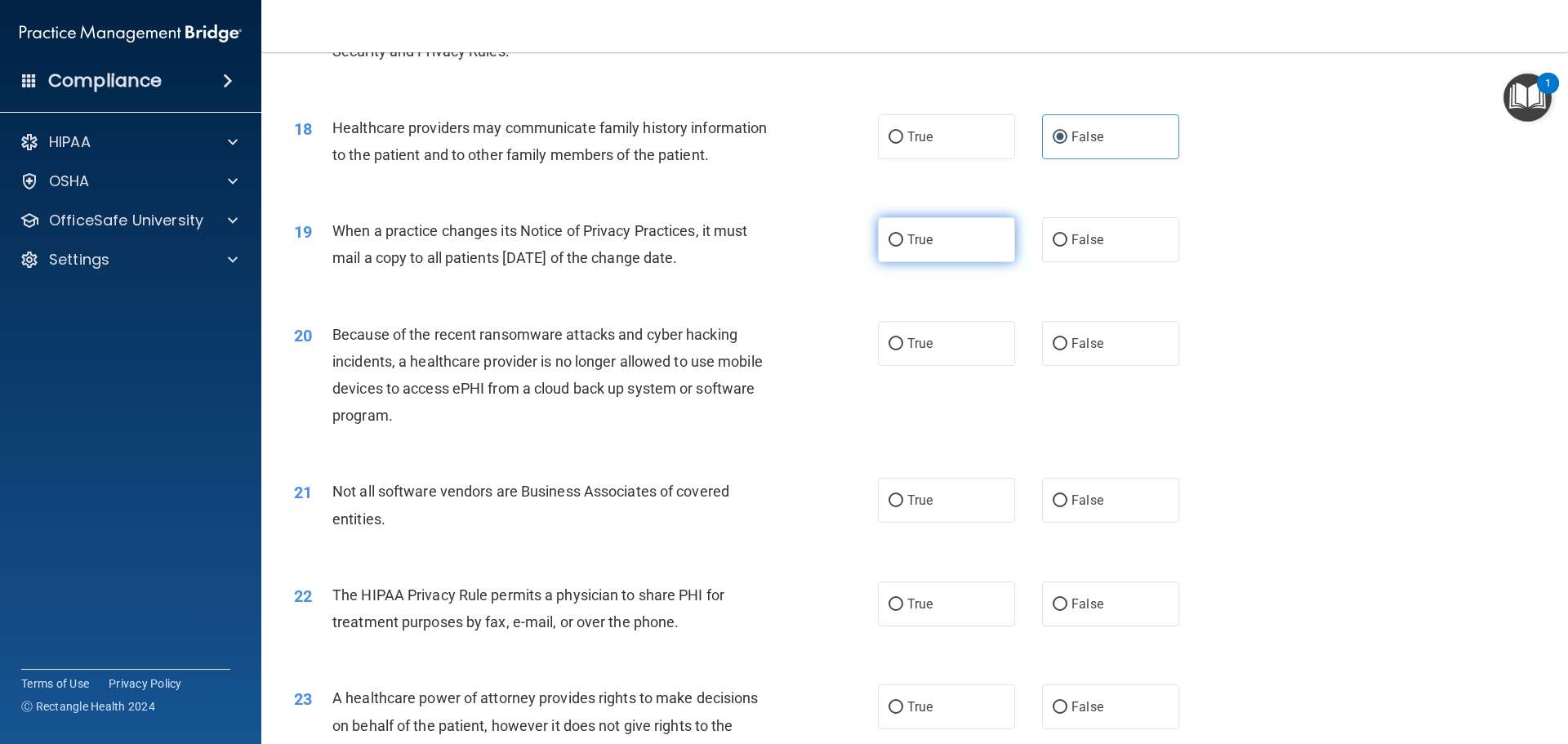
radio input "true"
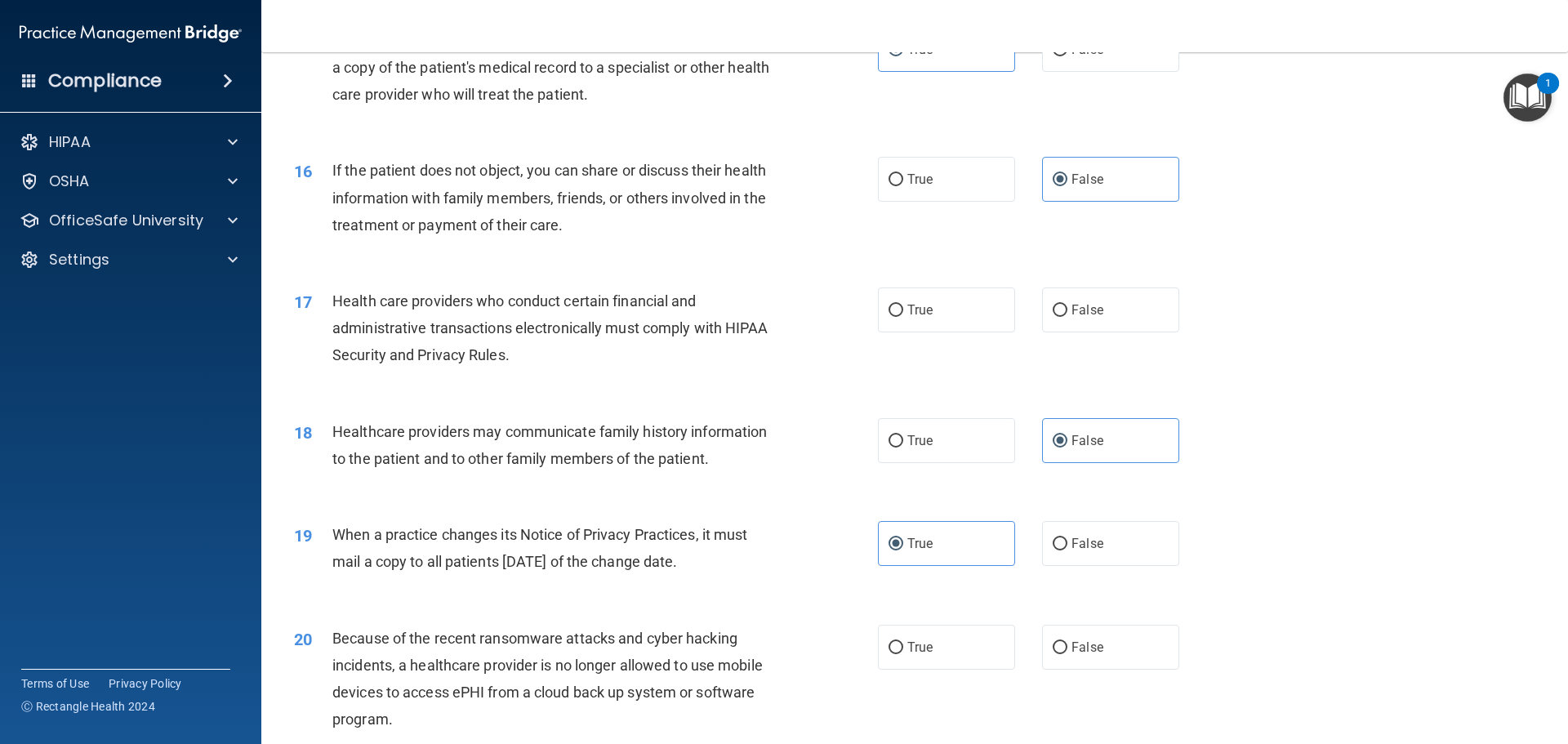
scroll to position [1797, 0]
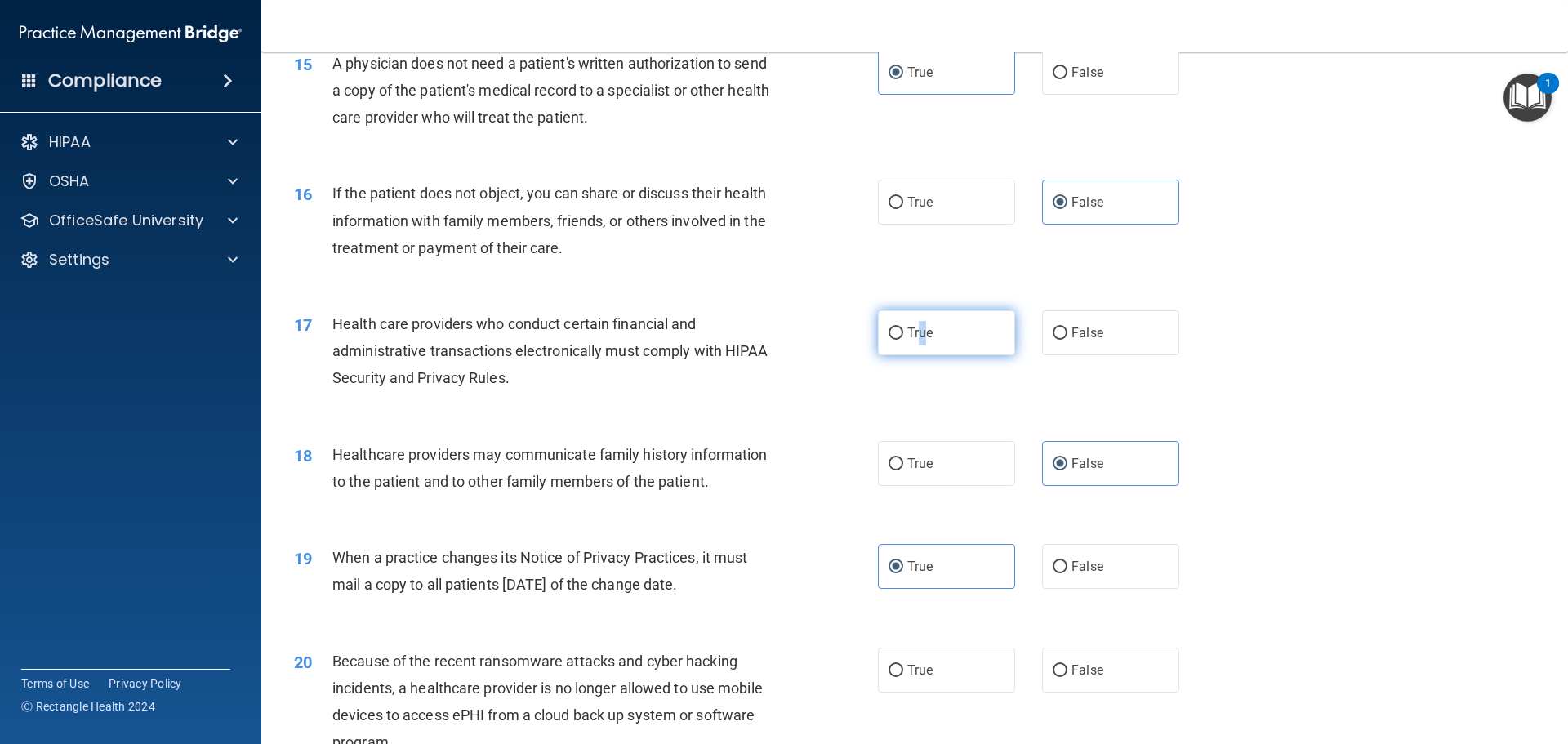
click at [923, 345] on label "True" at bounding box center [947, 332] width 137 height 45
click at [913, 338] on span "True" at bounding box center [921, 333] width 26 height 16
click at [903, 338] on input "True" at bounding box center [896, 333] width 15 height 12
radio input "true"
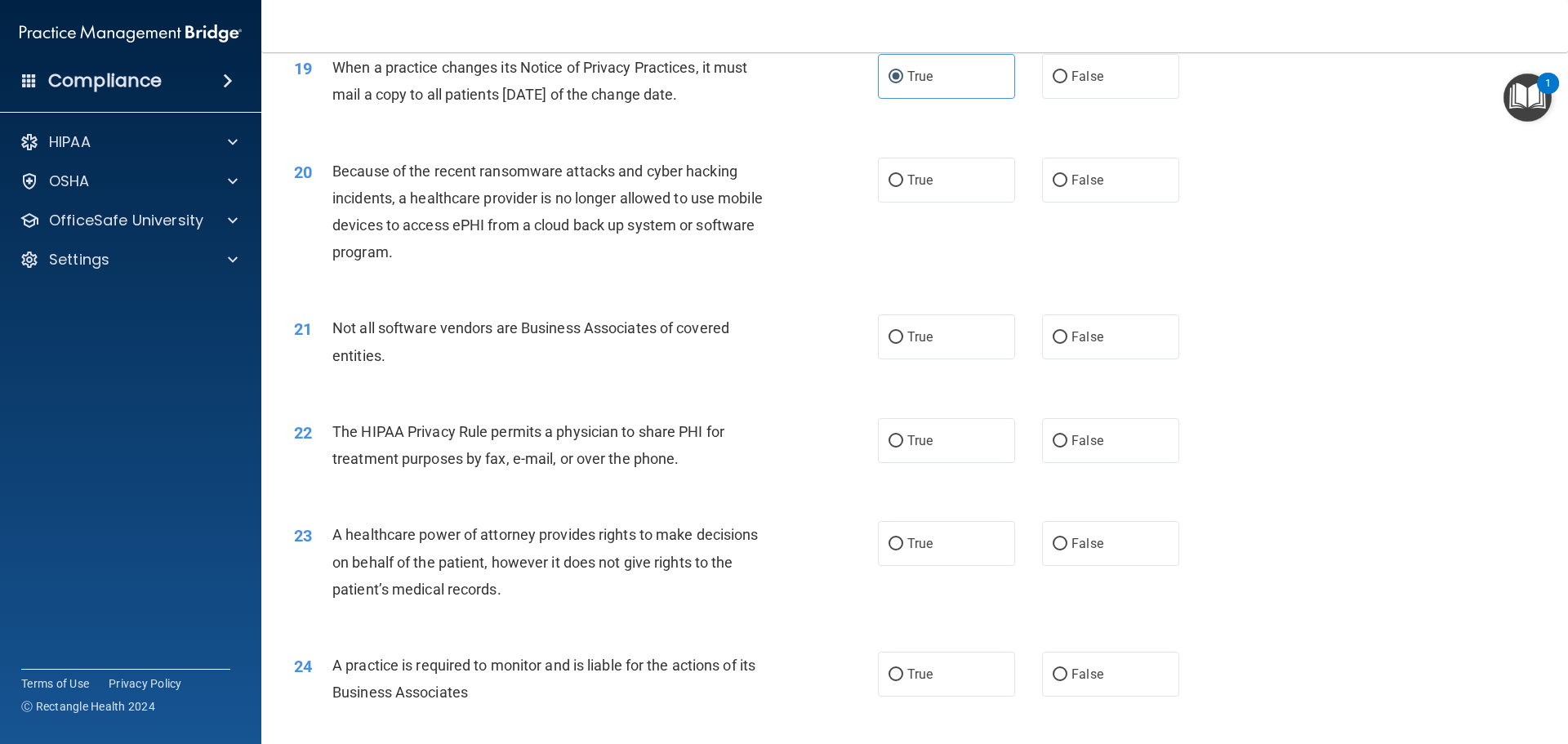
scroll to position [2368, 0]
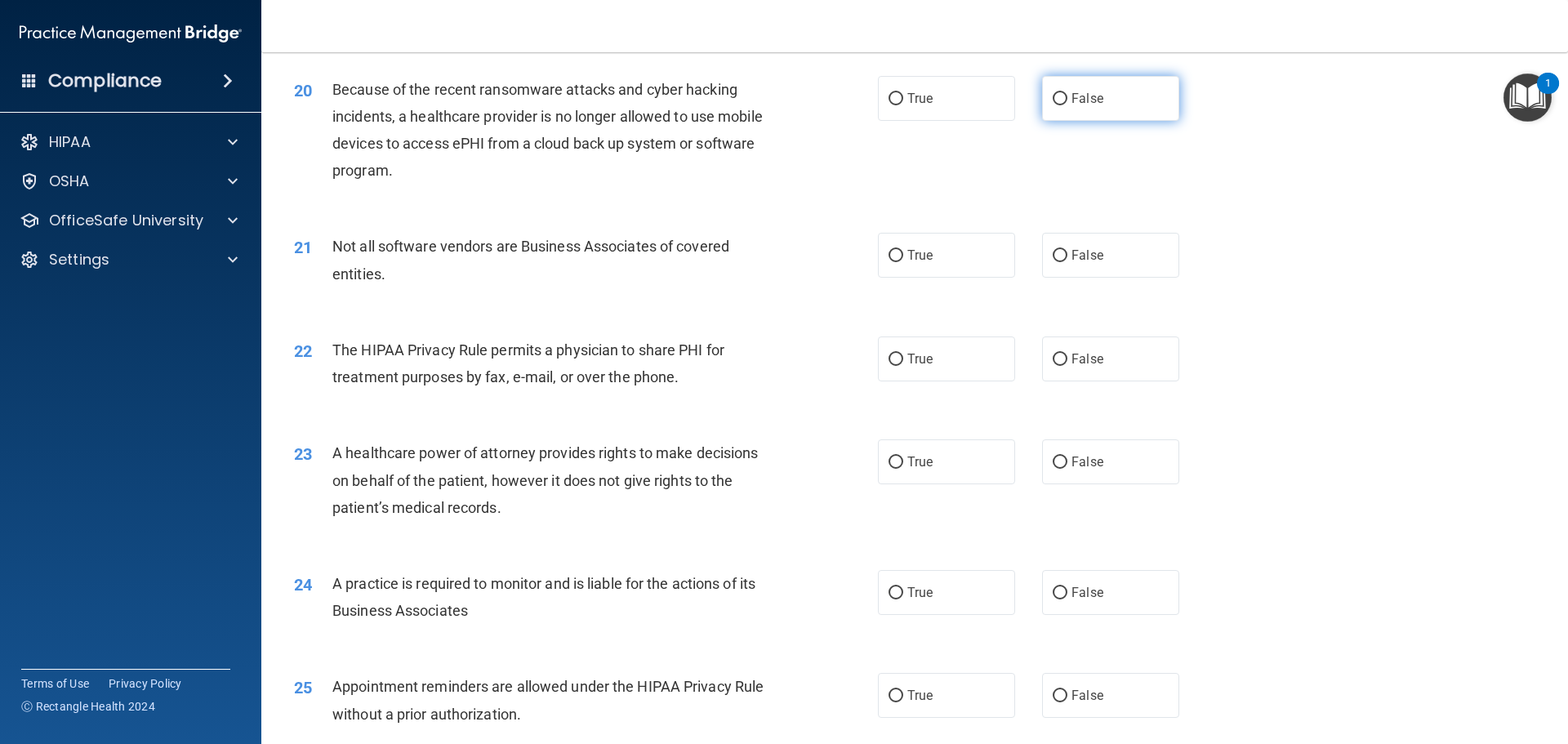
click at [1075, 115] on label "False" at bounding box center [1111, 98] width 137 height 45
click at [1068, 105] on input "False" at bounding box center [1060, 99] width 15 height 12
radio input "true"
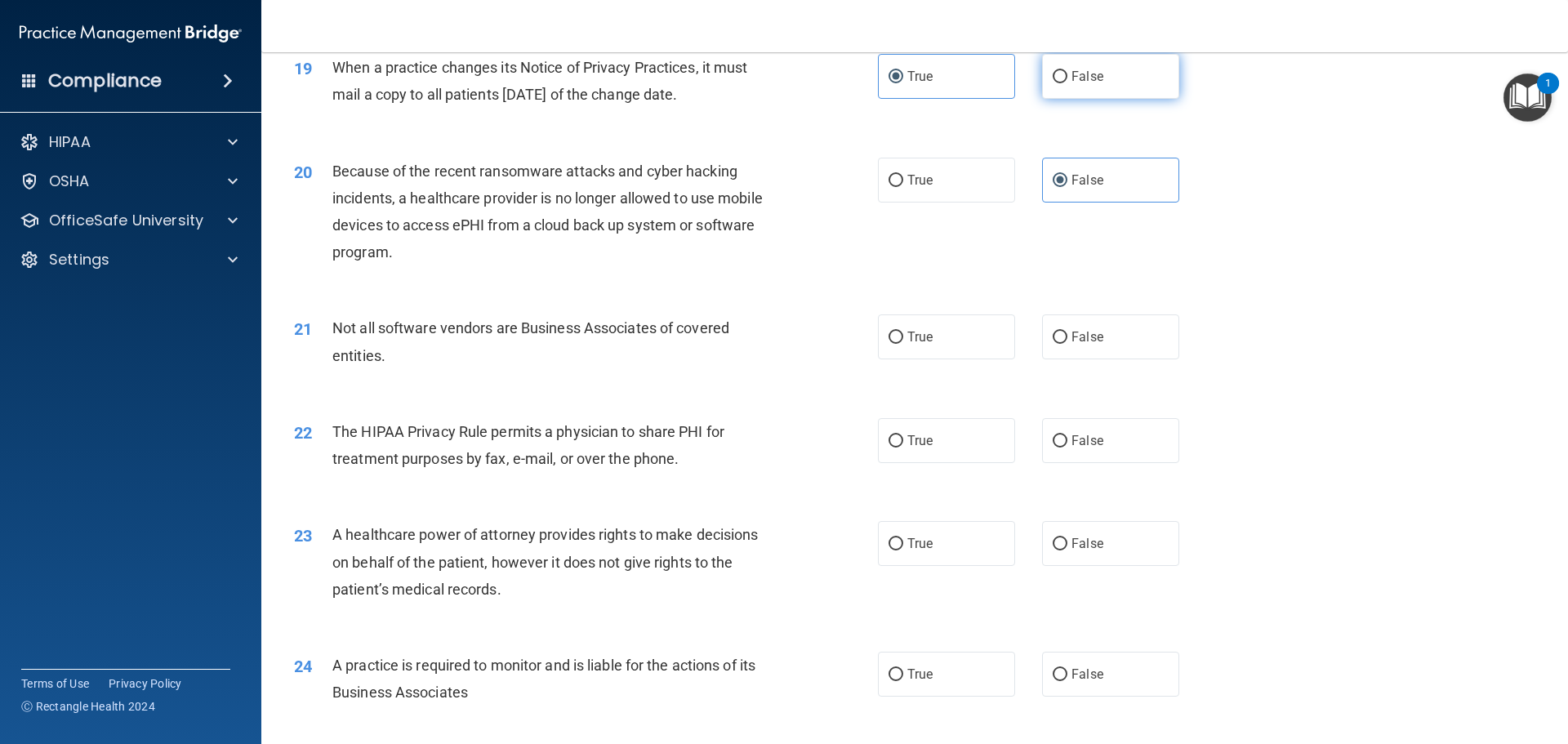
click at [1105, 88] on label "False" at bounding box center [1111, 75] width 137 height 45
click at [1068, 83] on input "False" at bounding box center [1060, 77] width 15 height 12
radio input "true"
radio input "false"
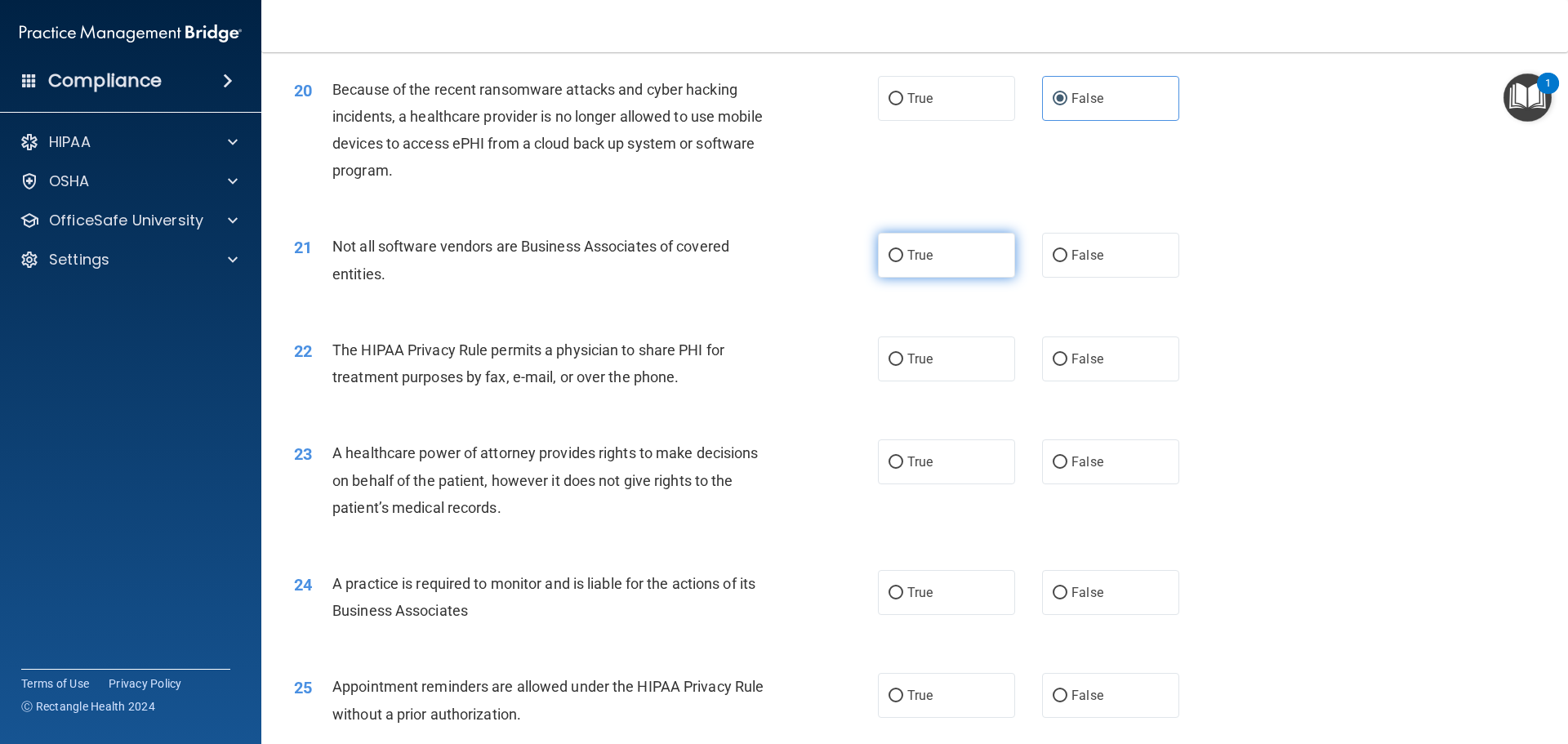
click at [894, 250] on input "True" at bounding box center [896, 256] width 15 height 12
radio input "true"
click at [904, 350] on label "True" at bounding box center [947, 358] width 137 height 45
click at [903, 353] on input "True" at bounding box center [896, 359] width 15 height 12
radio input "true"
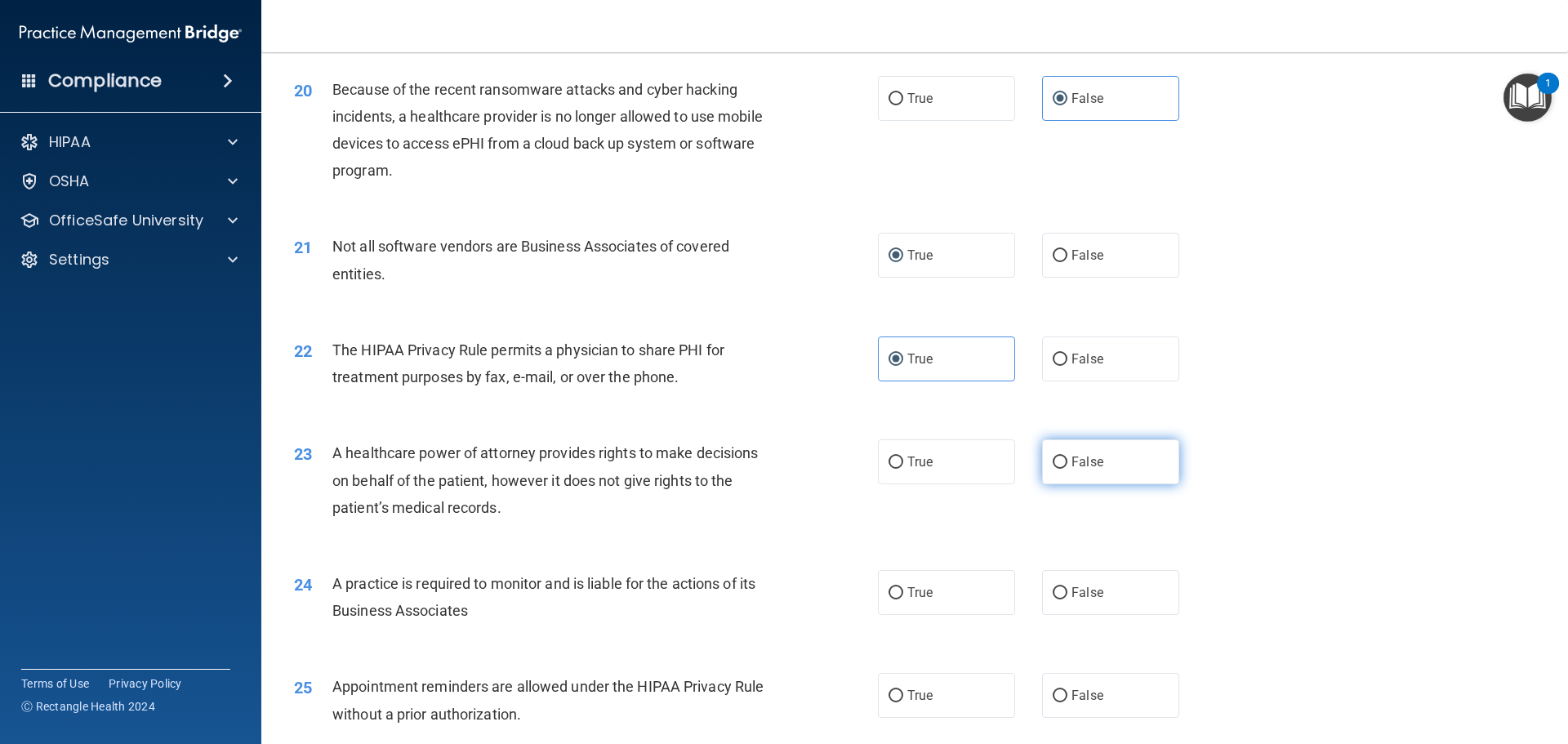
click at [1114, 469] on label "False" at bounding box center [1111, 461] width 137 height 45
click at [1068, 469] on input "False" at bounding box center [1060, 462] width 15 height 12
radio input "true"
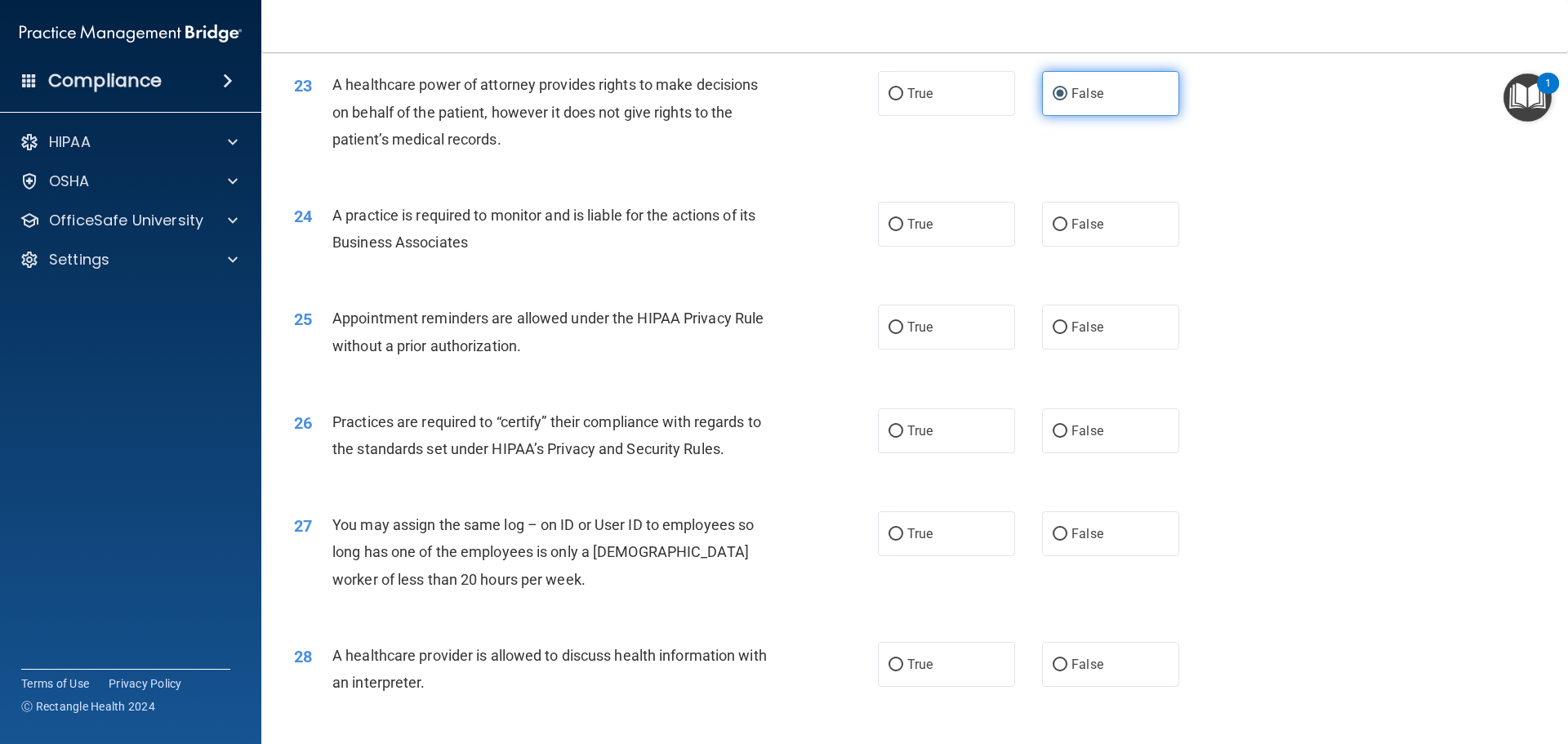
scroll to position [2777, 0]
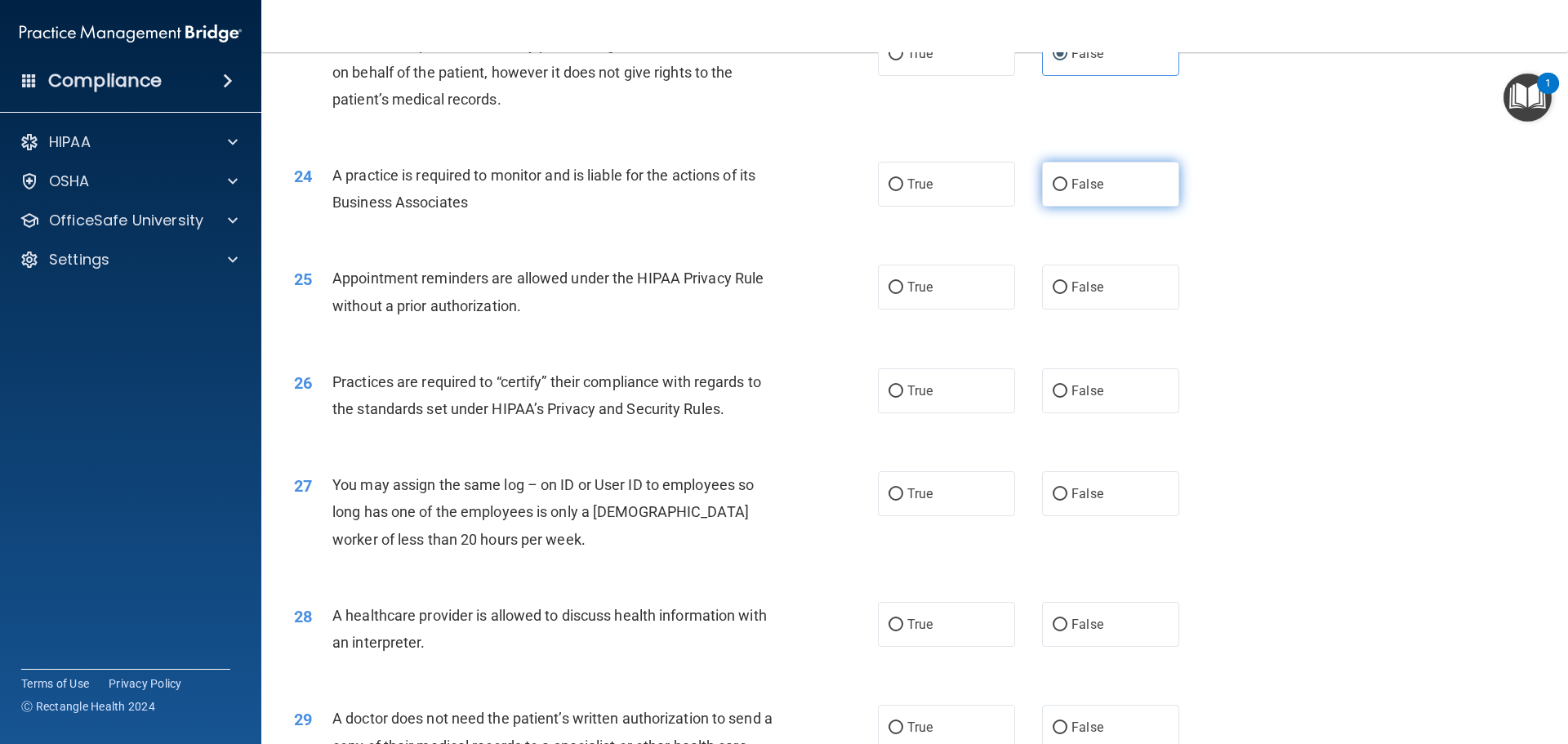
click at [1097, 191] on label "False" at bounding box center [1111, 184] width 137 height 45
click at [1068, 191] on input "False" at bounding box center [1060, 185] width 15 height 12
radio input "true"
click at [922, 282] on span "True" at bounding box center [921, 288] width 26 height 16
click at [903, 282] on input "True" at bounding box center [896, 288] width 15 height 12
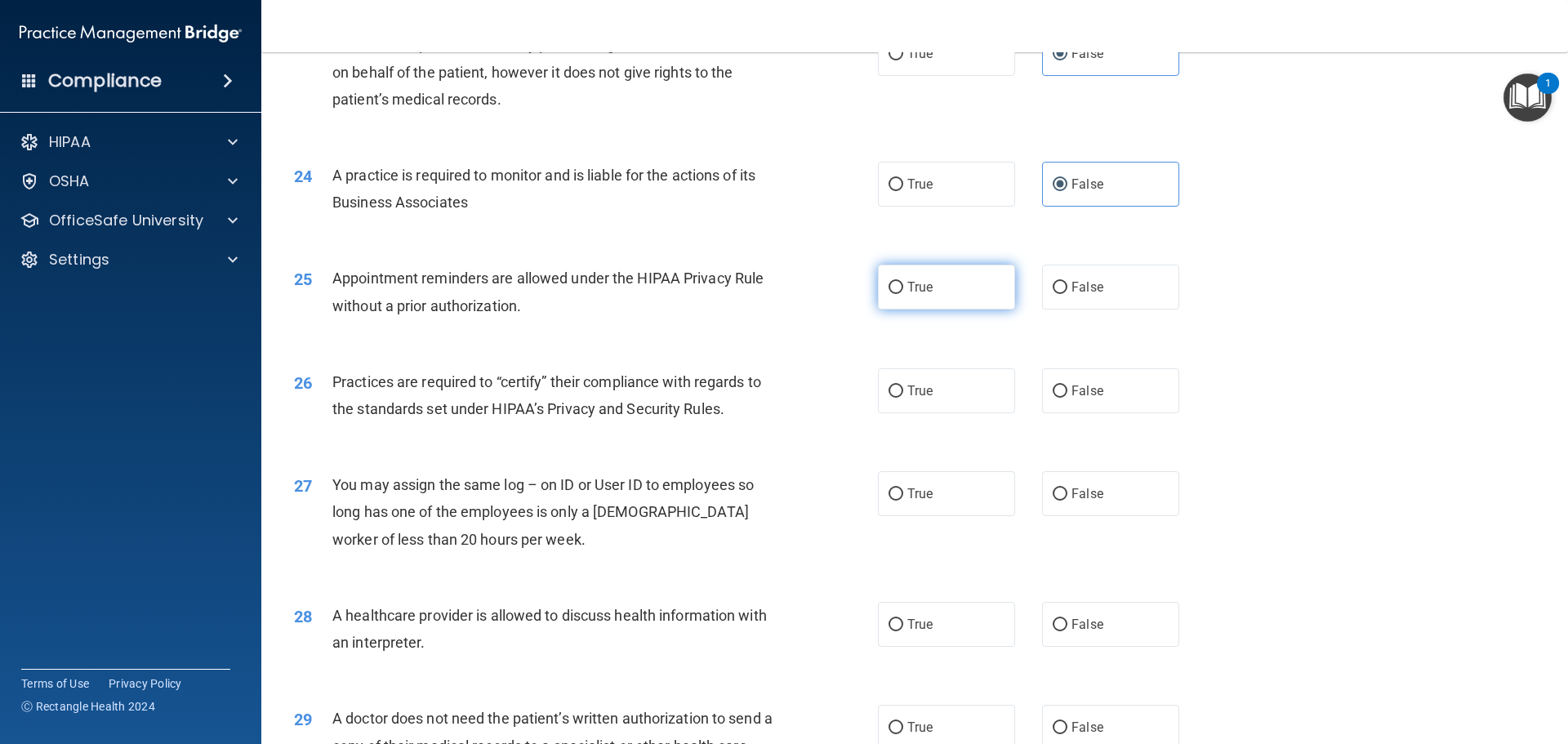
radio input "true"
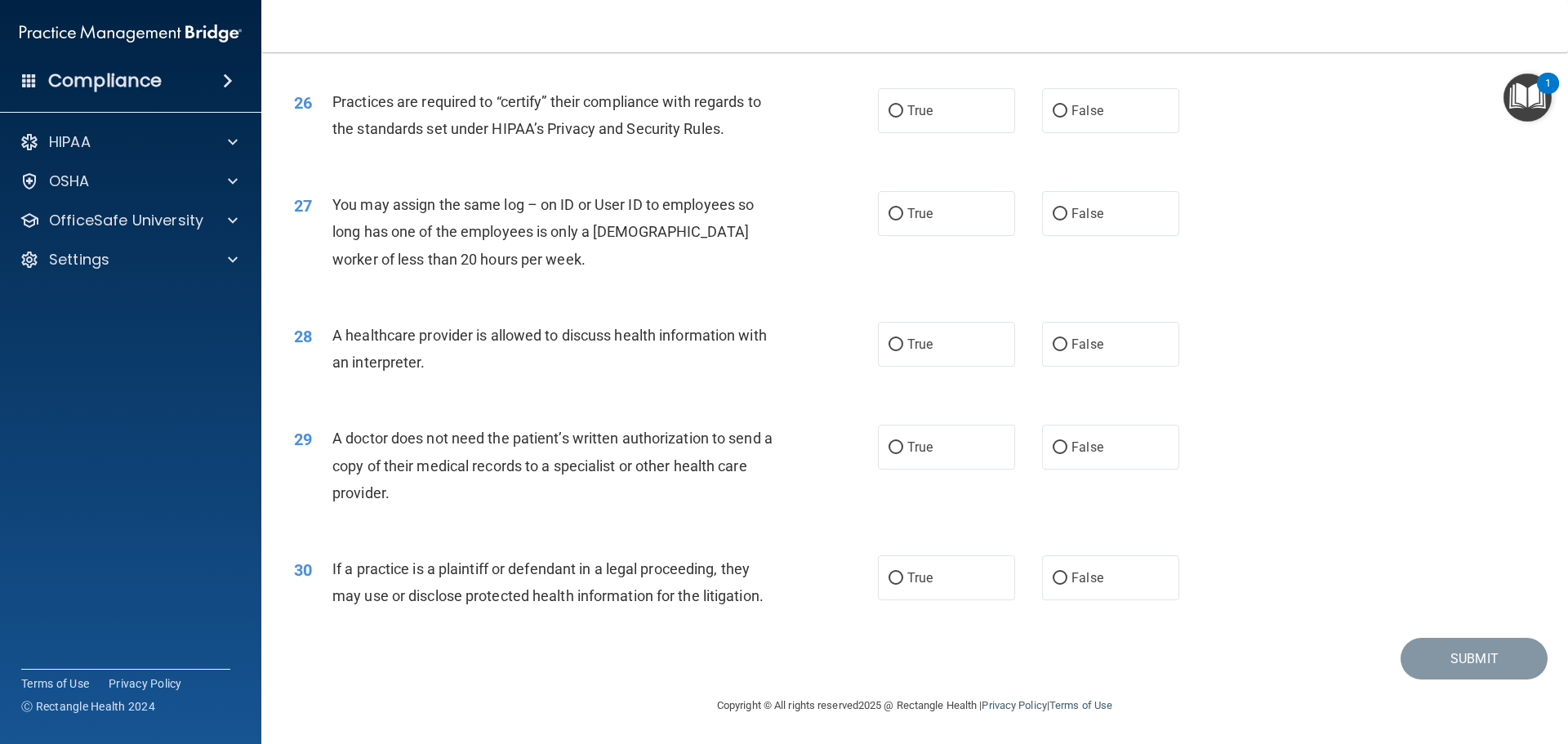
scroll to position [3057, 0]
